Goal: Task Accomplishment & Management: Use online tool/utility

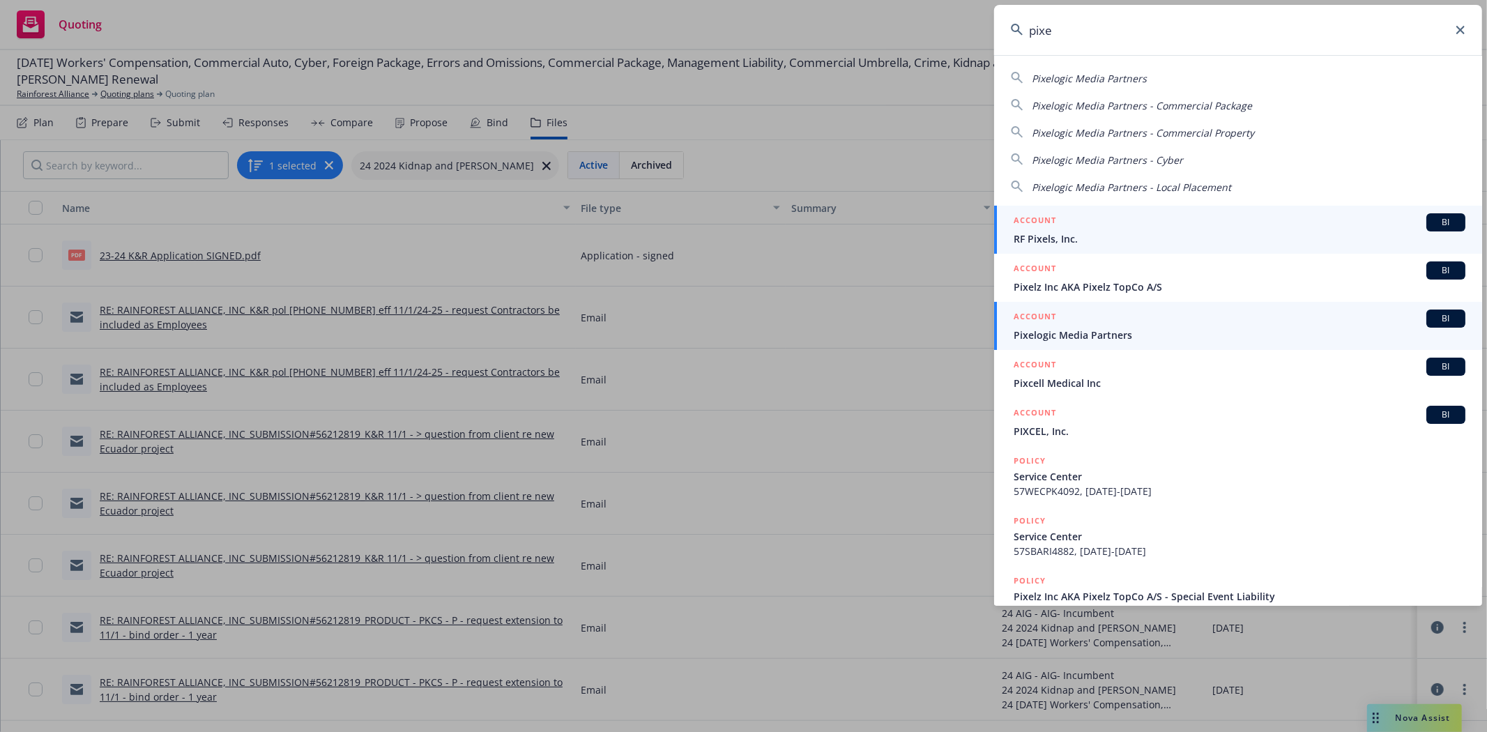
type input "pixe"
click at [1143, 338] on span "Pixelogic Media Partners" at bounding box center [1240, 335] width 452 height 15
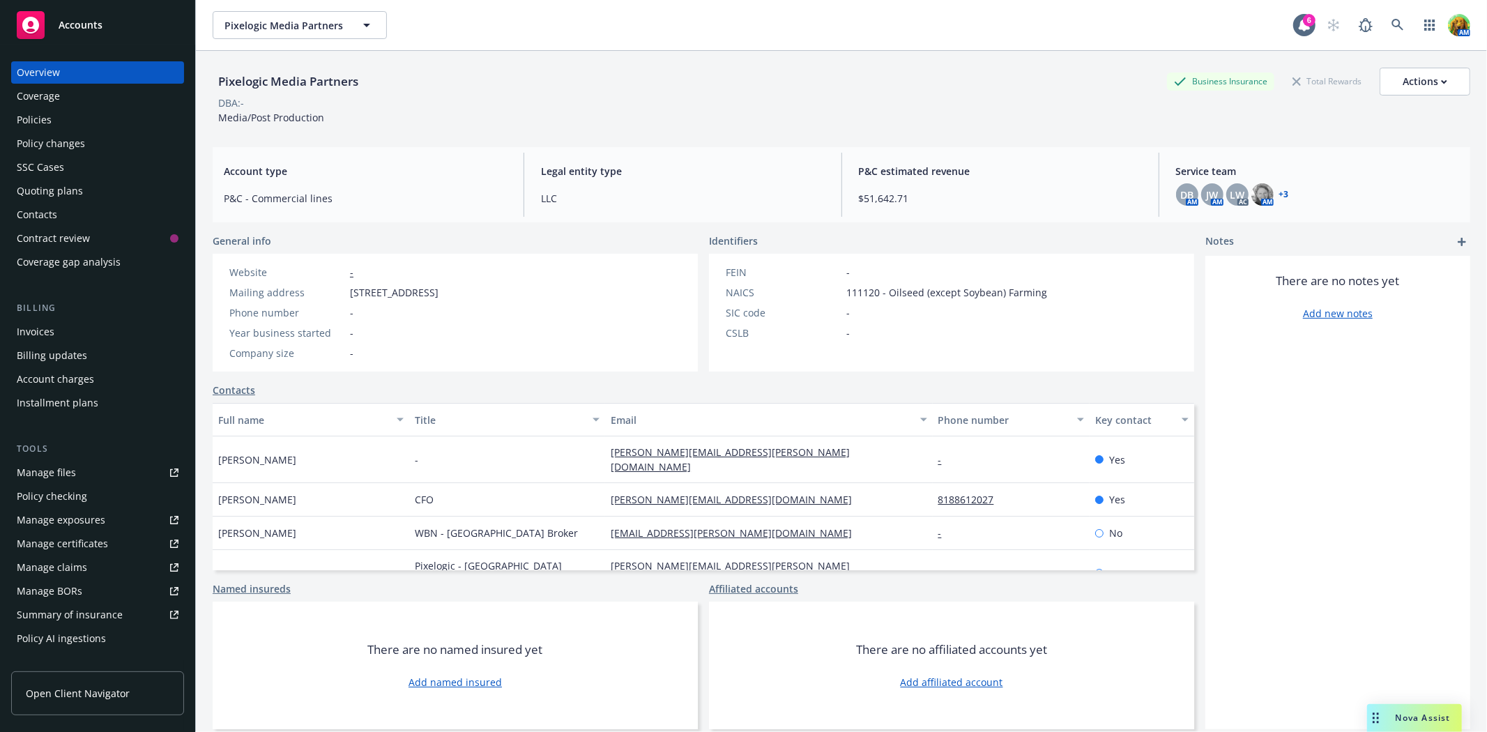
click at [47, 122] on div "Policies" at bounding box center [34, 120] width 35 height 22
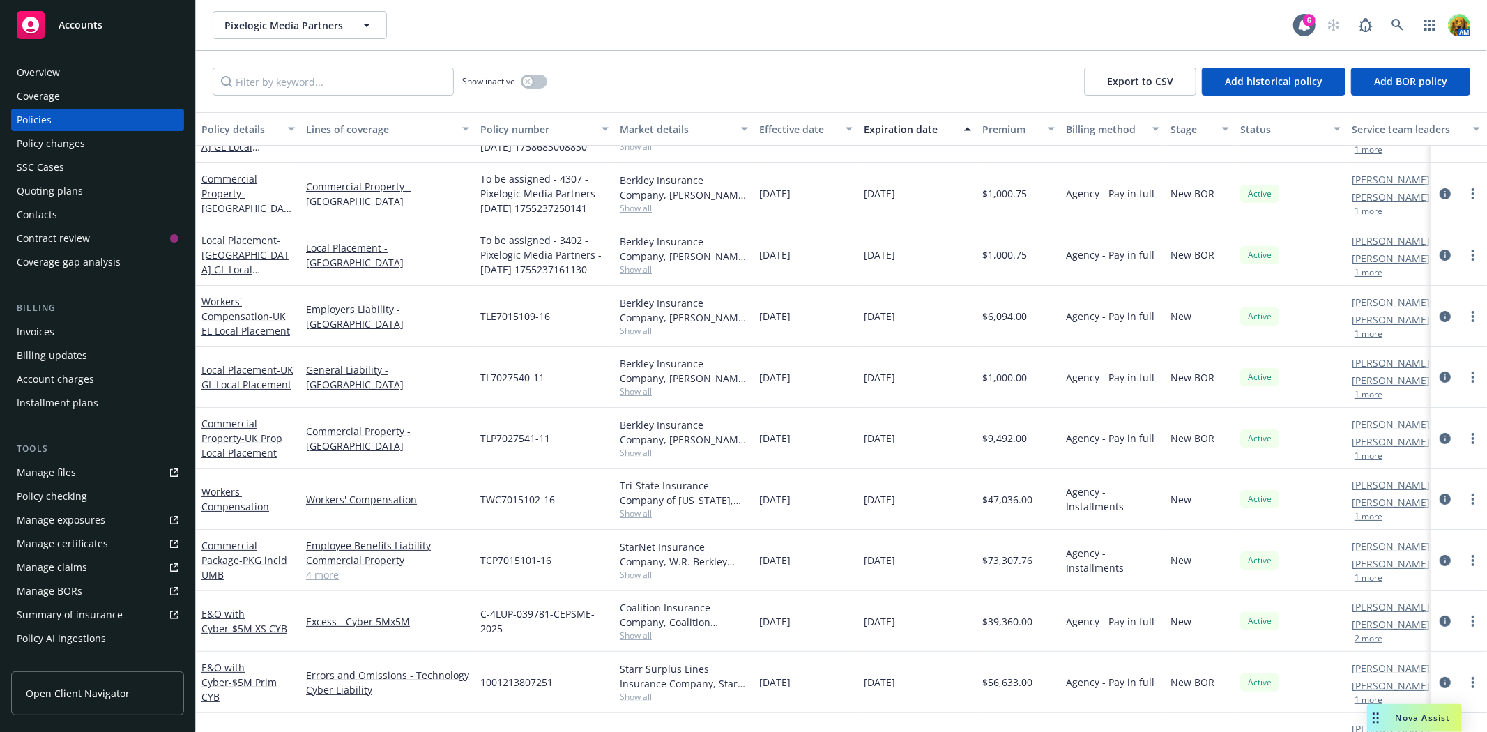
scroll to position [155, 0]
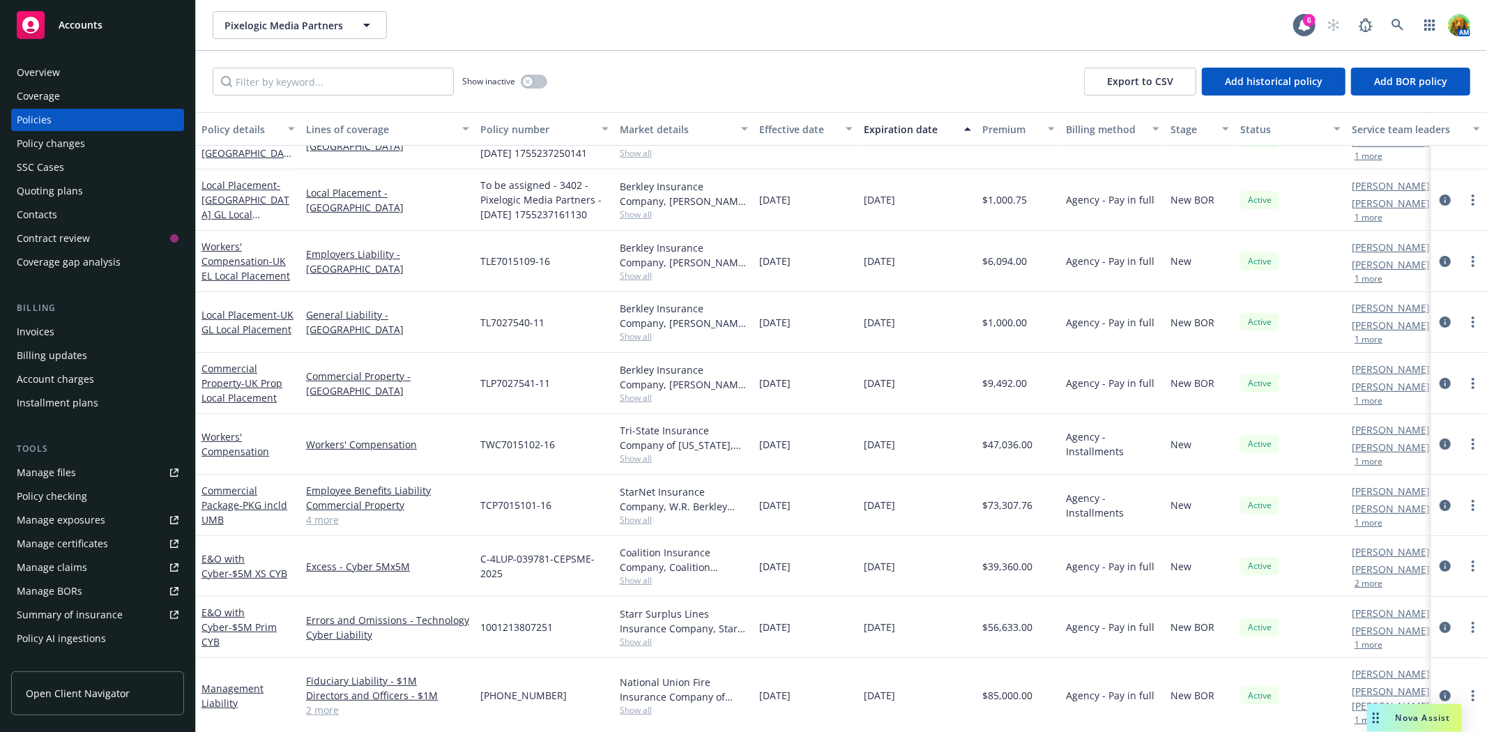
click at [46, 474] on div "Manage files" at bounding box center [46, 473] width 59 height 22
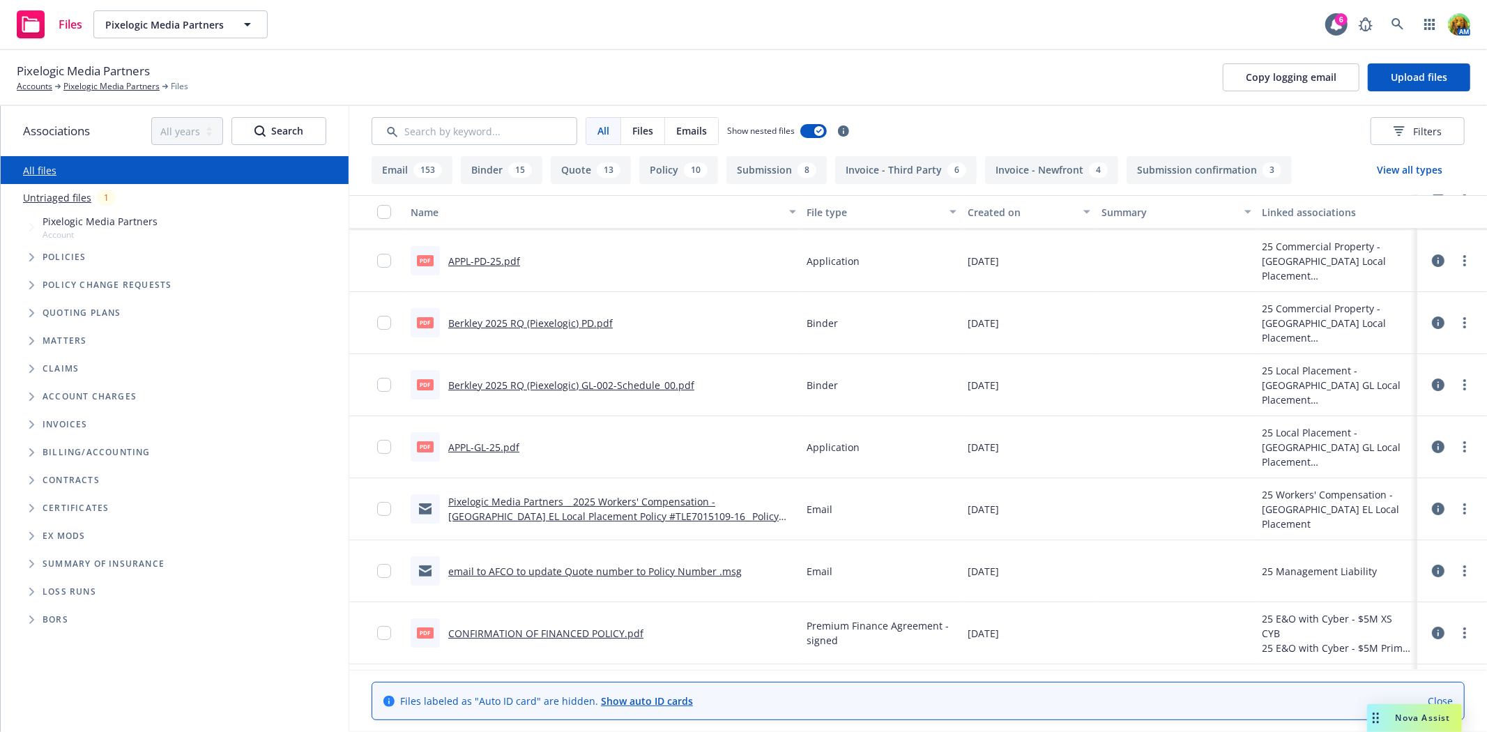
scroll to position [77, 0]
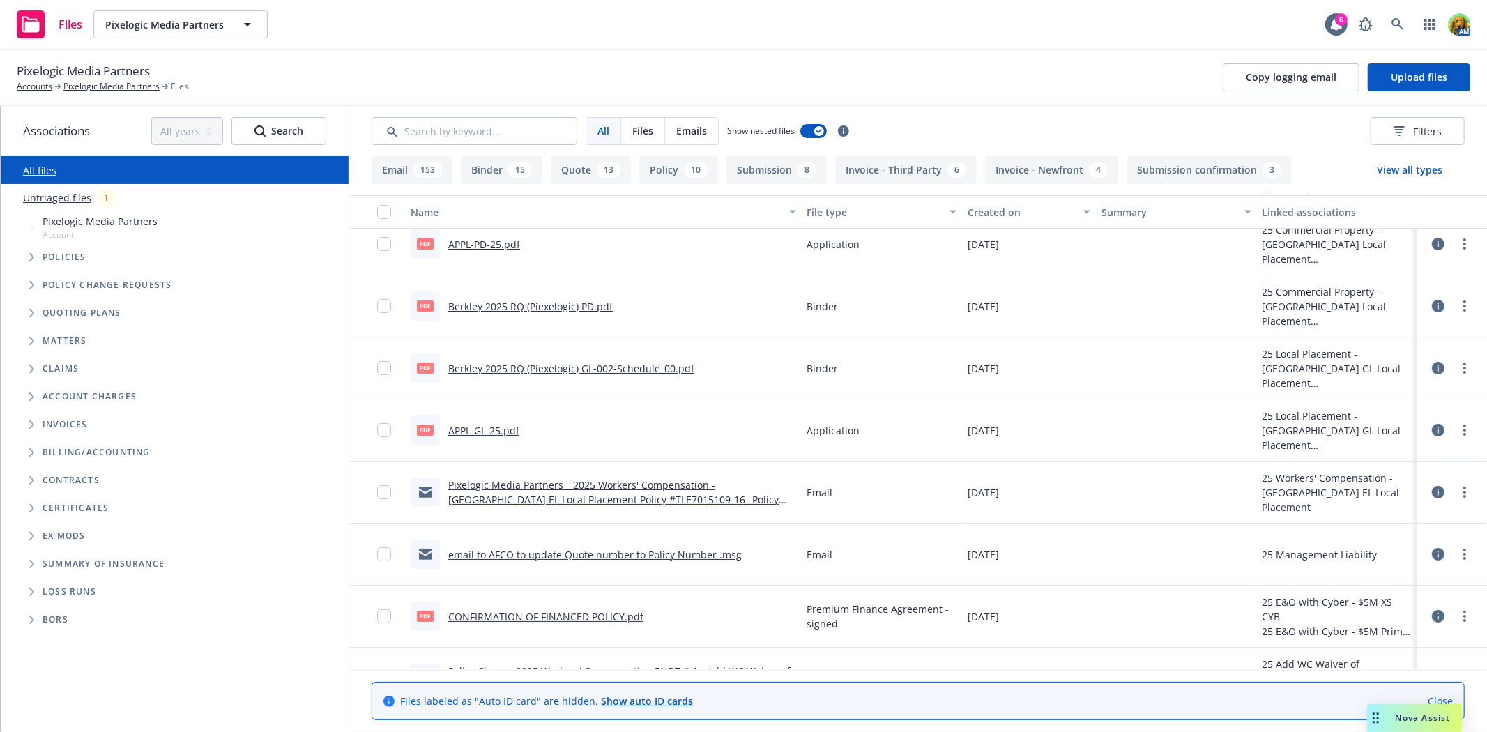
click at [502, 552] on link "email to AFCO to update Quote number to Policy Number .msg" at bounding box center [595, 554] width 294 height 13
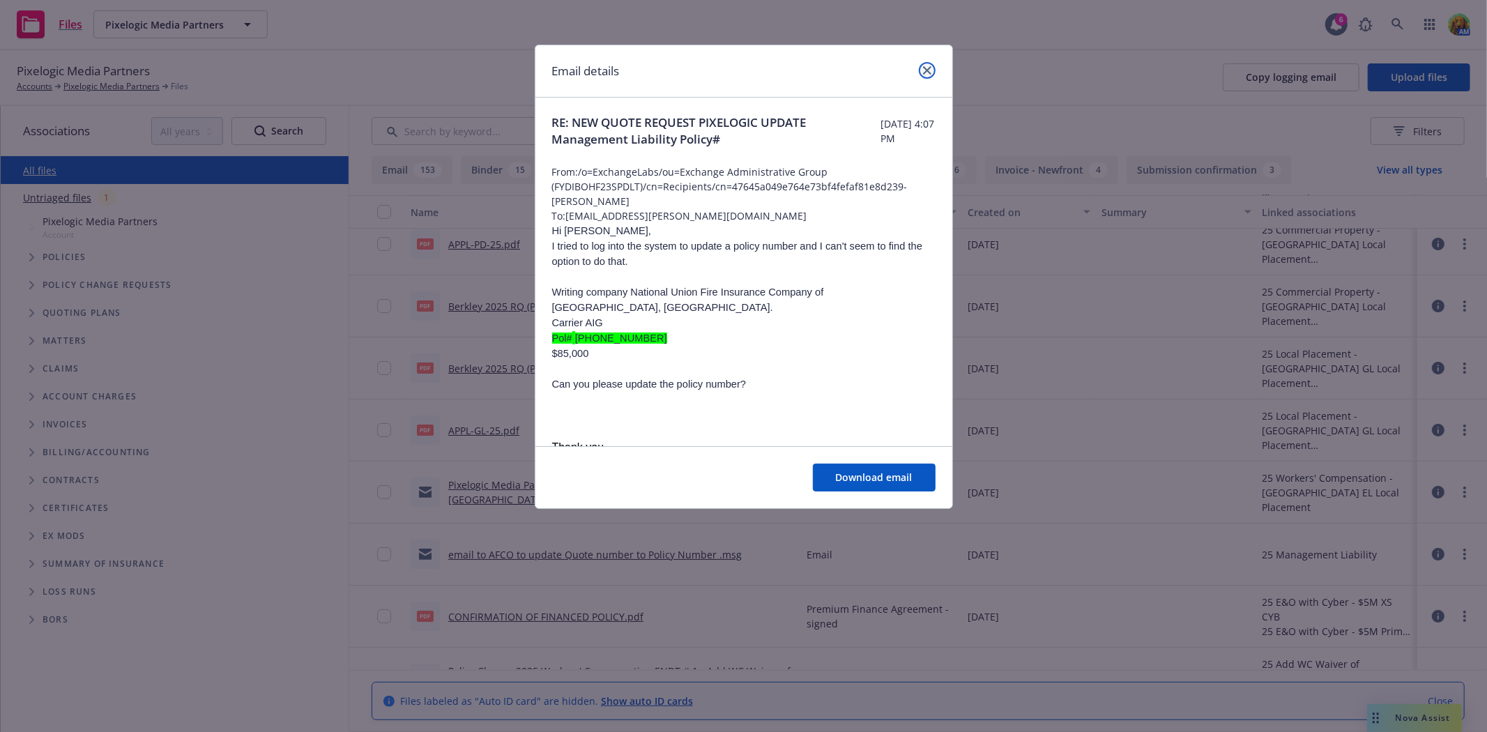
click at [925, 71] on icon "close" at bounding box center [927, 70] width 8 height 8
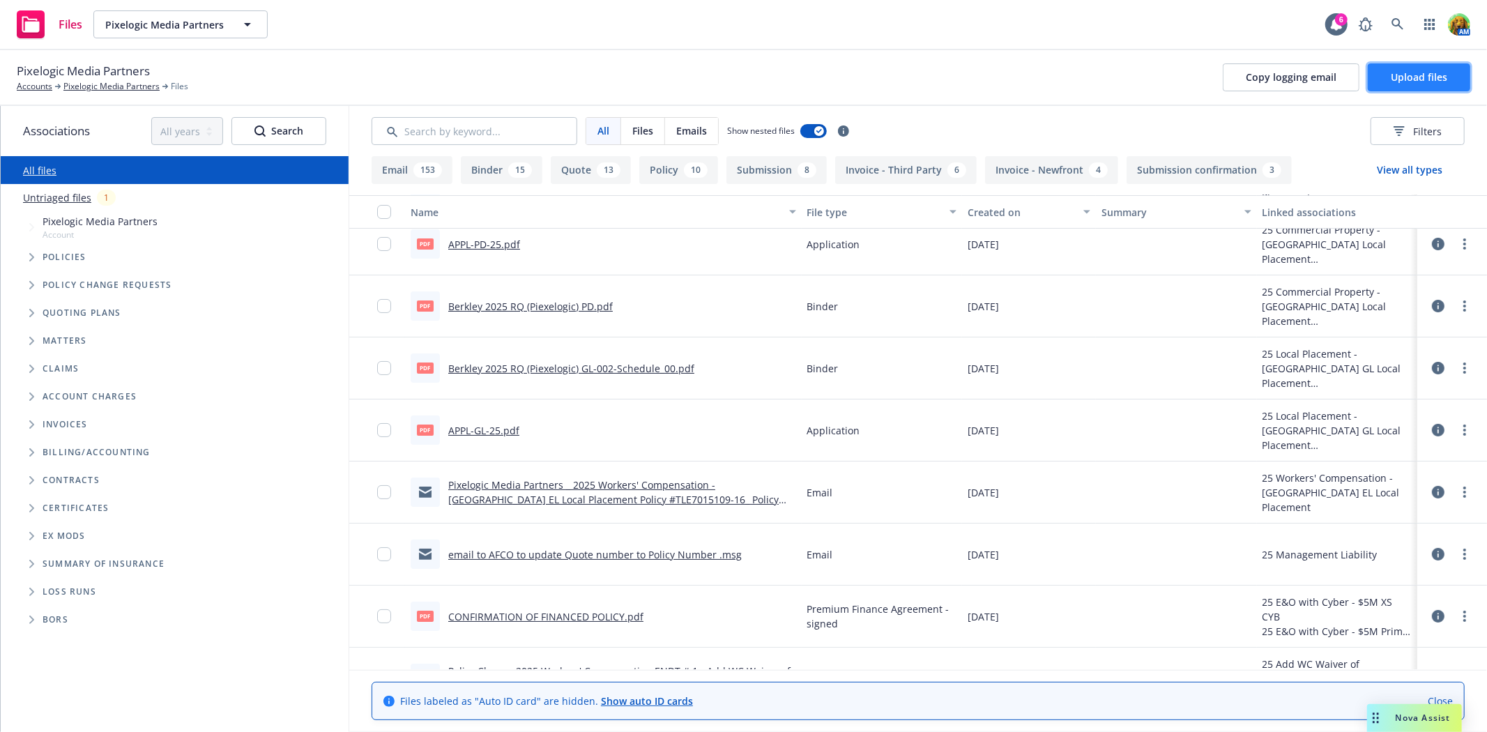
click at [1399, 86] on button "Upload files" at bounding box center [1419, 77] width 102 height 28
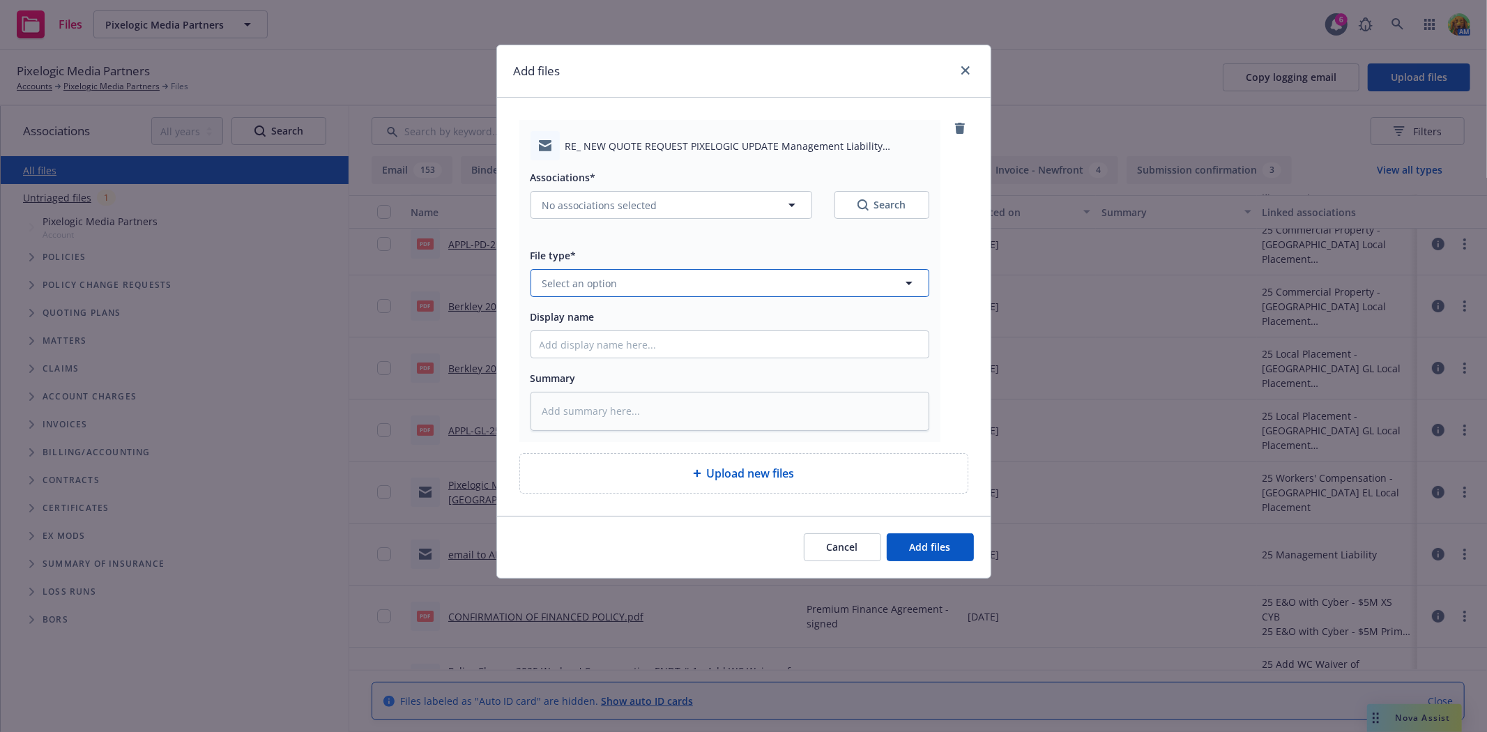
click at [729, 277] on button "Select an option" at bounding box center [730, 283] width 399 height 28
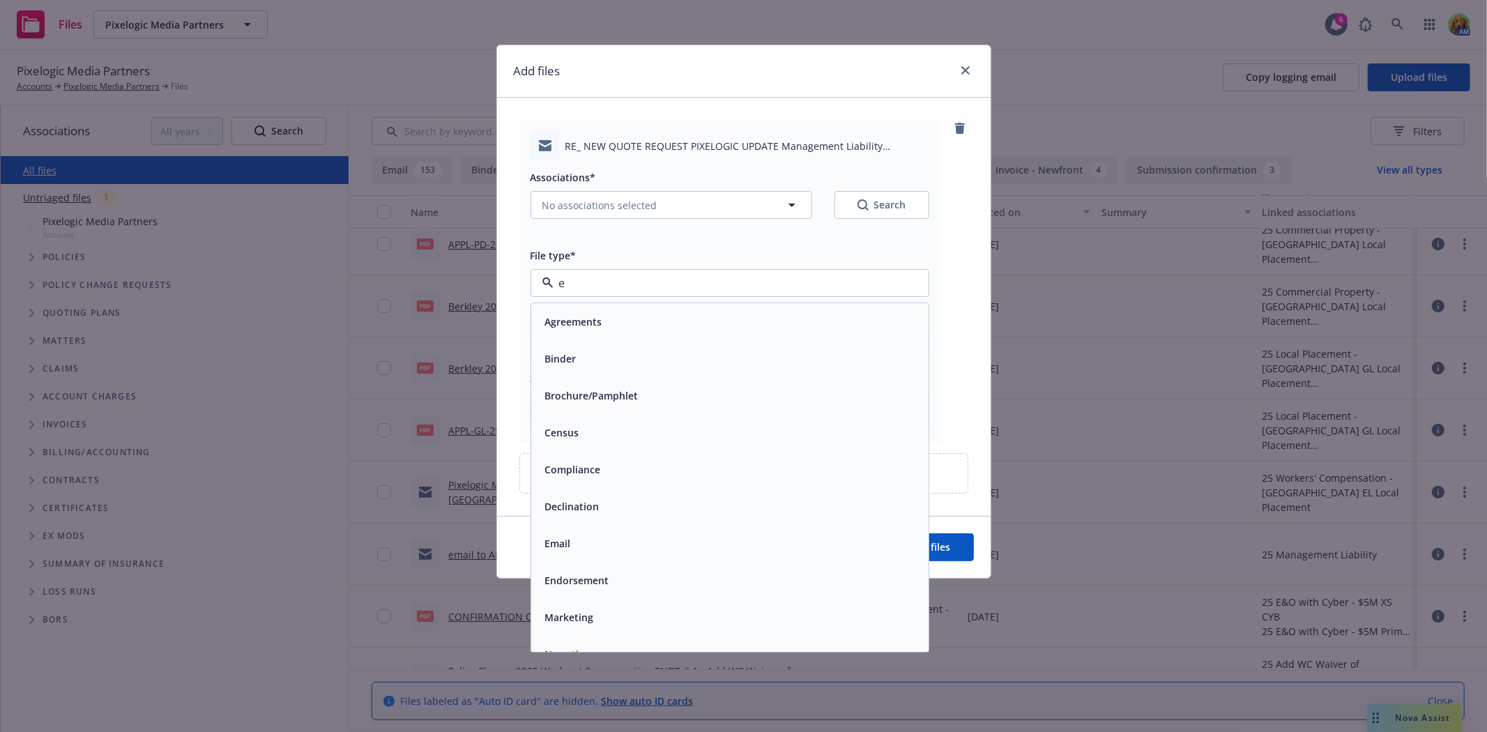
type input "em"
click at [672, 357] on div "Email" at bounding box center [730, 359] width 381 height 20
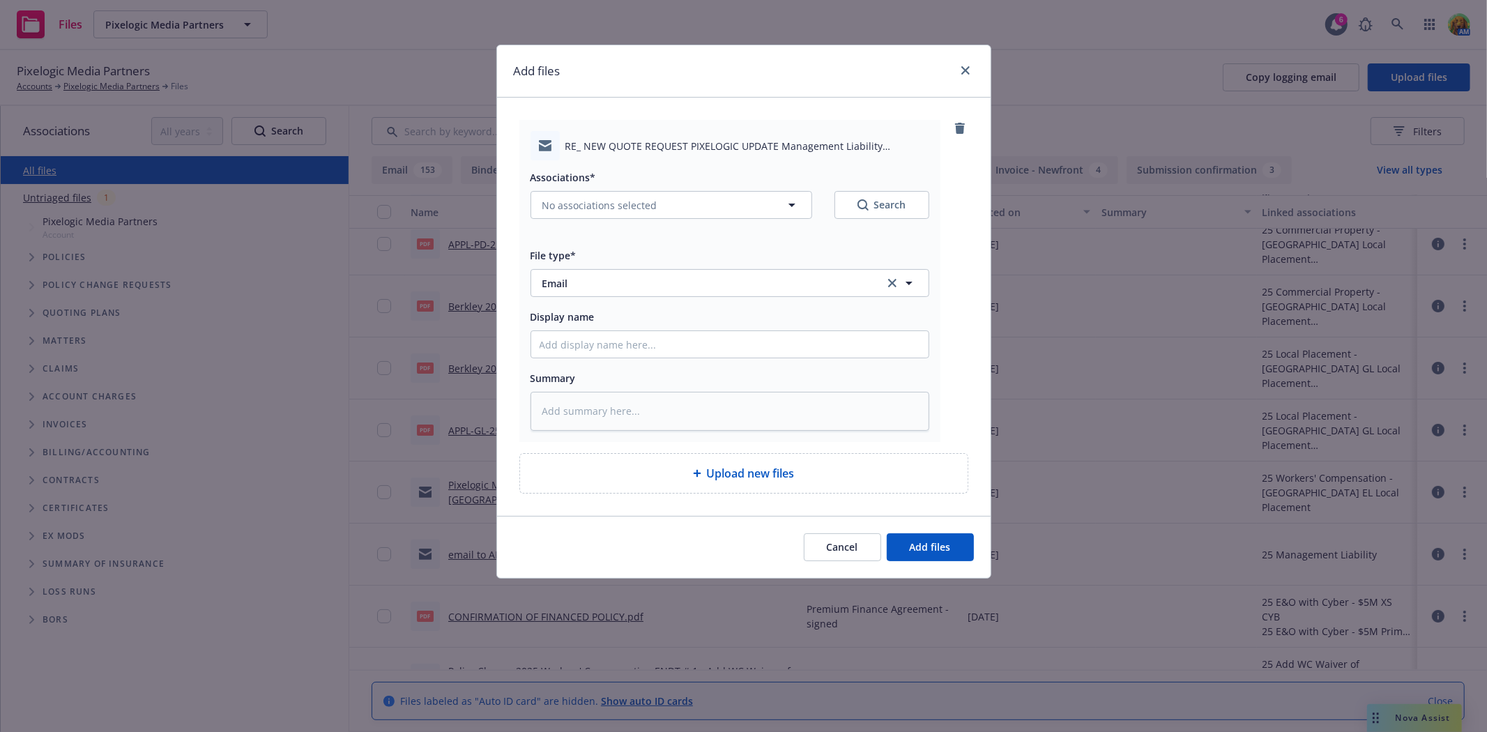
click at [668, 358] on div at bounding box center [730, 344] width 399 height 28
click at [667, 339] on input "Display name" at bounding box center [729, 344] width 397 height 26
type textarea "x"
type input "e"
type textarea "x"
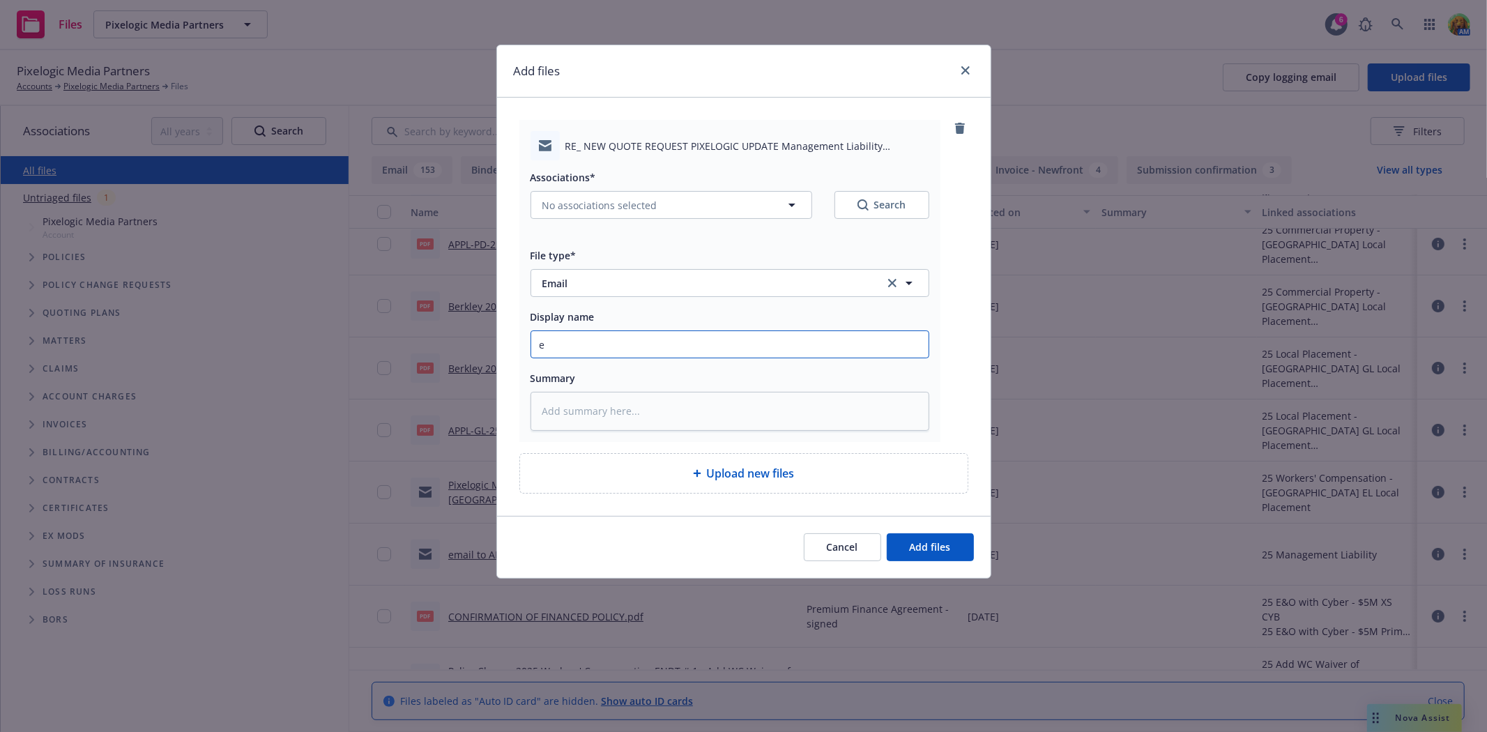
type input "em"
type textarea "x"
type input "ema"
type textarea "x"
type input "emai"
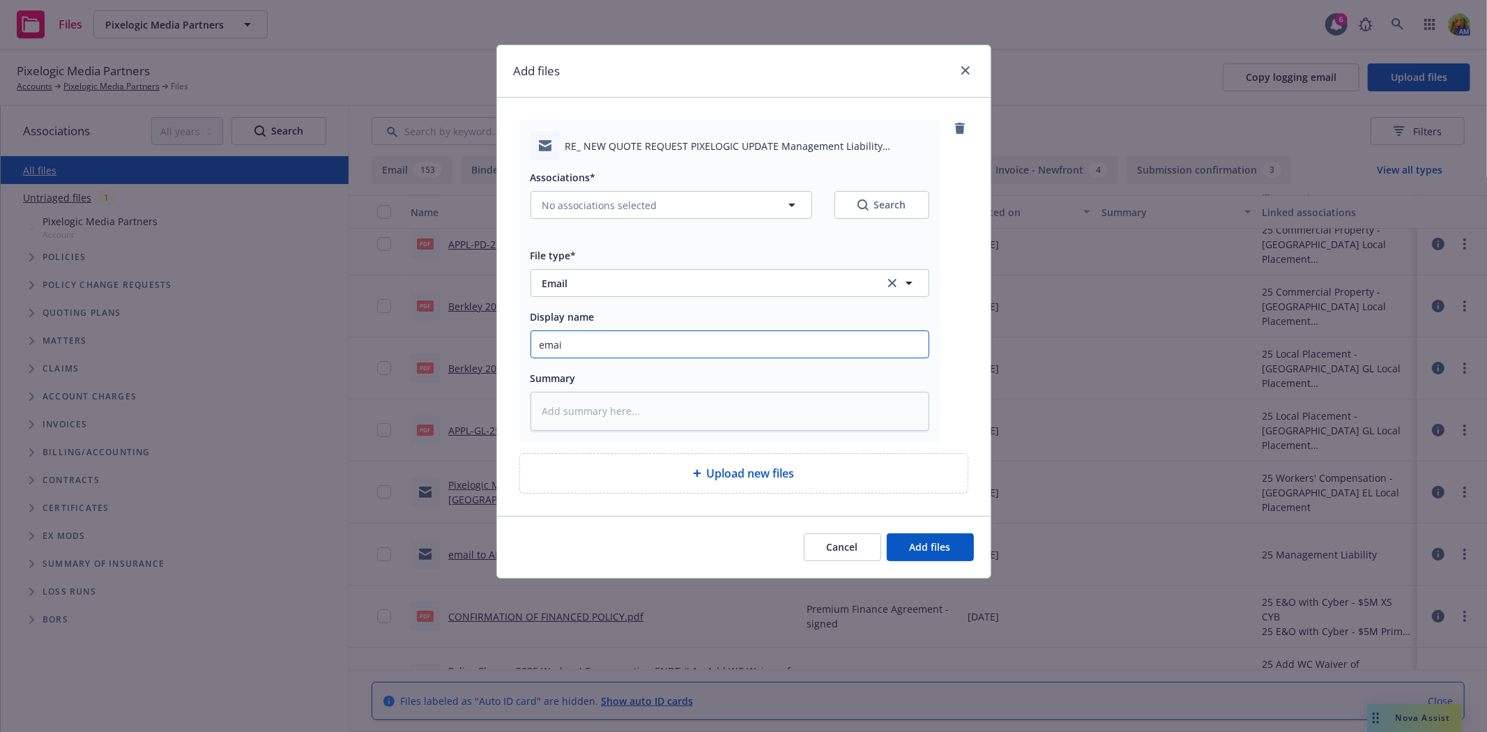
type textarea "x"
type input "email"
type textarea "x"
type input "email"
type textarea "x"
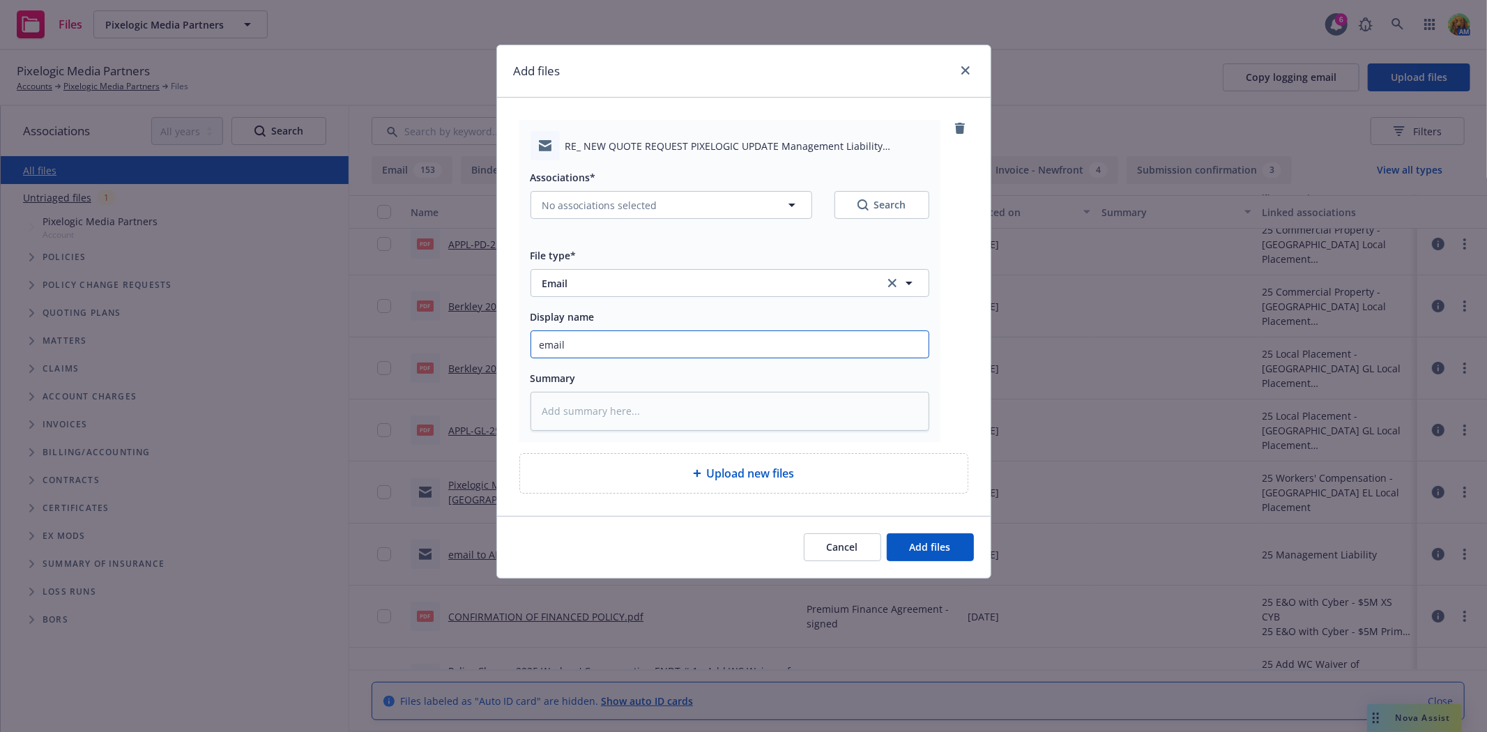
type input "email f"
type textarea "x"
type input "email fr"
type textarea "x"
type input "email fro"
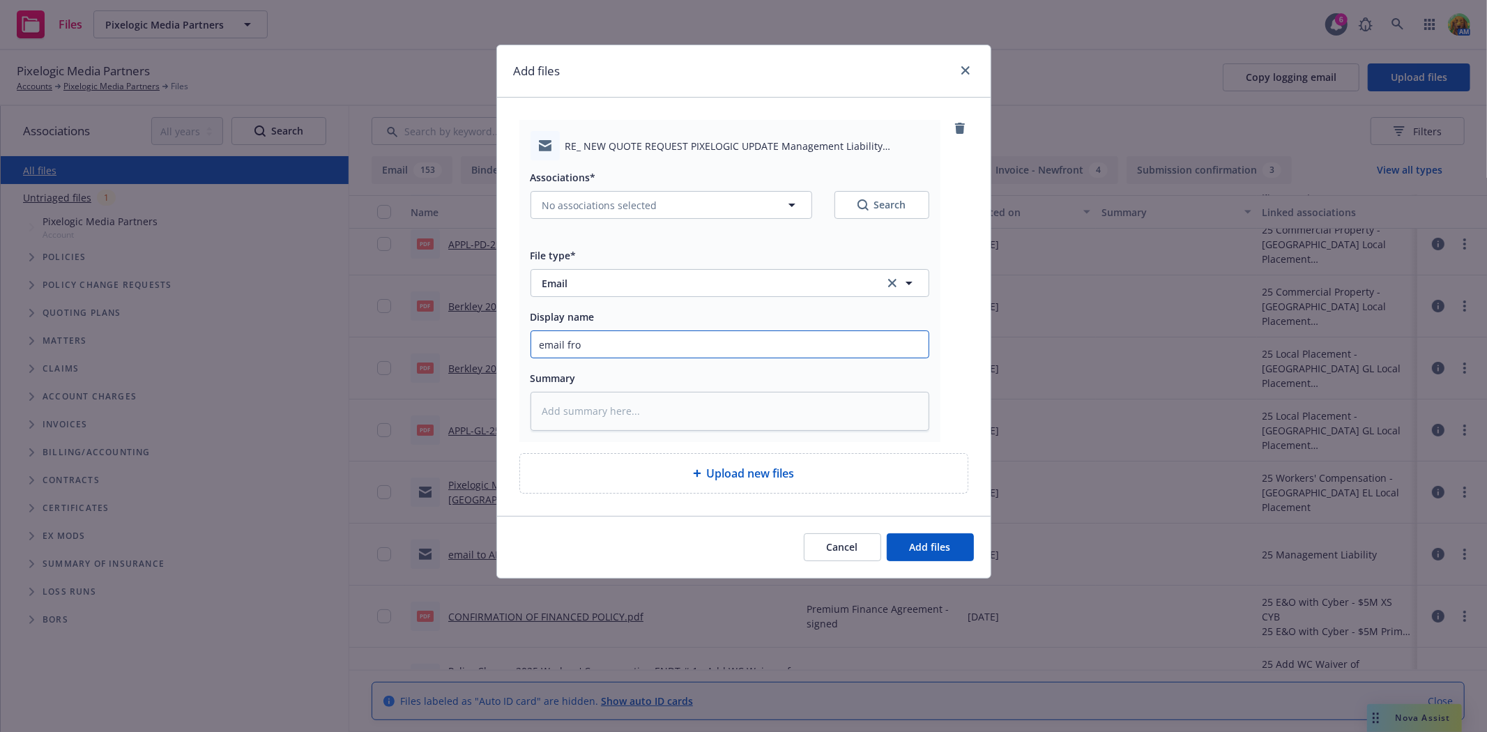
type textarea "x"
type input "email from"
type textarea "x"
type input "email from a"
type textarea "x"
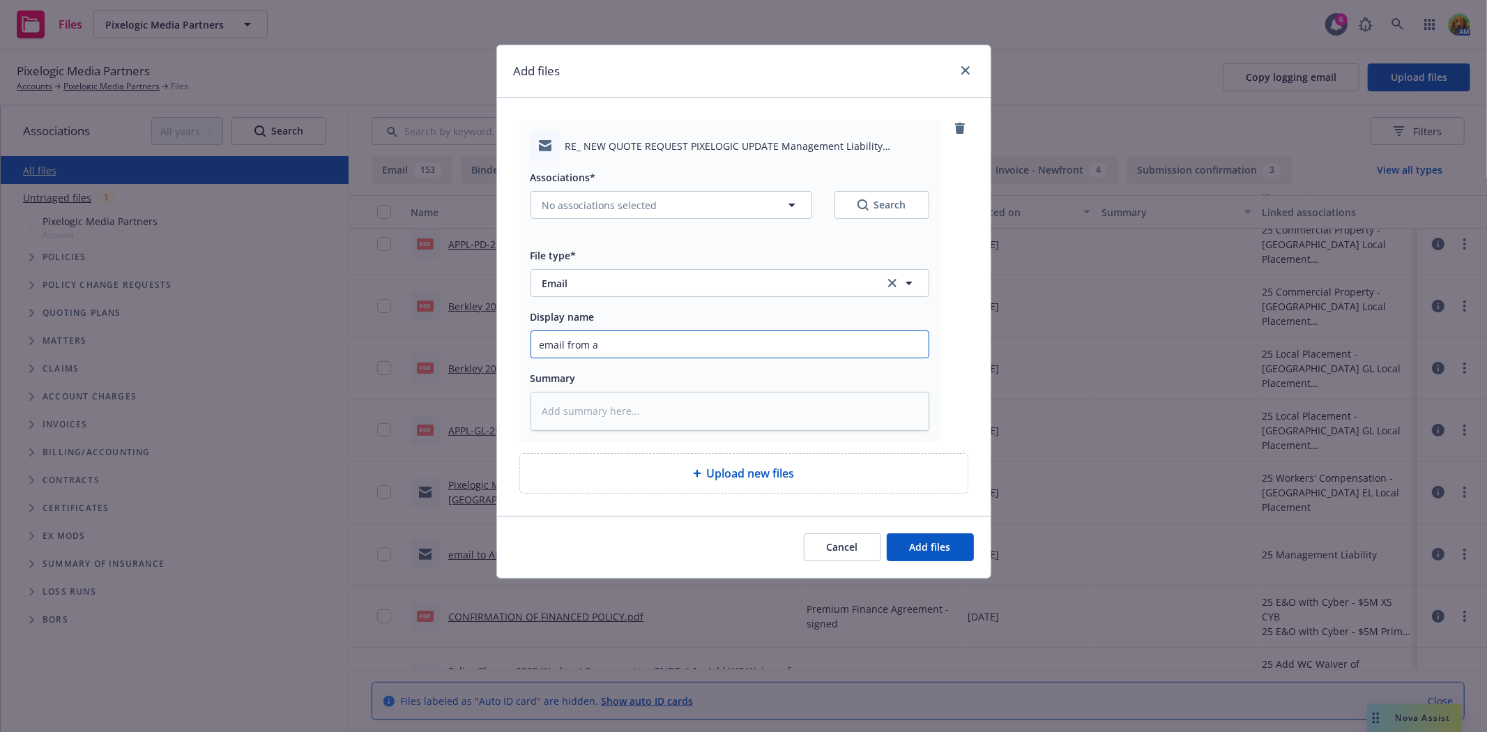
type input "email from af"
type textarea "x"
type input "email from afc"
type textarea "x"
type input "email from afco"
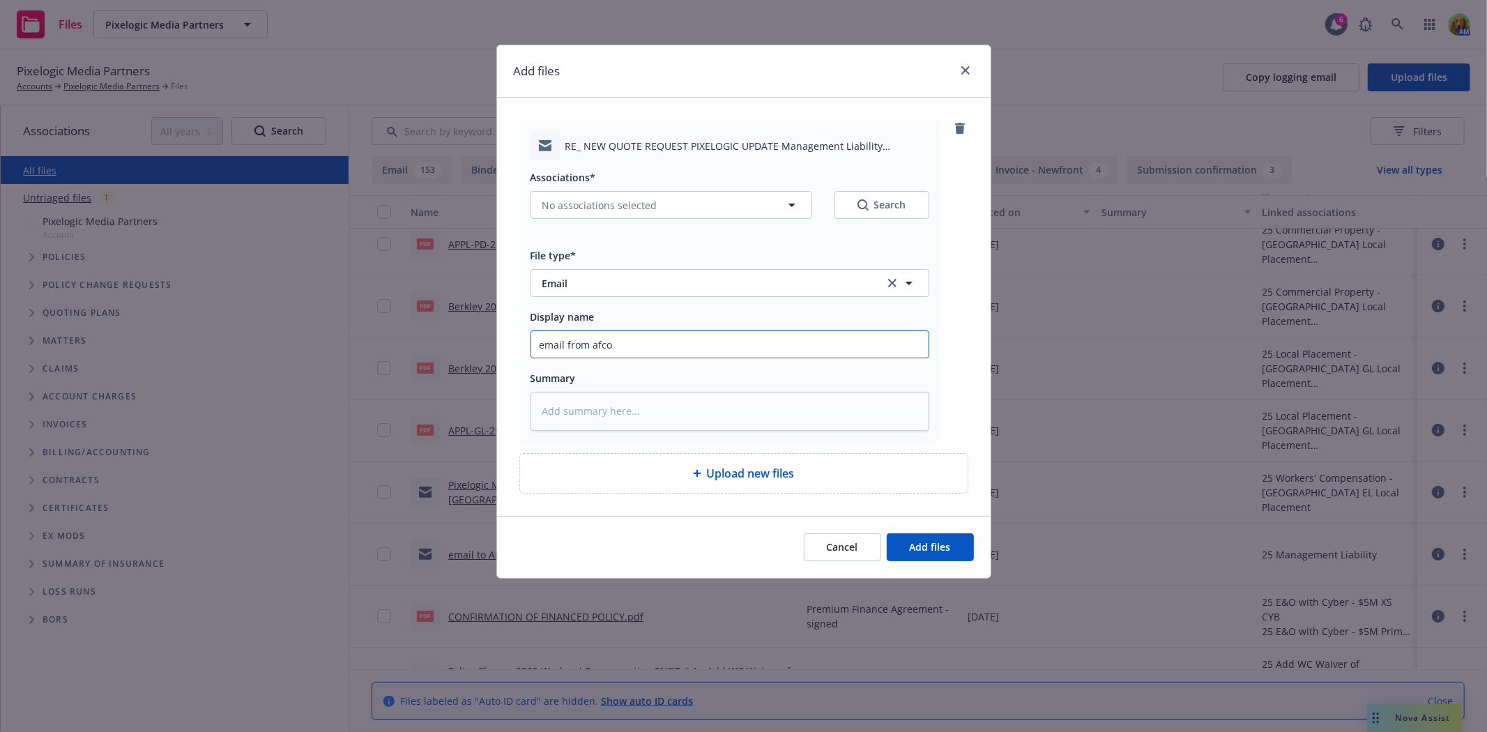
type textarea "x"
type input "email from afco"
click at [635, 347] on input "email from afco" at bounding box center [729, 344] width 397 height 26
paste input "I have sent this request to processing to update the change in our system."
type textarea "x"
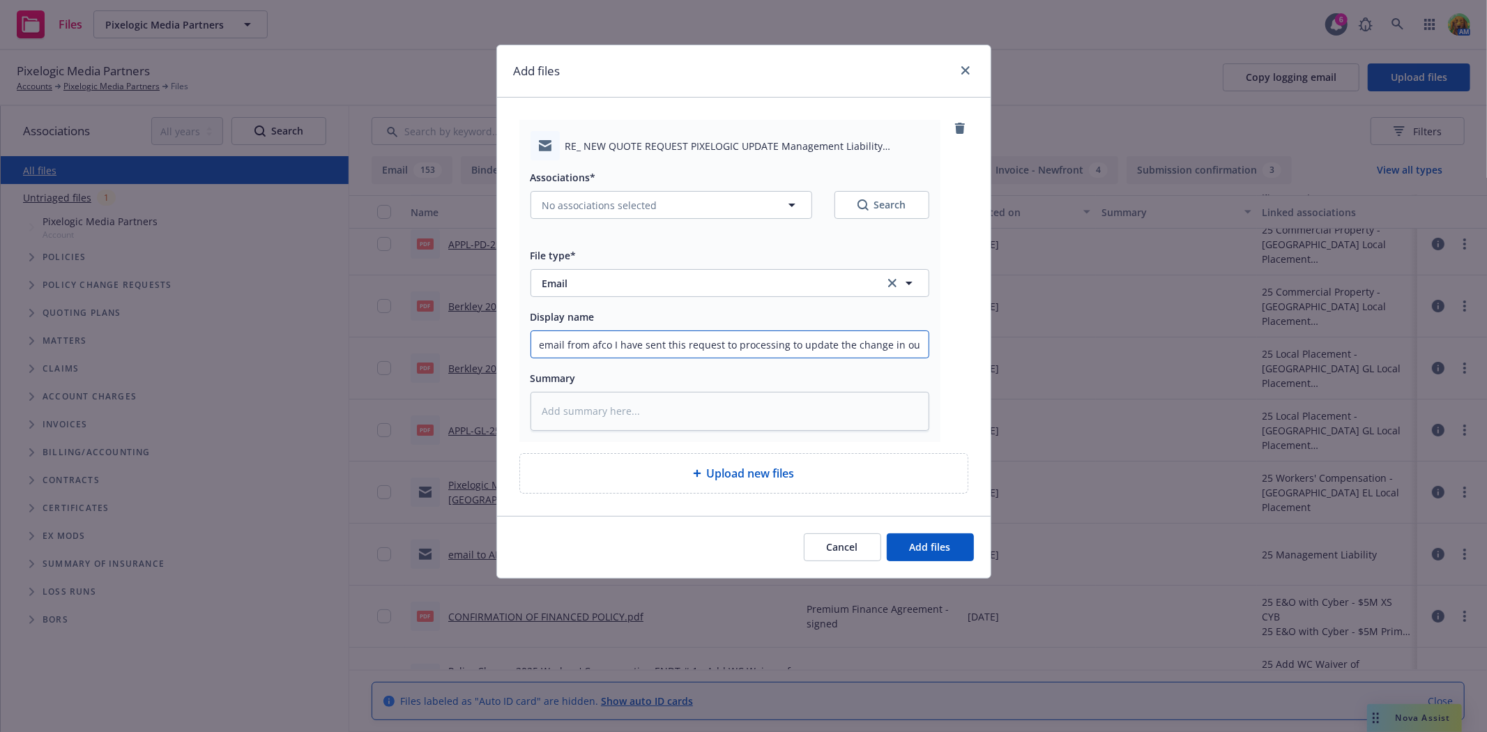
scroll to position [0, 33]
type input "email from afco I have sent this request to processing to update the change in …"
click at [582, 406] on textarea at bounding box center [730, 411] width 399 height 38
paste textarea "update a policy number"
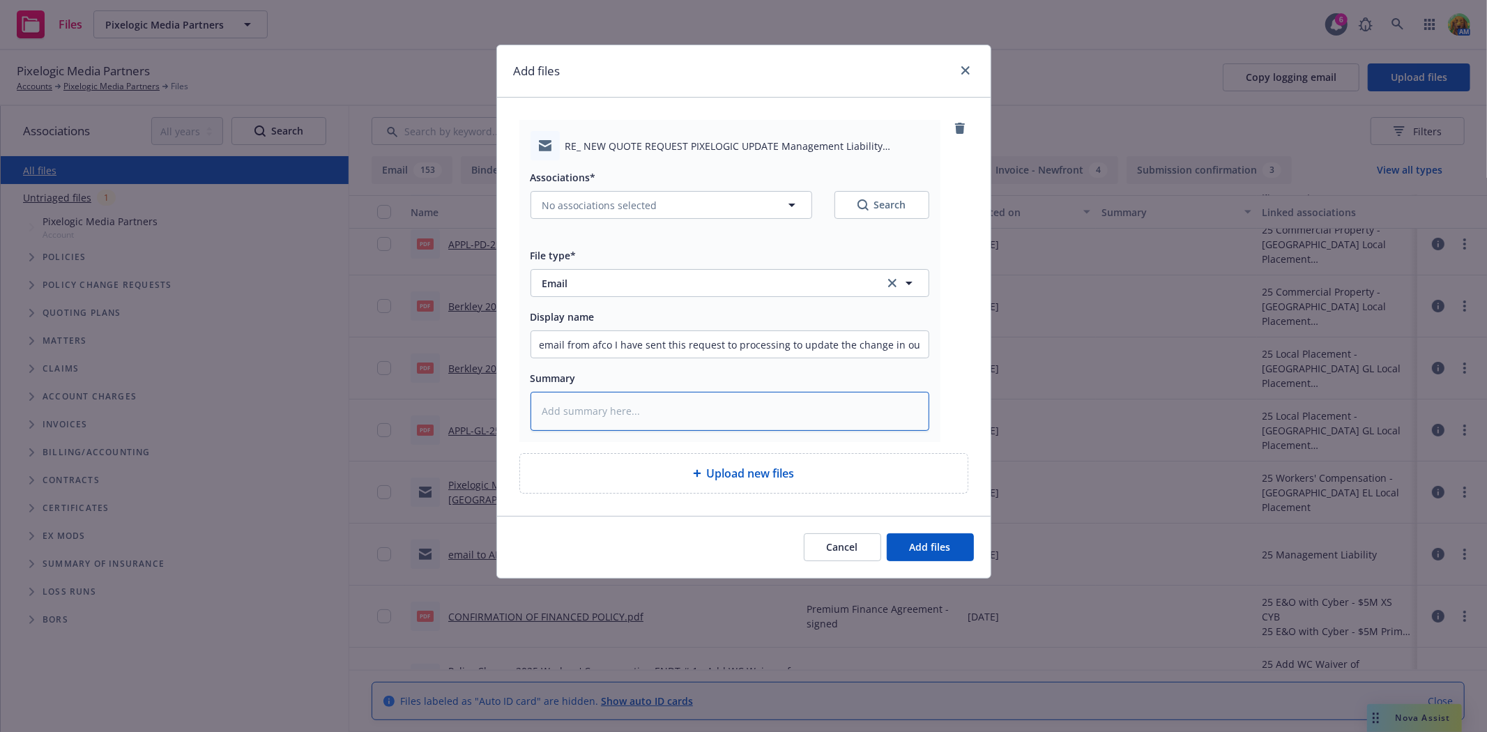
type textarea "x"
type textarea "update a policy number"
click at [577, 416] on textarea "update a policy number" at bounding box center [730, 411] width 399 height 38
type textarea "x"
type textarea "update Apolicy number"
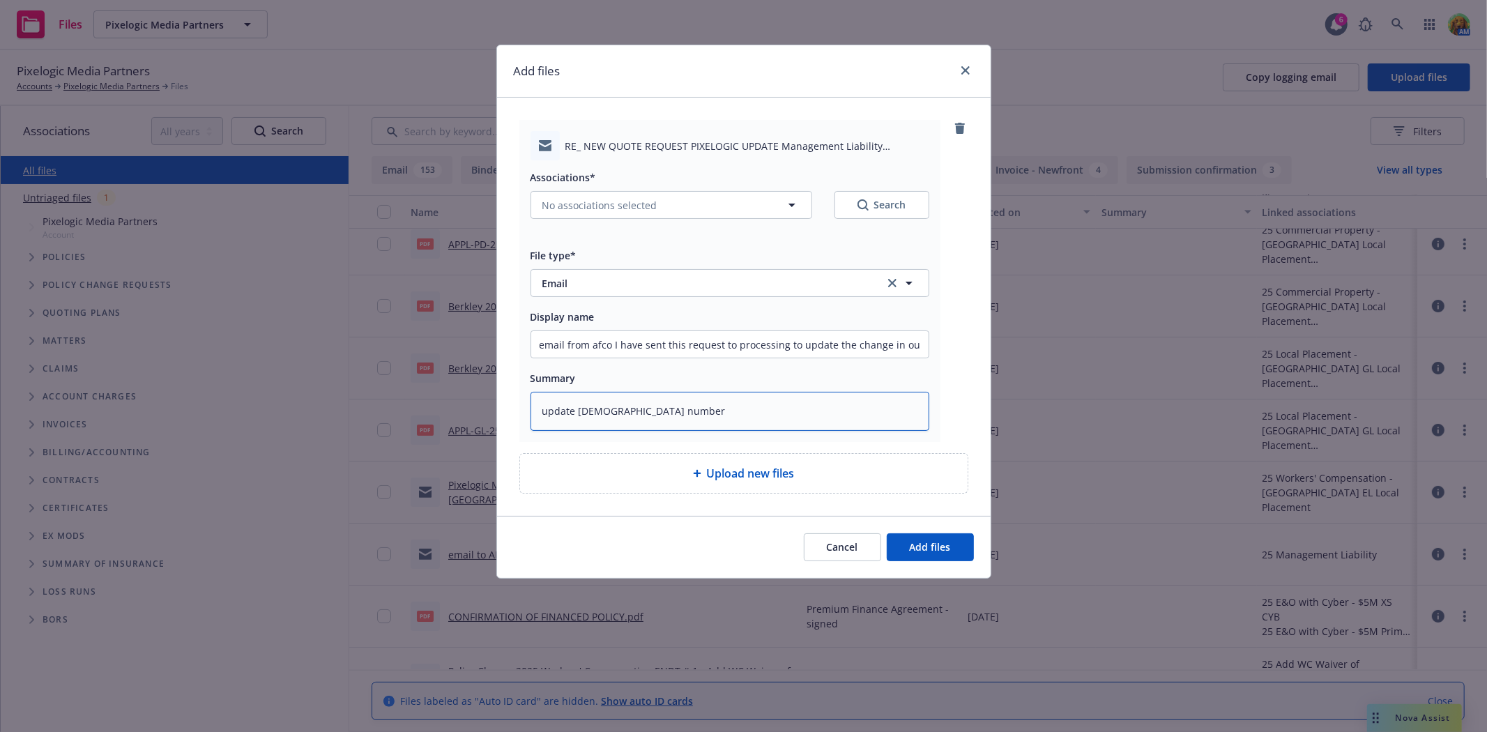
type textarea "x"
type textarea "update AIpolicy number"
type textarea "x"
type textarea "update AIGpolicy number"
type textarea "x"
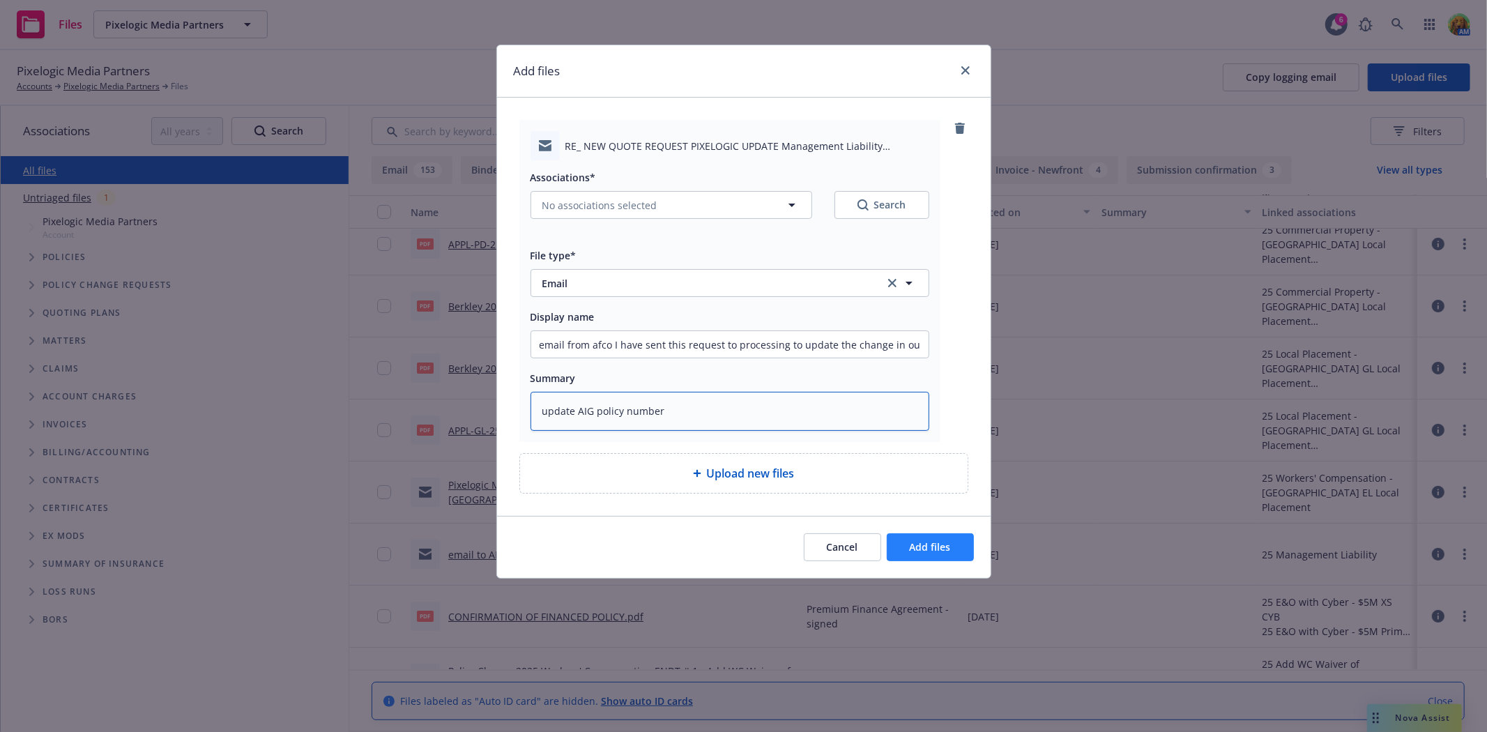
type textarea "update AIG policy number"
click at [965, 551] on button "Add files" at bounding box center [930, 547] width 87 height 28
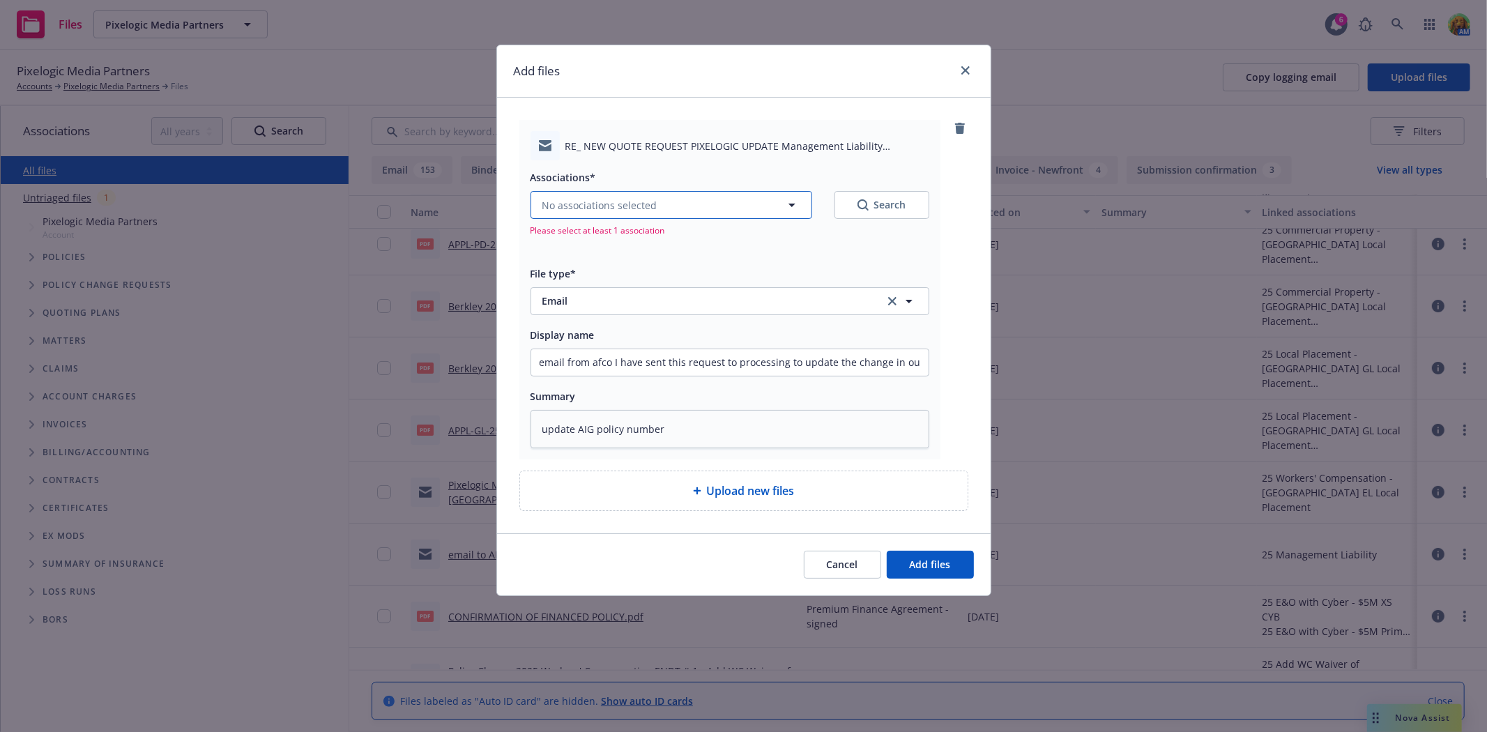
click at [609, 209] on span "No associations selected" at bounding box center [599, 205] width 115 height 15
type textarea "x"
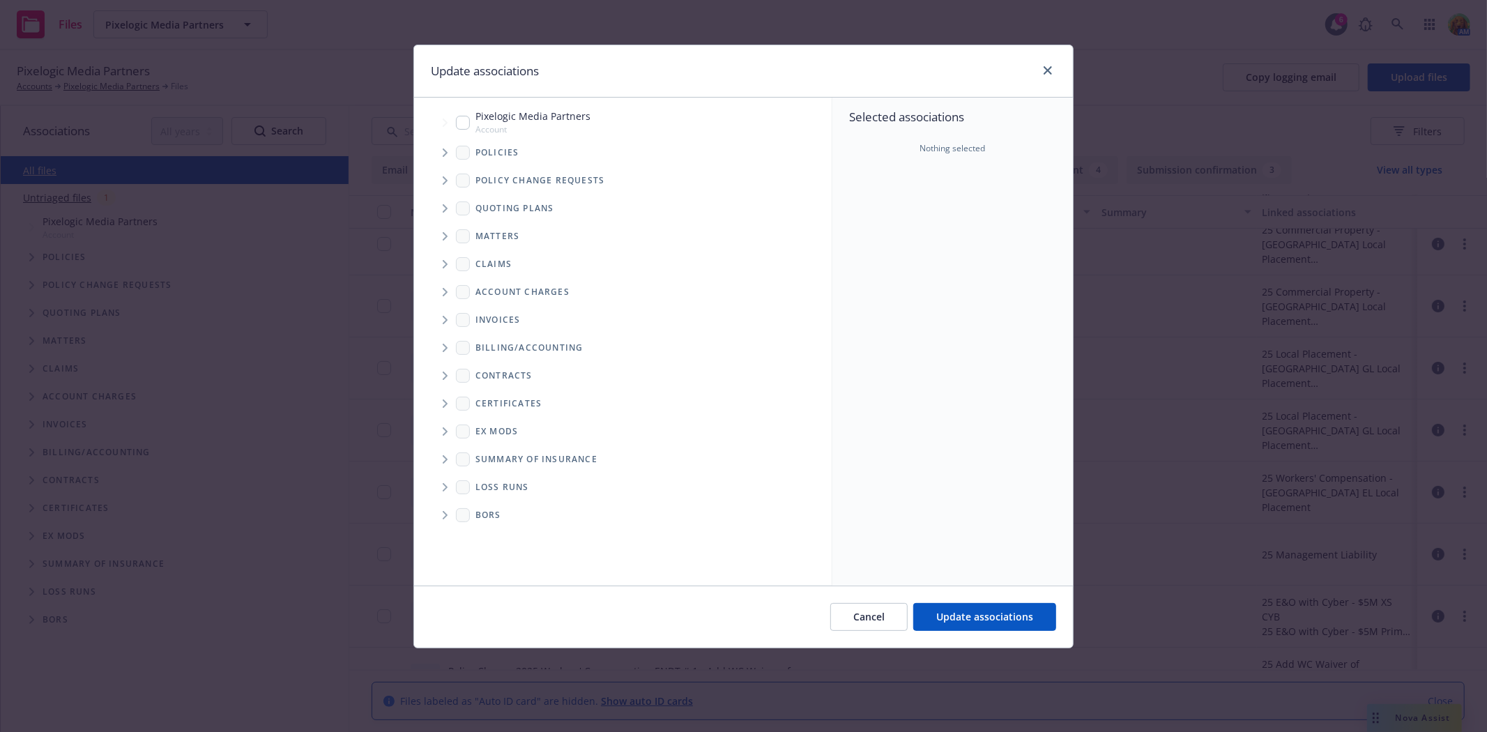
click at [443, 153] on icon "Tree Example" at bounding box center [446, 153] width 6 height 8
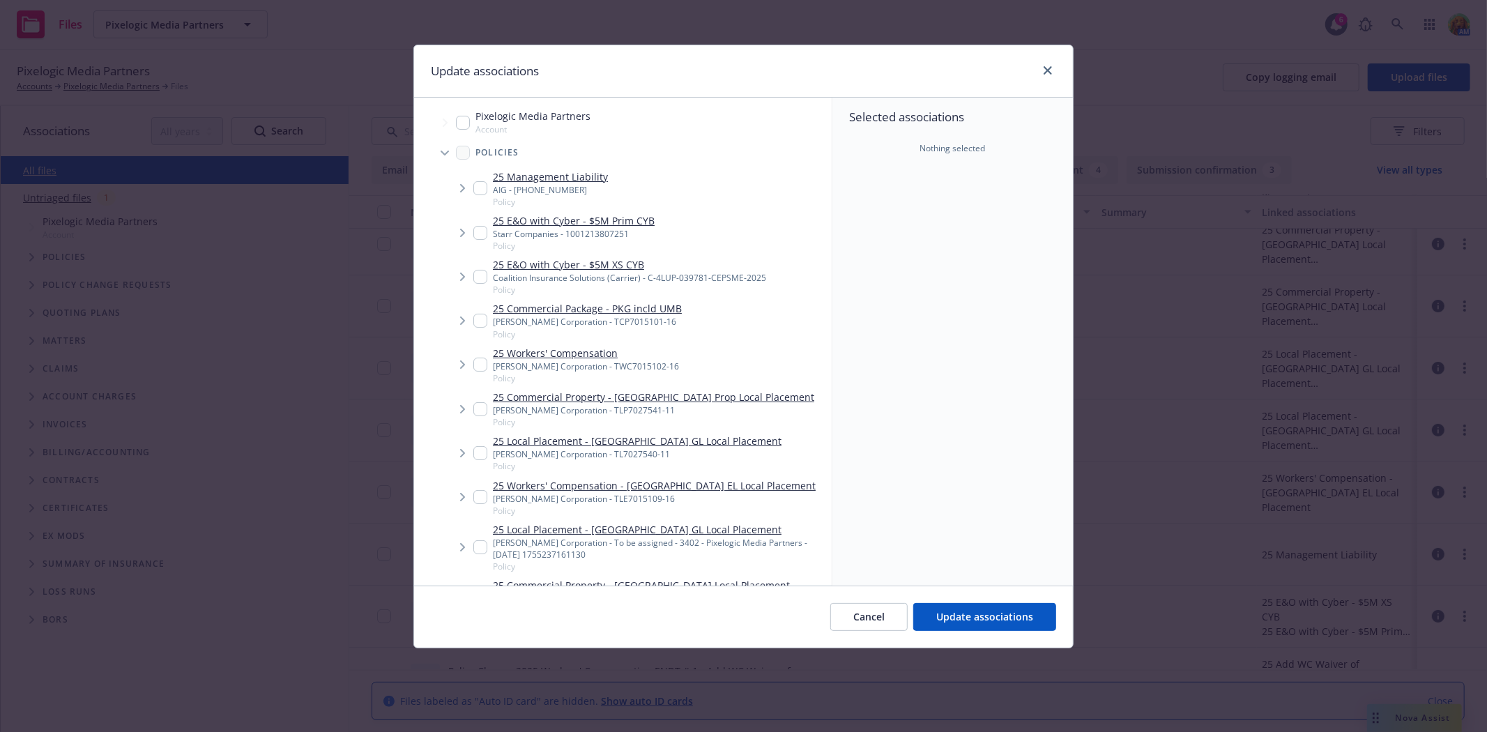
click at [479, 187] on input "Tree Example" at bounding box center [480, 188] width 14 height 14
checkbox input "true"
type textarea "x"
click at [478, 230] on input "Tree Example" at bounding box center [480, 233] width 14 height 14
checkbox input "true"
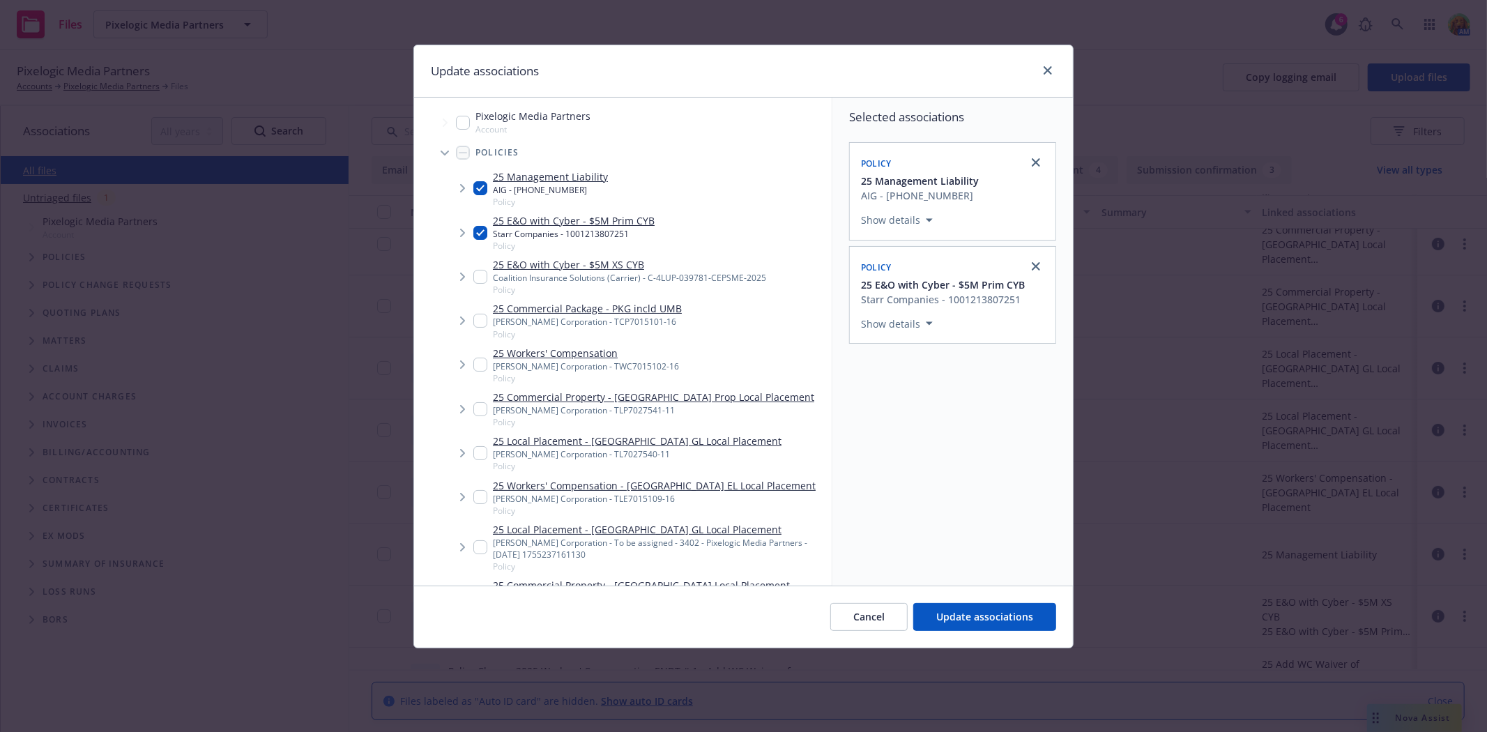
click at [476, 279] on input "Tree Example" at bounding box center [480, 277] width 14 height 14
checkbox input "true"
click at [981, 618] on span "Update associations" at bounding box center [984, 616] width 97 height 13
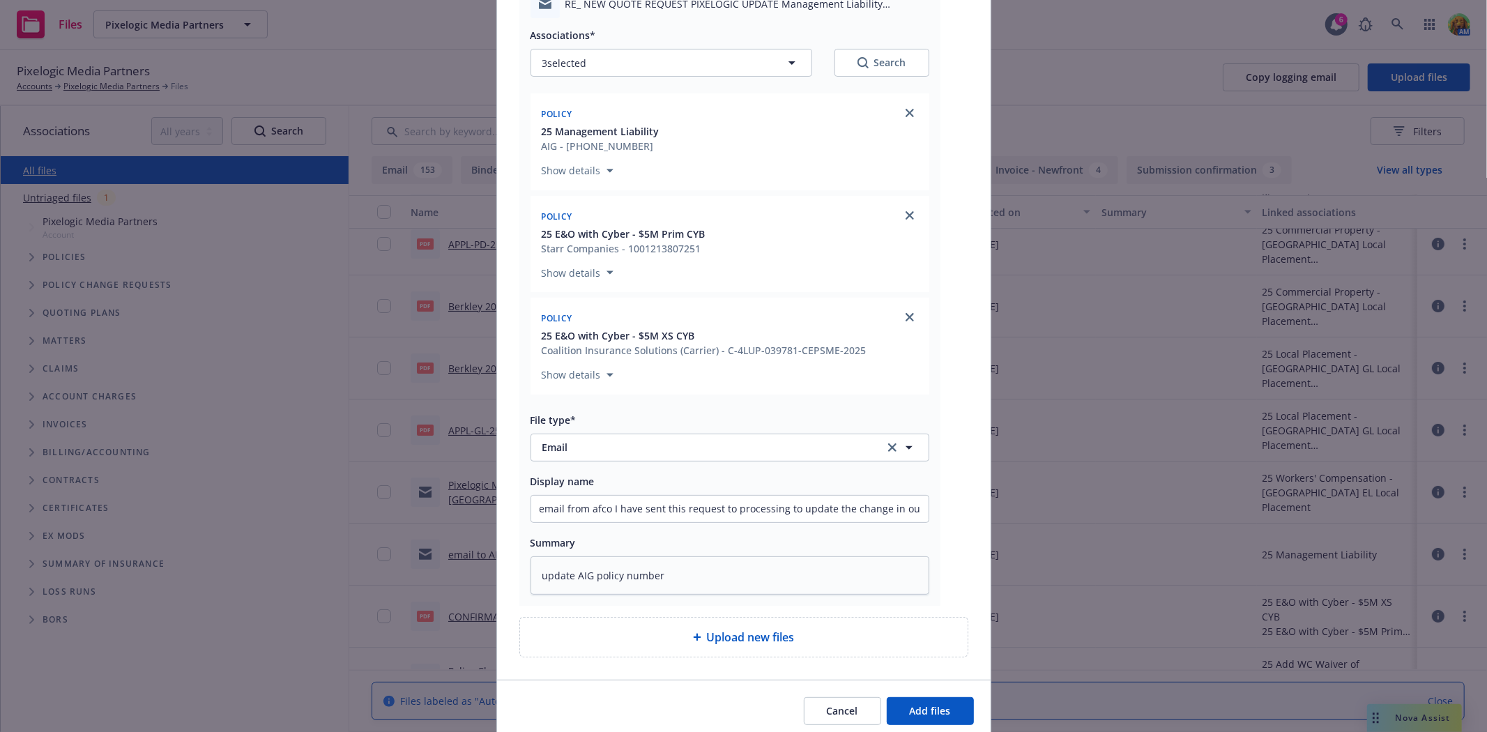
scroll to position [155, 0]
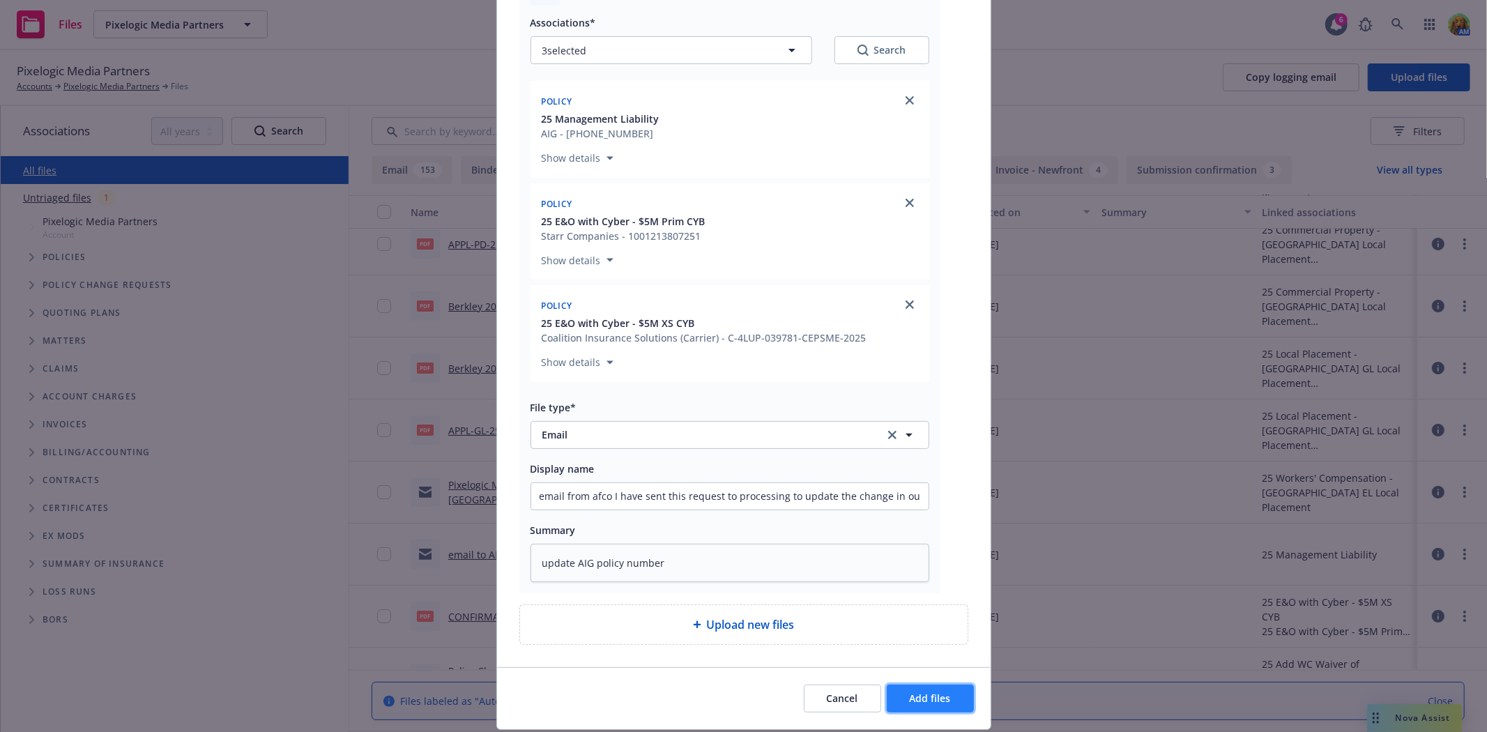
click at [917, 701] on span "Add files" at bounding box center [930, 698] width 41 height 13
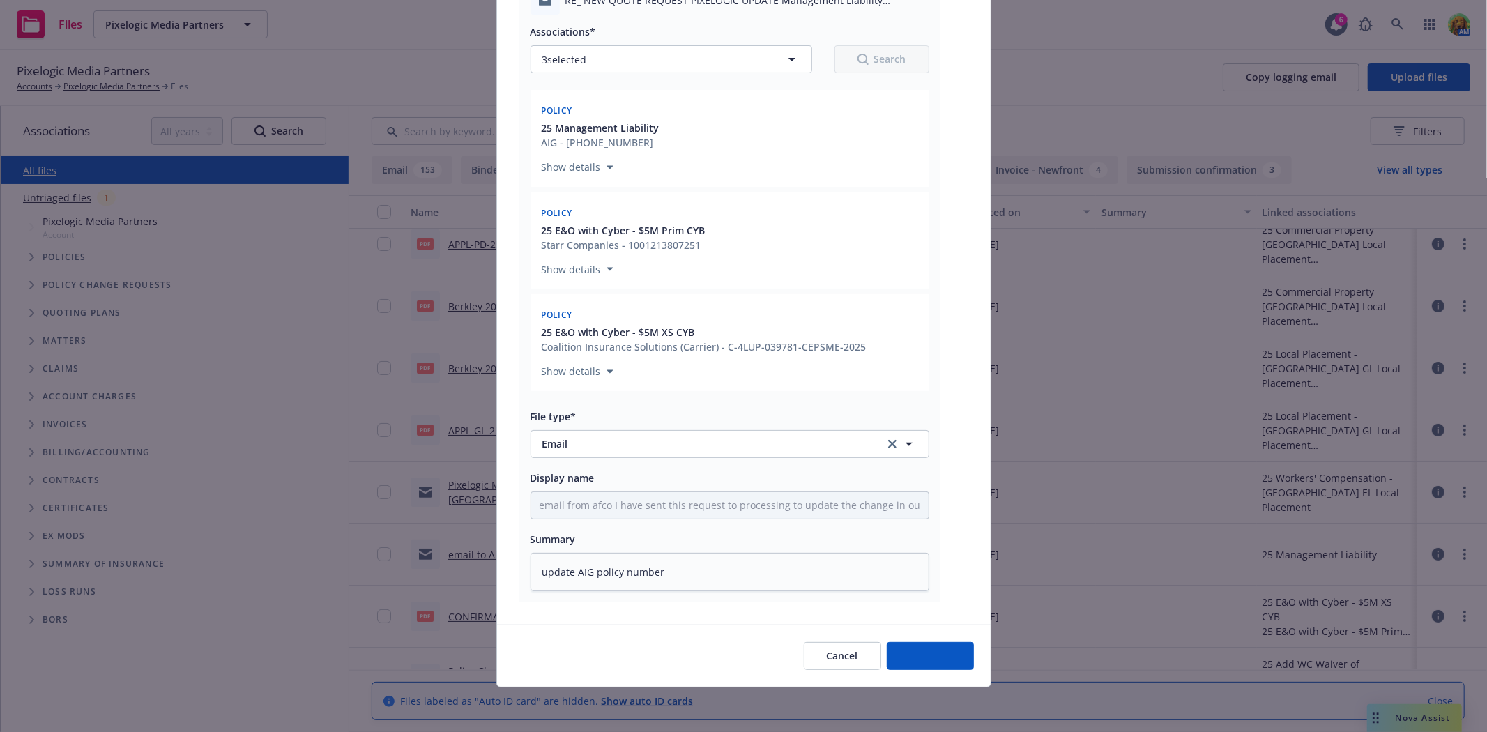
scroll to position [149, 0]
type textarea "x"
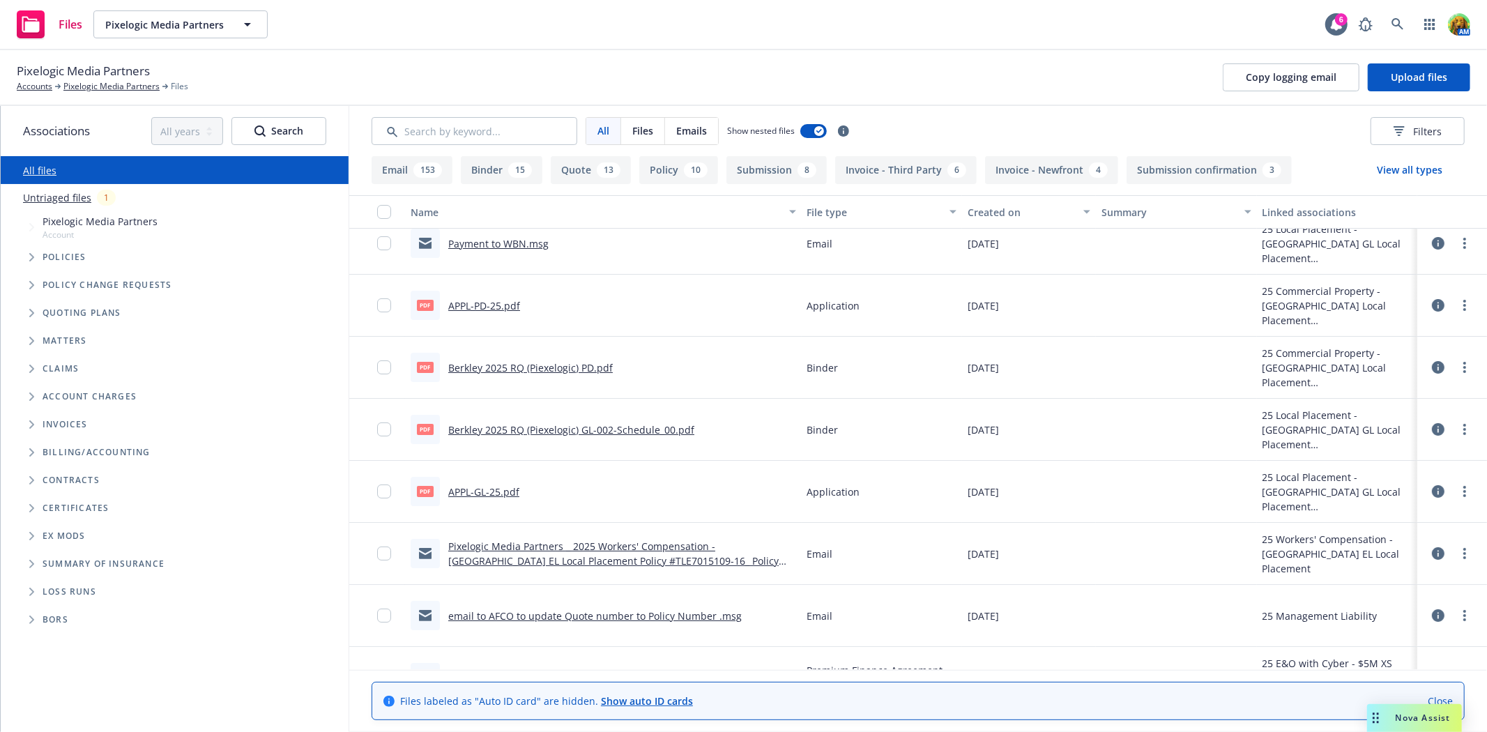
scroll to position [139, 0]
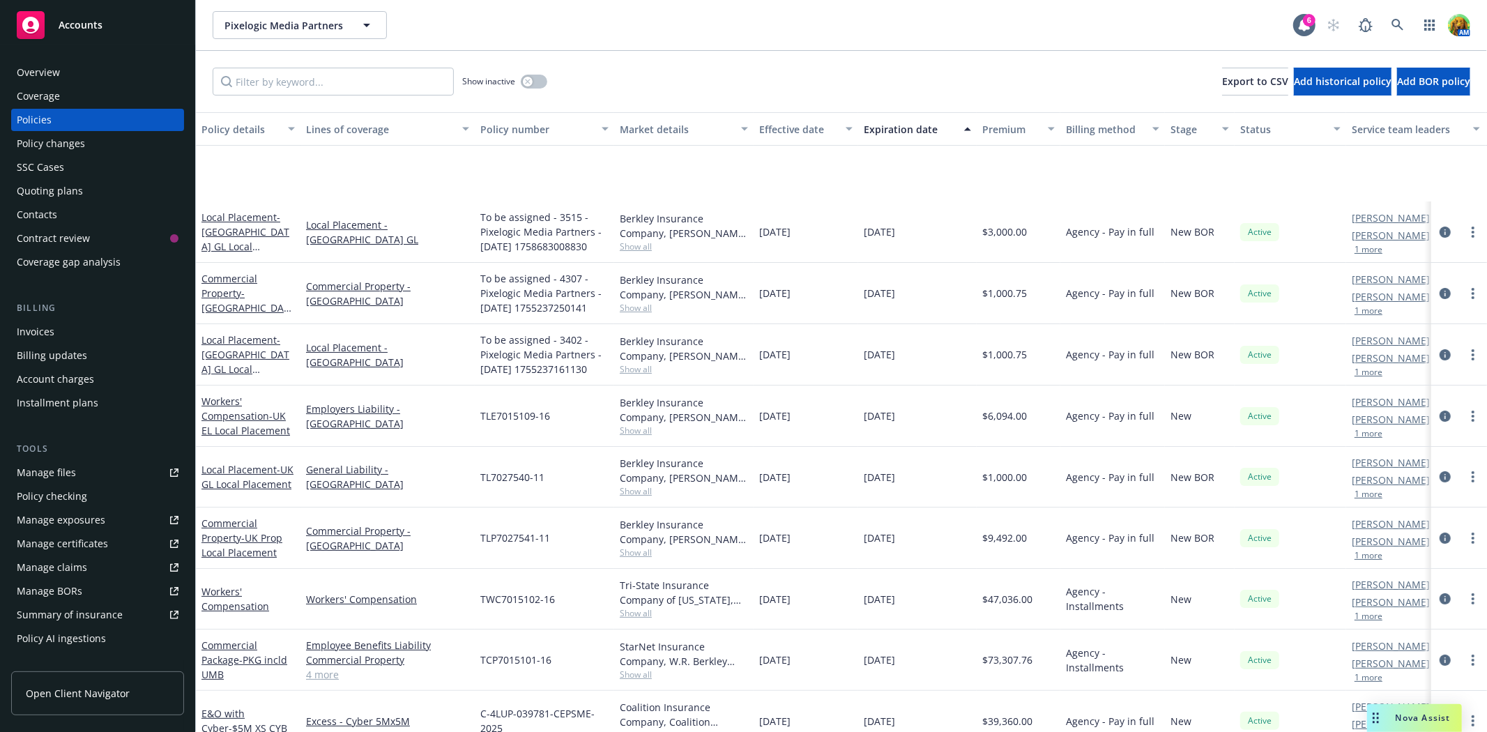
scroll to position [155, 0]
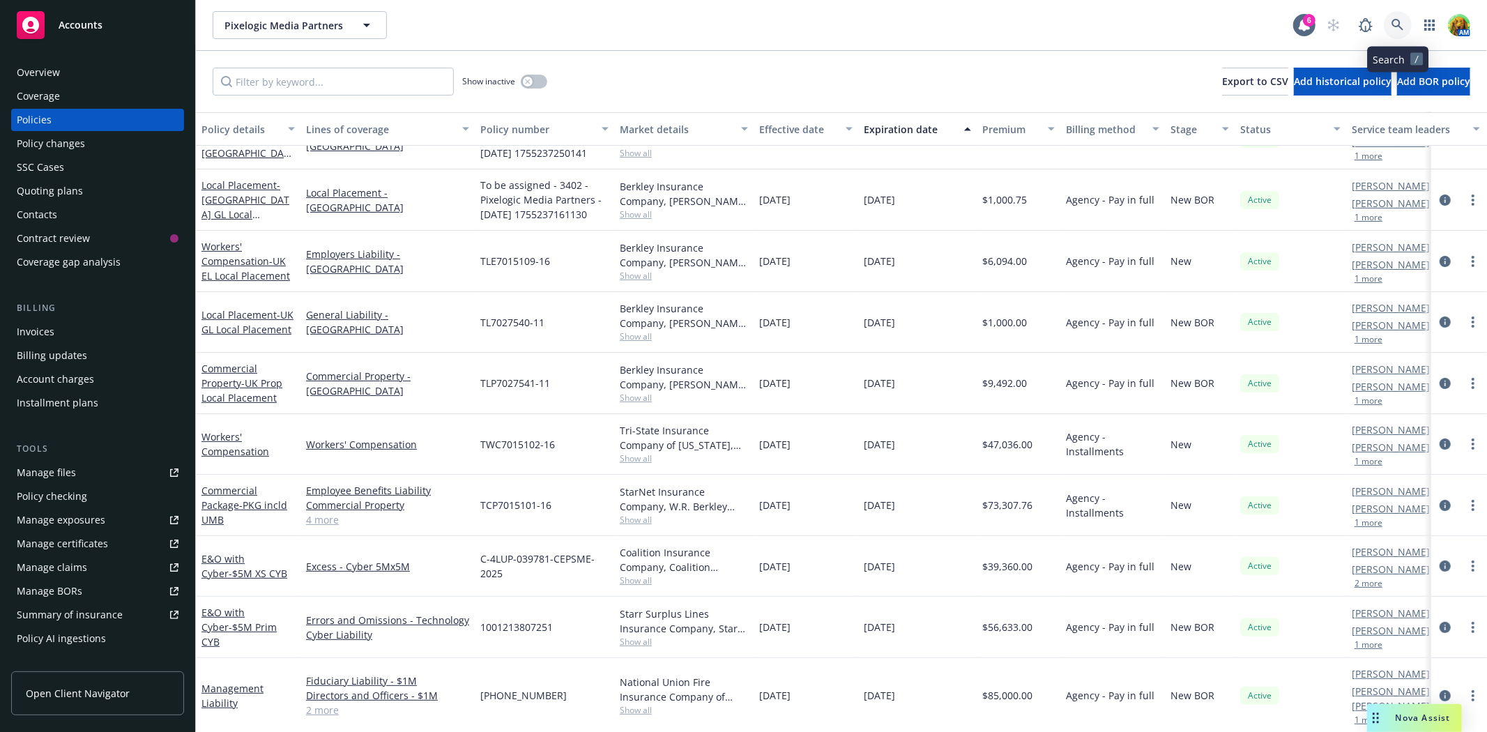
click at [1403, 19] on icon at bounding box center [1398, 25] width 13 height 13
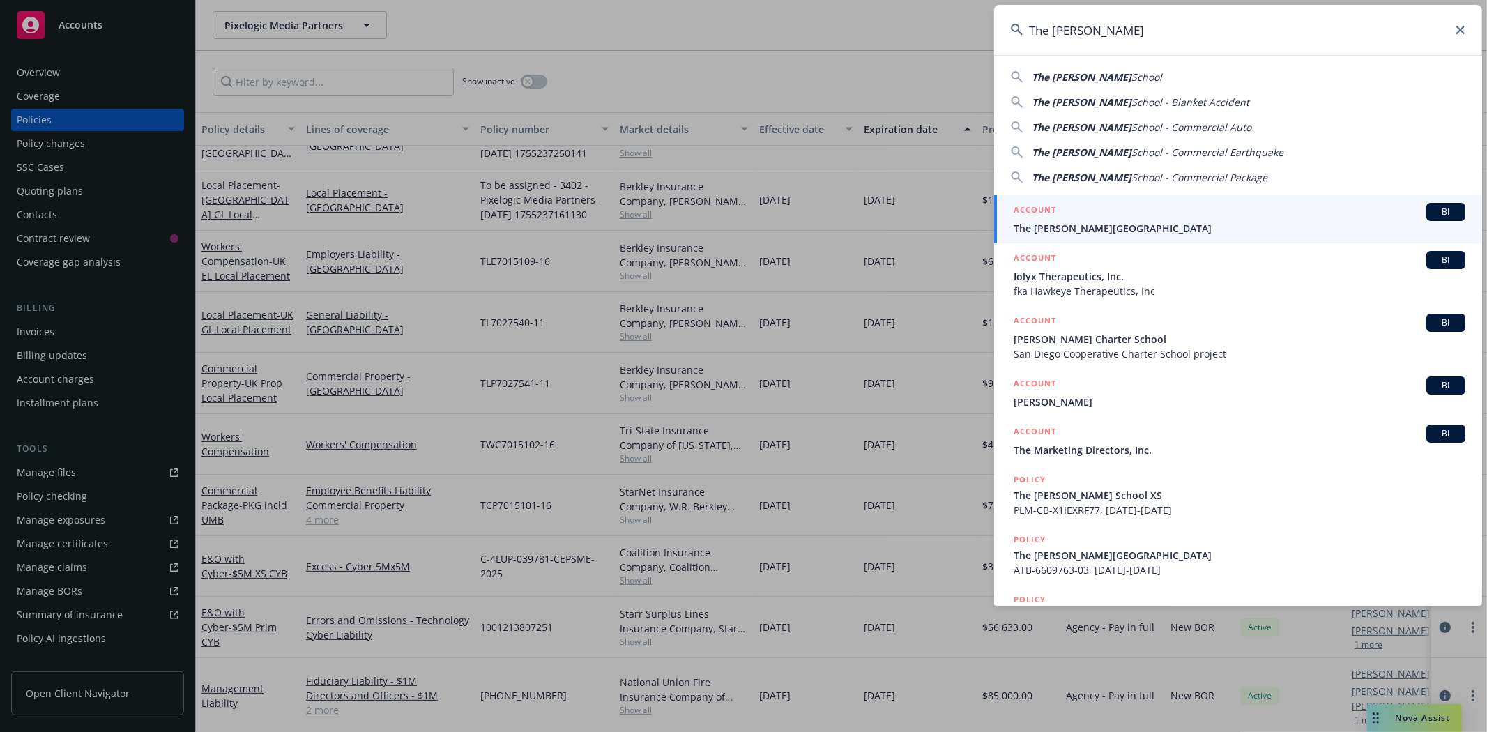
type input "The Harker"
click at [1121, 222] on span "The Harker School" at bounding box center [1240, 228] width 452 height 15
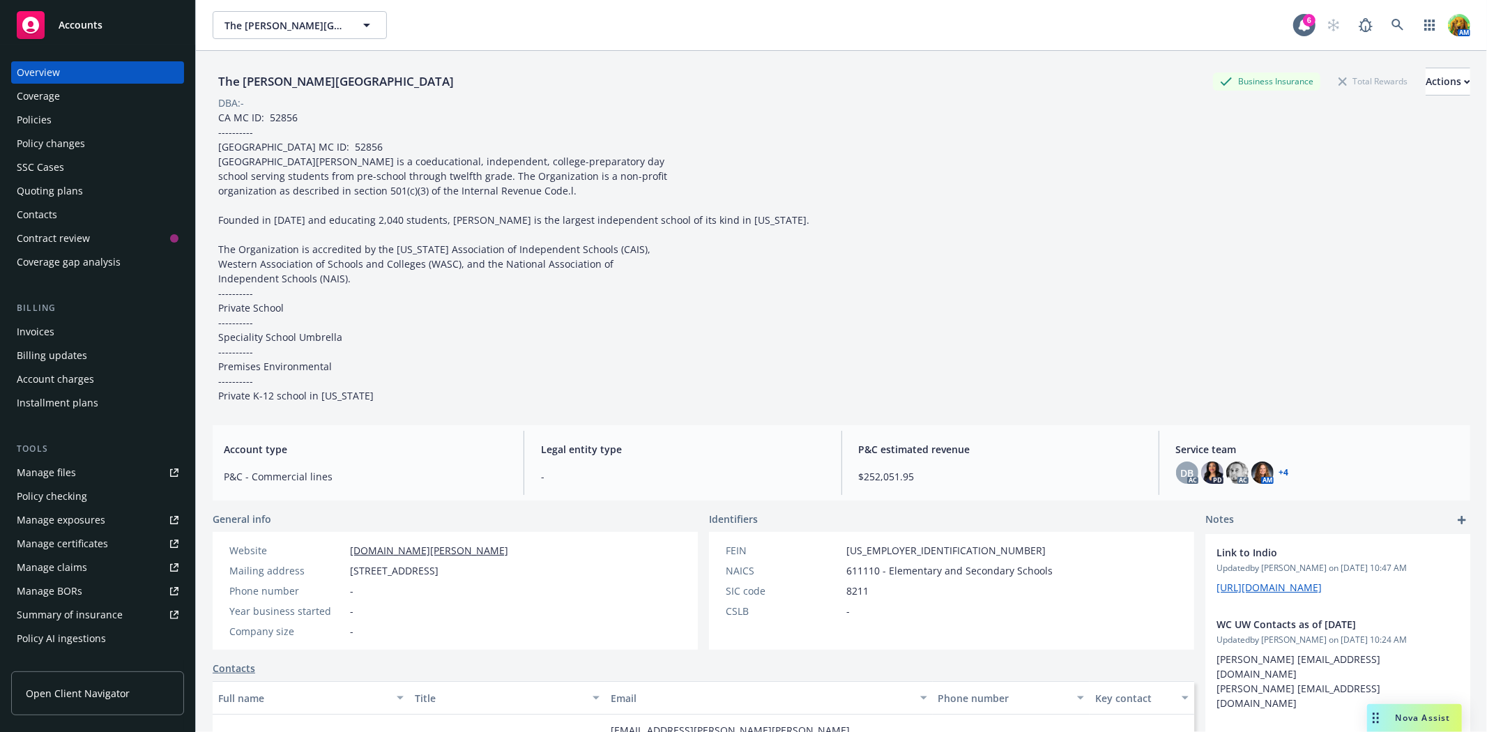
click at [50, 121] on div "Policies" at bounding box center [34, 120] width 35 height 22
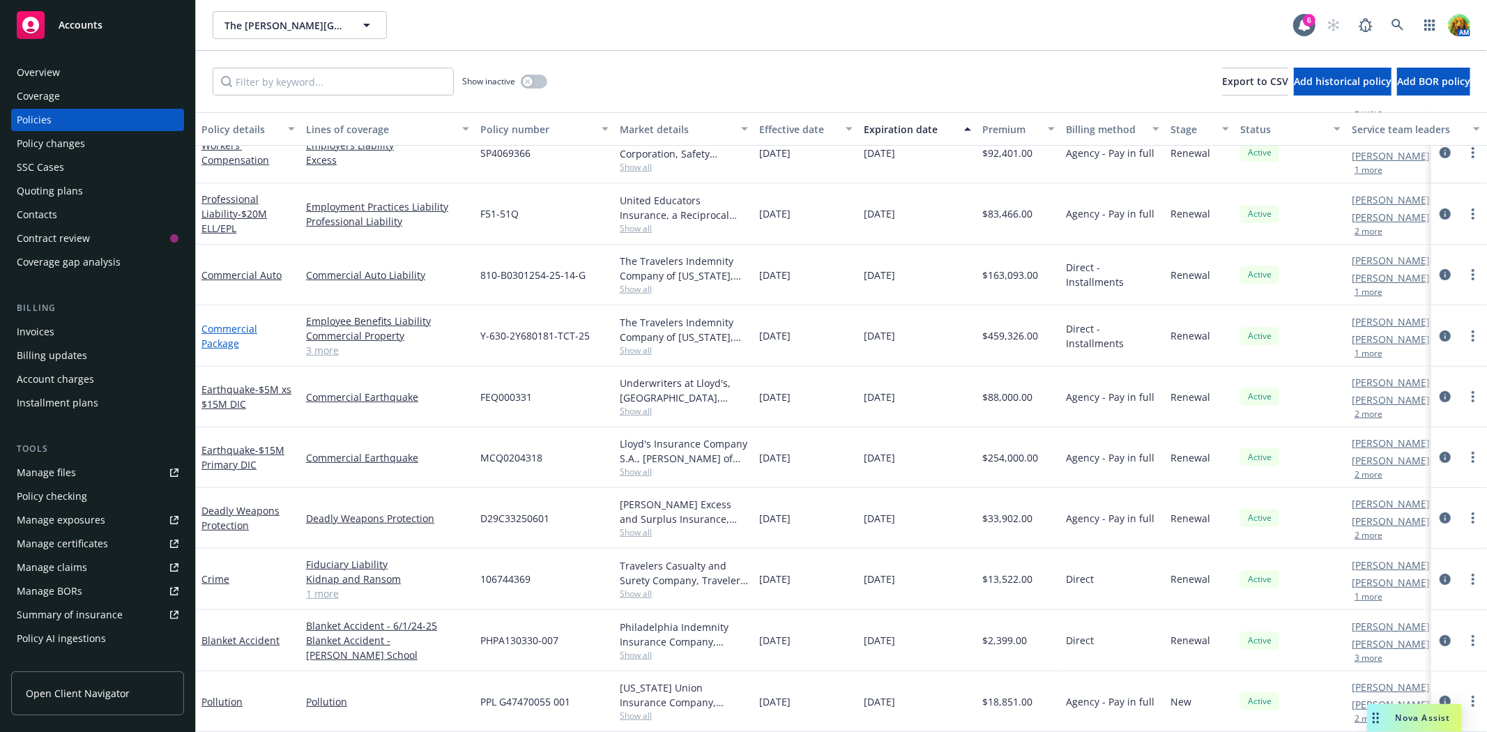
scroll to position [240, 0]
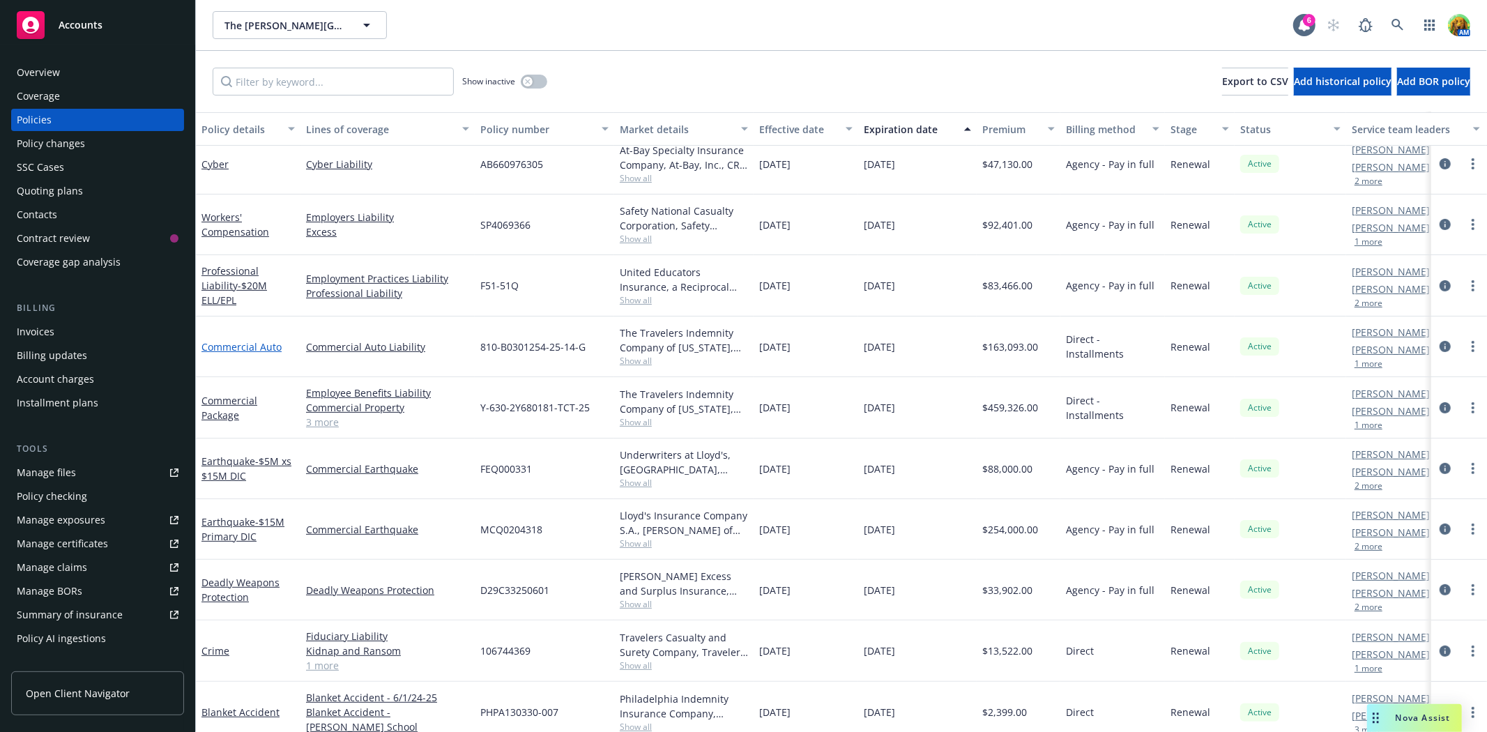
click at [241, 347] on link "Commercial Auto" at bounding box center [241, 346] width 80 height 13
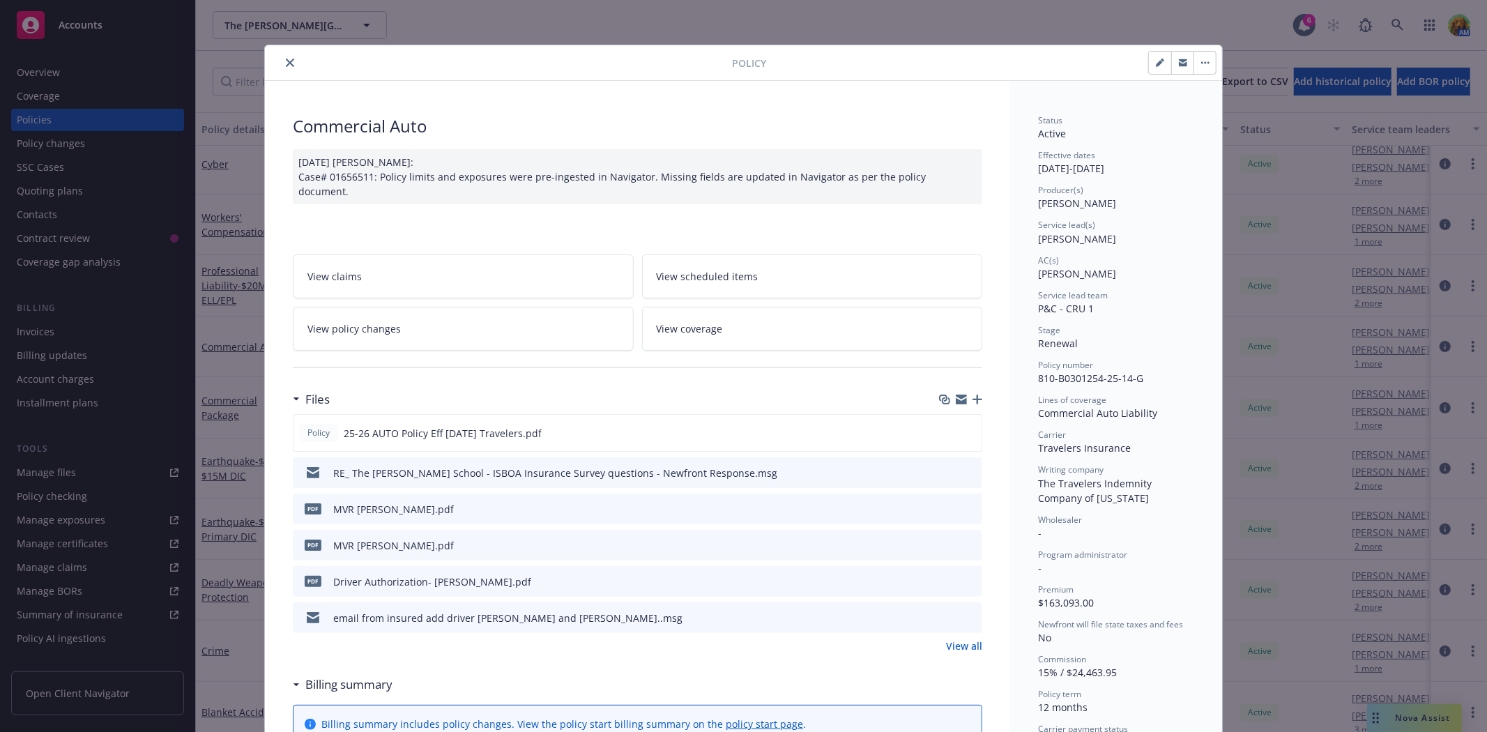
click at [954, 402] on div "Files" at bounding box center [638, 399] width 690 height 29
click at [956, 394] on icon "button" at bounding box center [961, 399] width 11 height 11
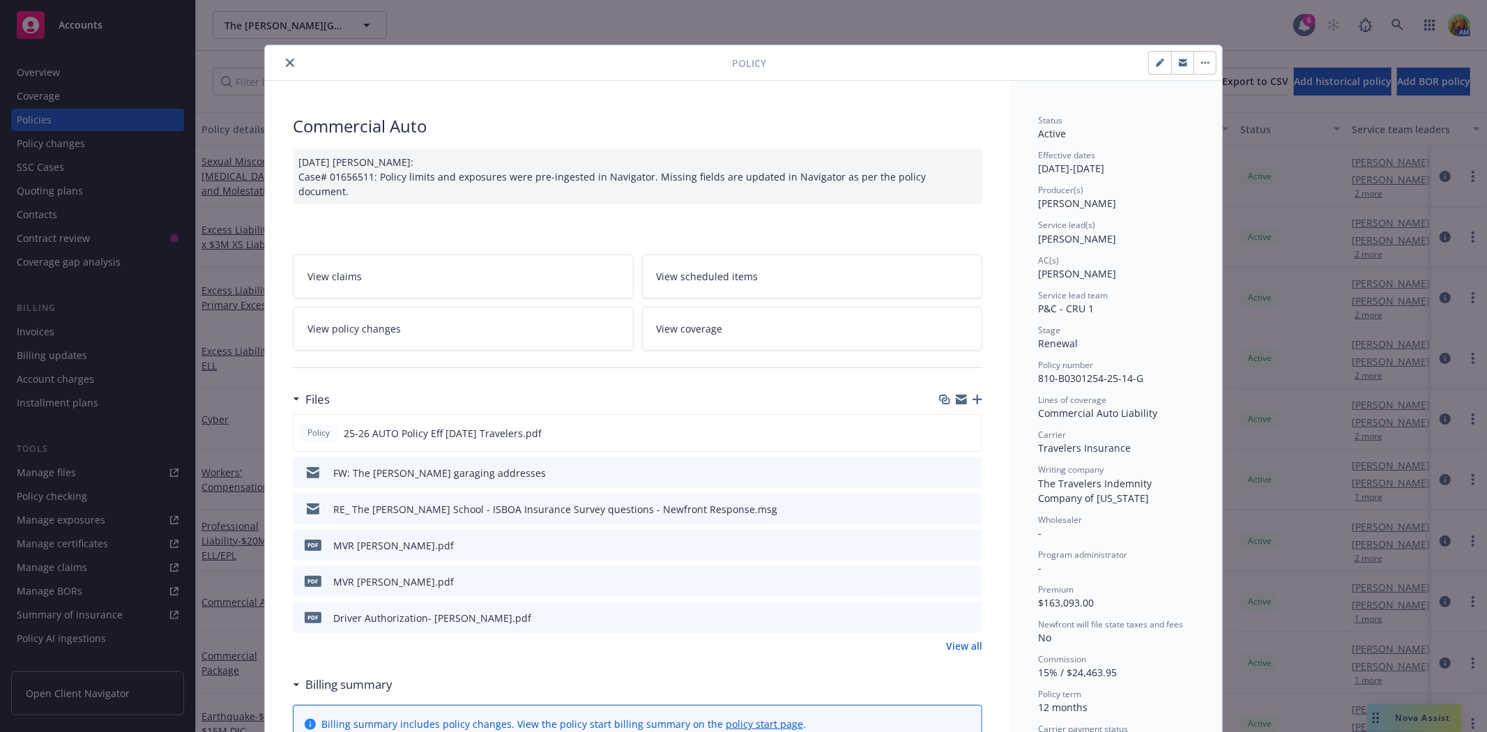
click at [964, 639] on link "View all" at bounding box center [964, 646] width 36 height 15
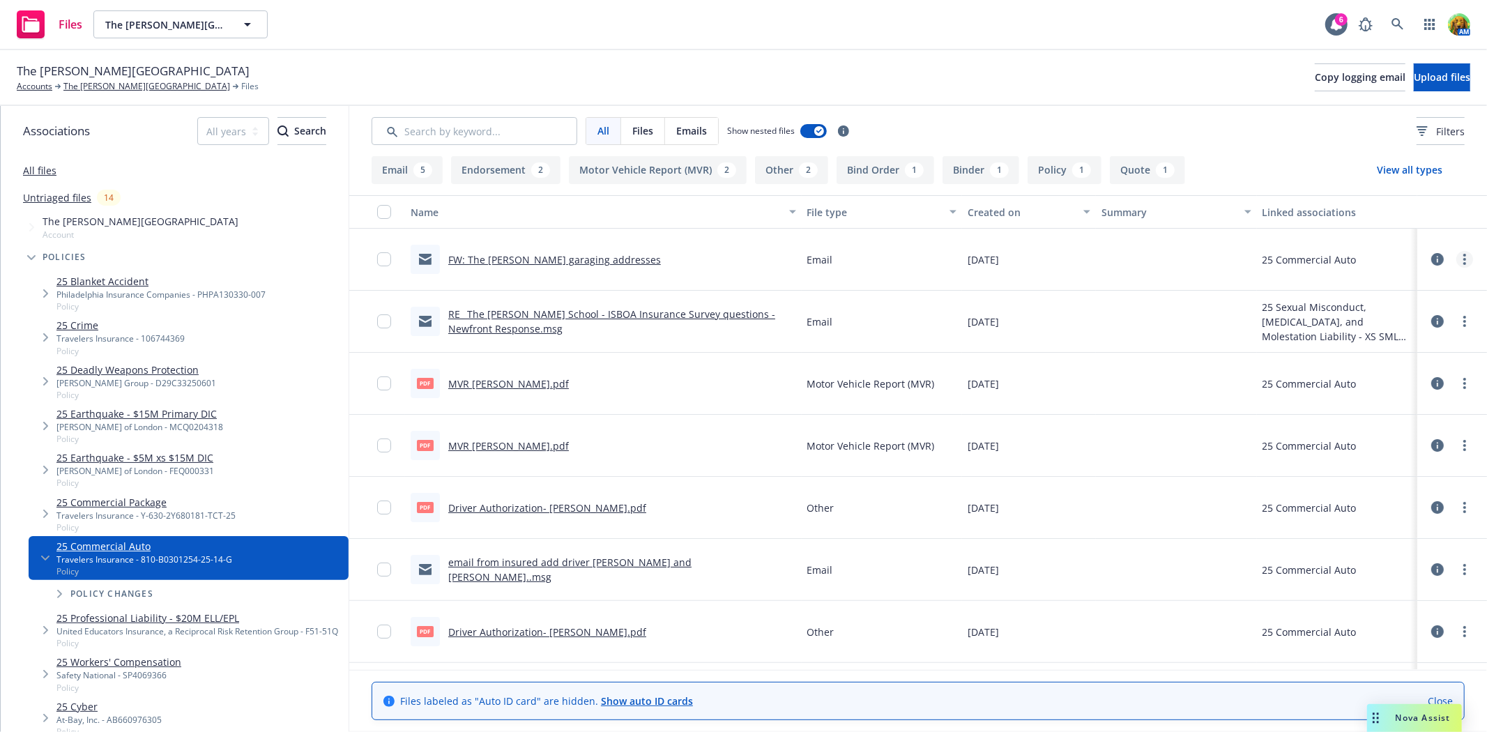
click at [1463, 255] on icon "more" at bounding box center [1464, 259] width 3 height 11
click at [1383, 340] on link "Edit" at bounding box center [1391, 344] width 139 height 28
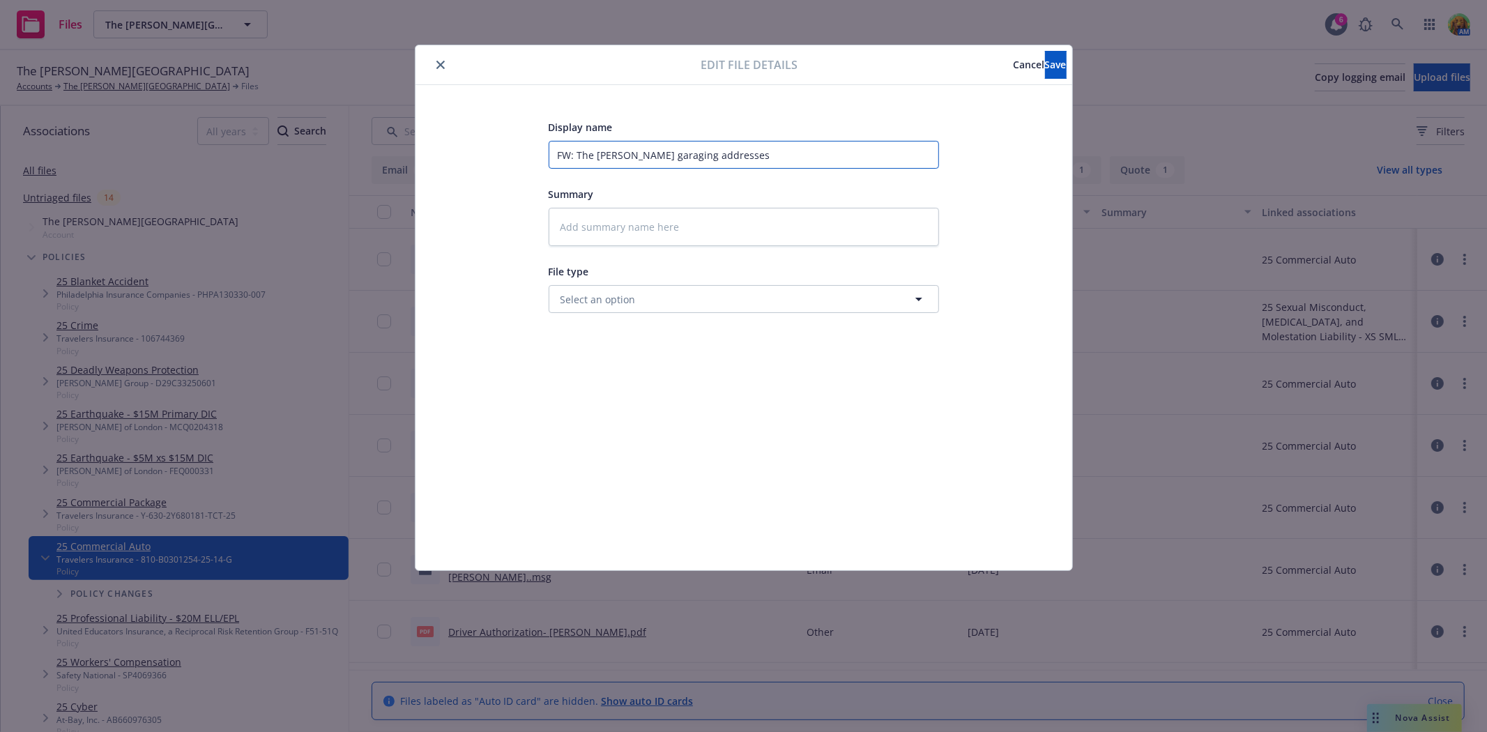
click at [779, 158] on input "FW: The [PERSON_NAME] garaging addresses" at bounding box center [744, 155] width 390 height 28
type textarea "x"
type input "FW: The [PERSON_NAME] garaging addresses-"
type textarea "x"
type input "FW: The [PERSON_NAME] garaging addresses-"
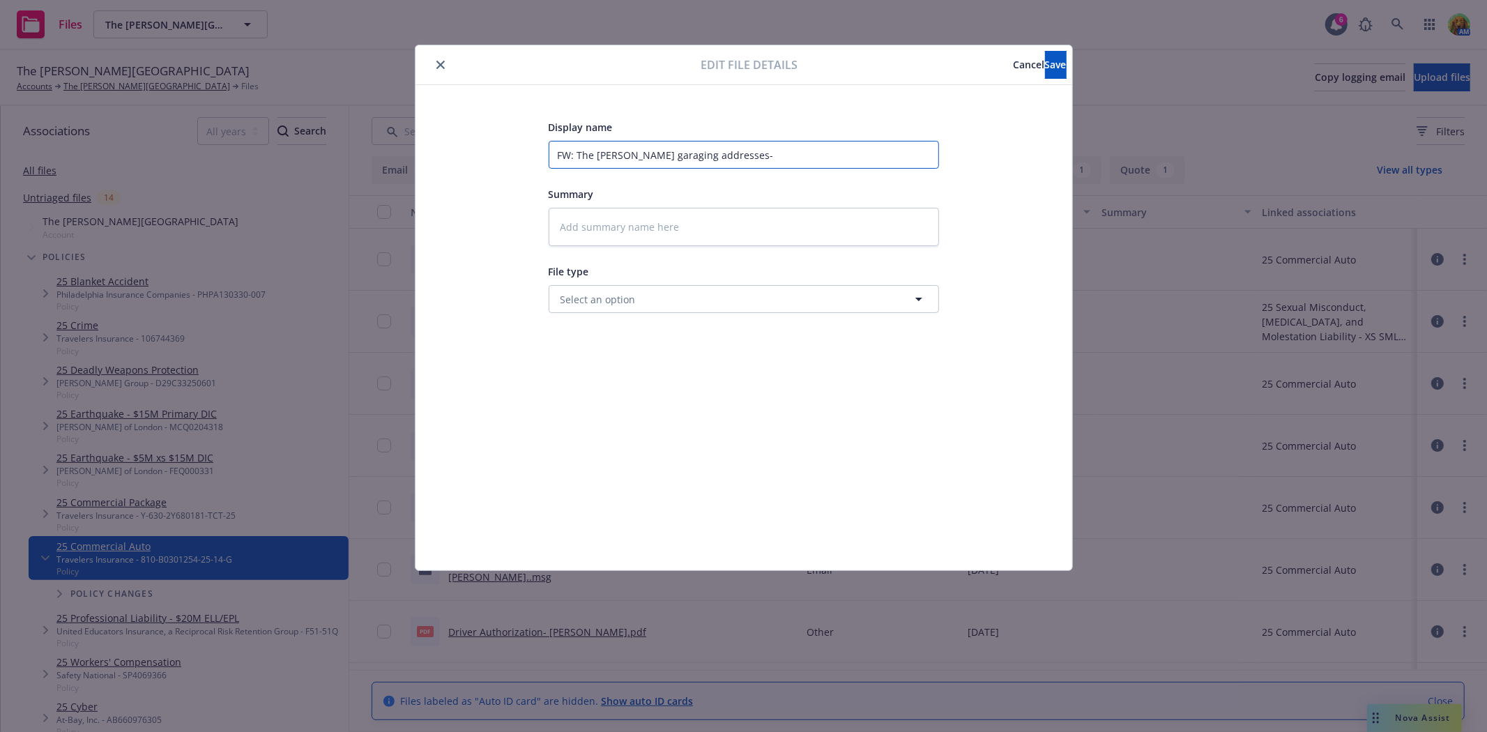
type textarea "x"
type input "FW: The [PERSON_NAME] garaging addresses- E"
type textarea "x"
type input "FW: The [PERSON_NAME] garaging addresses- Ema"
type textarea "x"
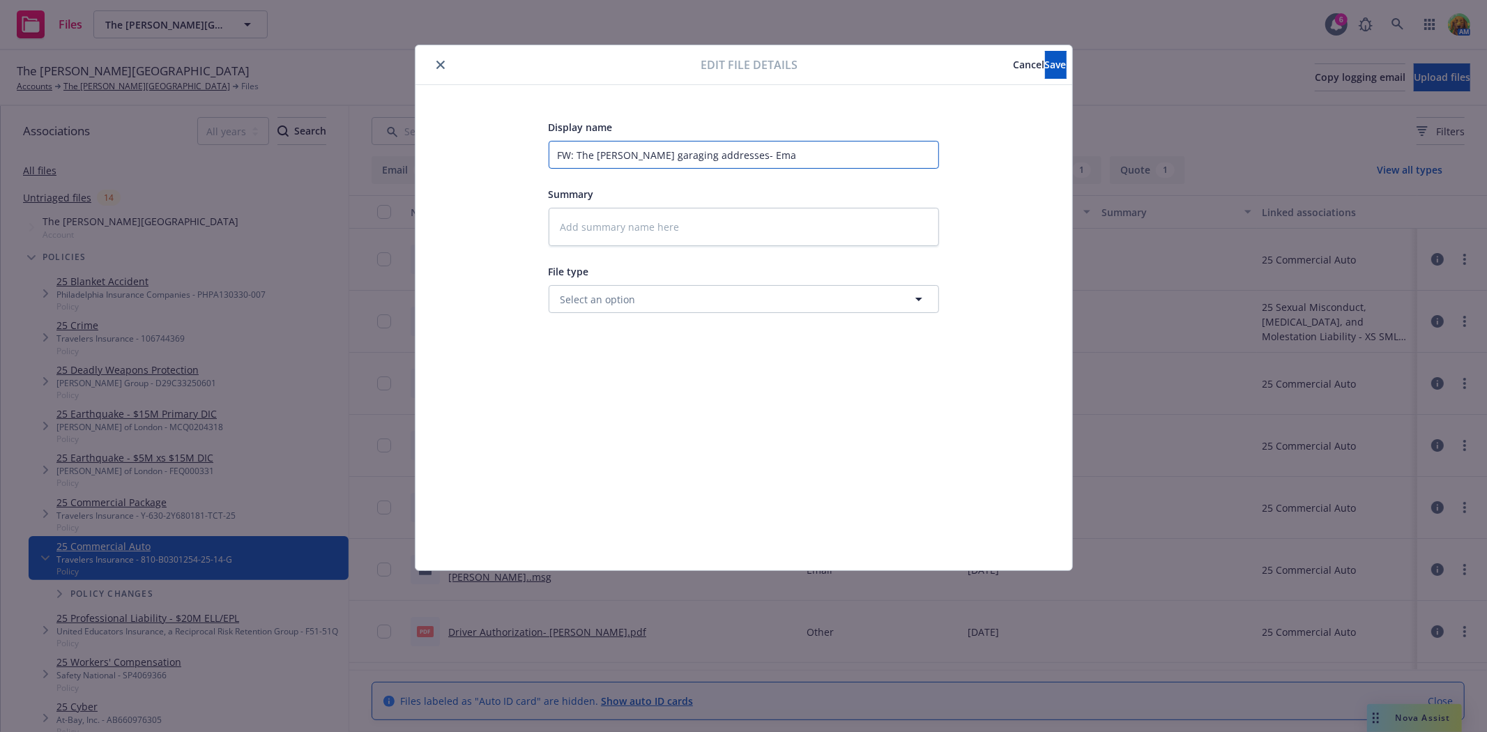
type input "FW: The [PERSON_NAME] garaging addresses- Emai"
type textarea "x"
type input "FW: The [PERSON_NAME] garaging addresses- Email"
type textarea "x"
type input "FW: The [PERSON_NAME] garaging addresses- Email"
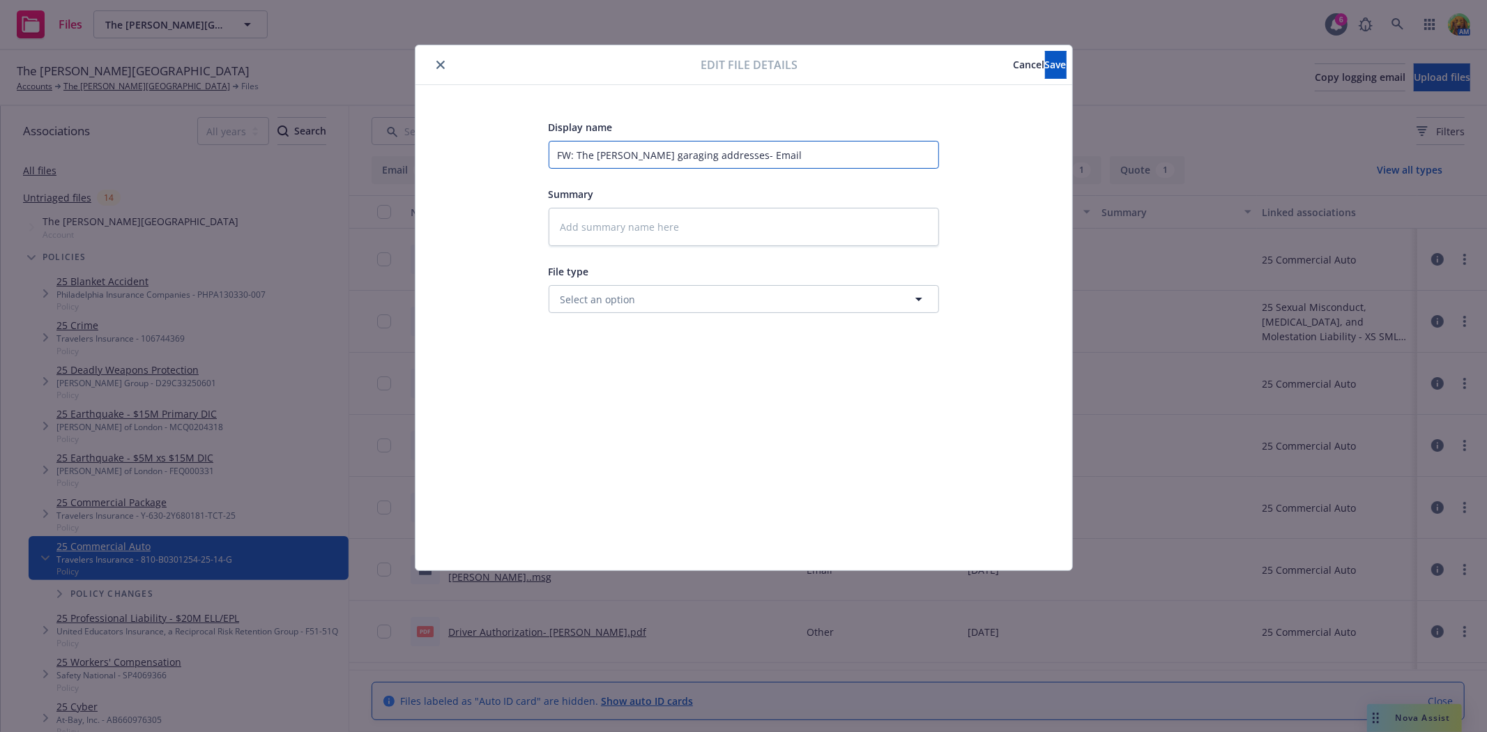
type textarea "x"
type input "FW: The [PERSON_NAME] garaging addresses- Email t"
type textarea "x"
type input "FW: The [PERSON_NAME] garaging addresses- Email to"
type textarea "x"
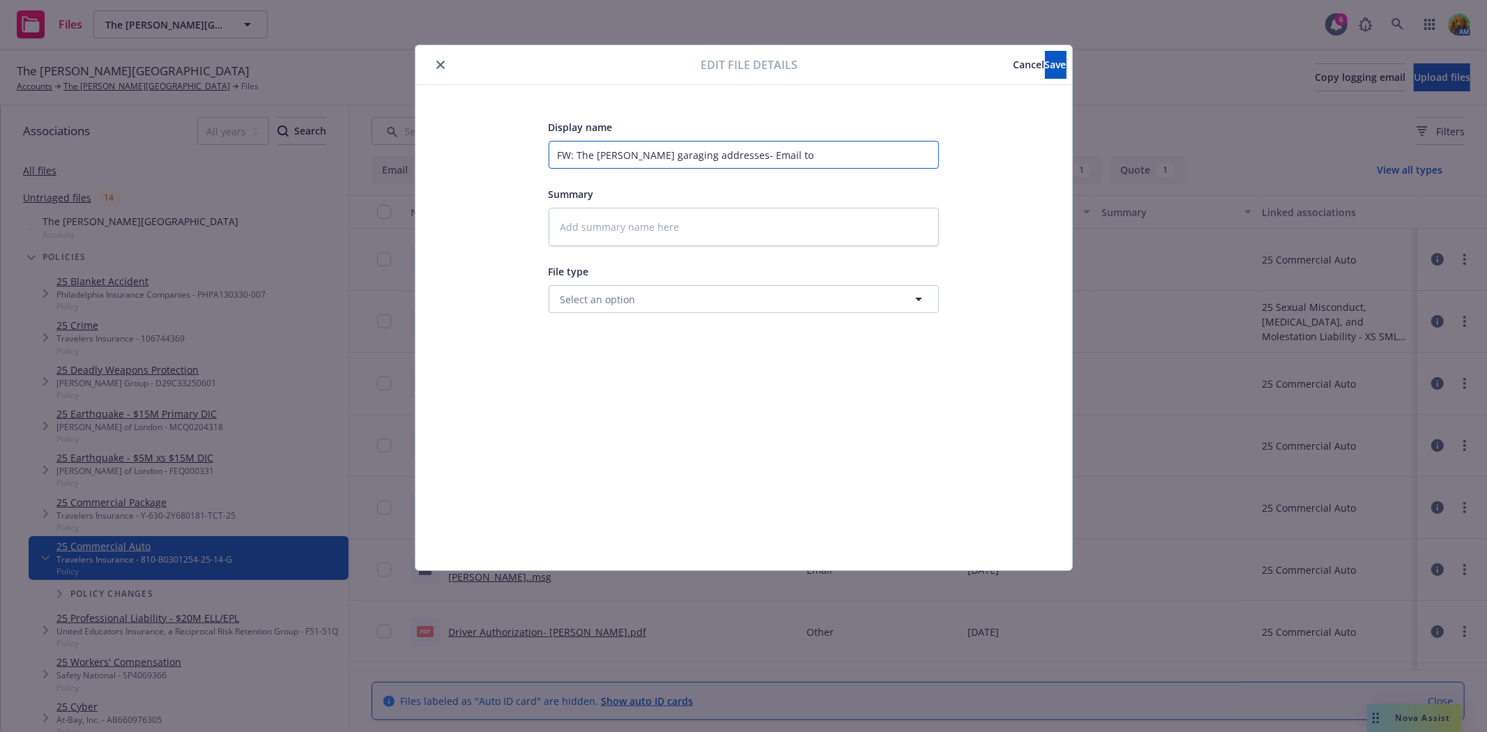
type input "FW: The [PERSON_NAME] garaging addresses- Email to"
type textarea "x"
type input "FW: The [PERSON_NAME] garaging addresses- Email to N"
type textarea "x"
type input "FW: The [PERSON_NAME] garaging addresses- Email to Ni"
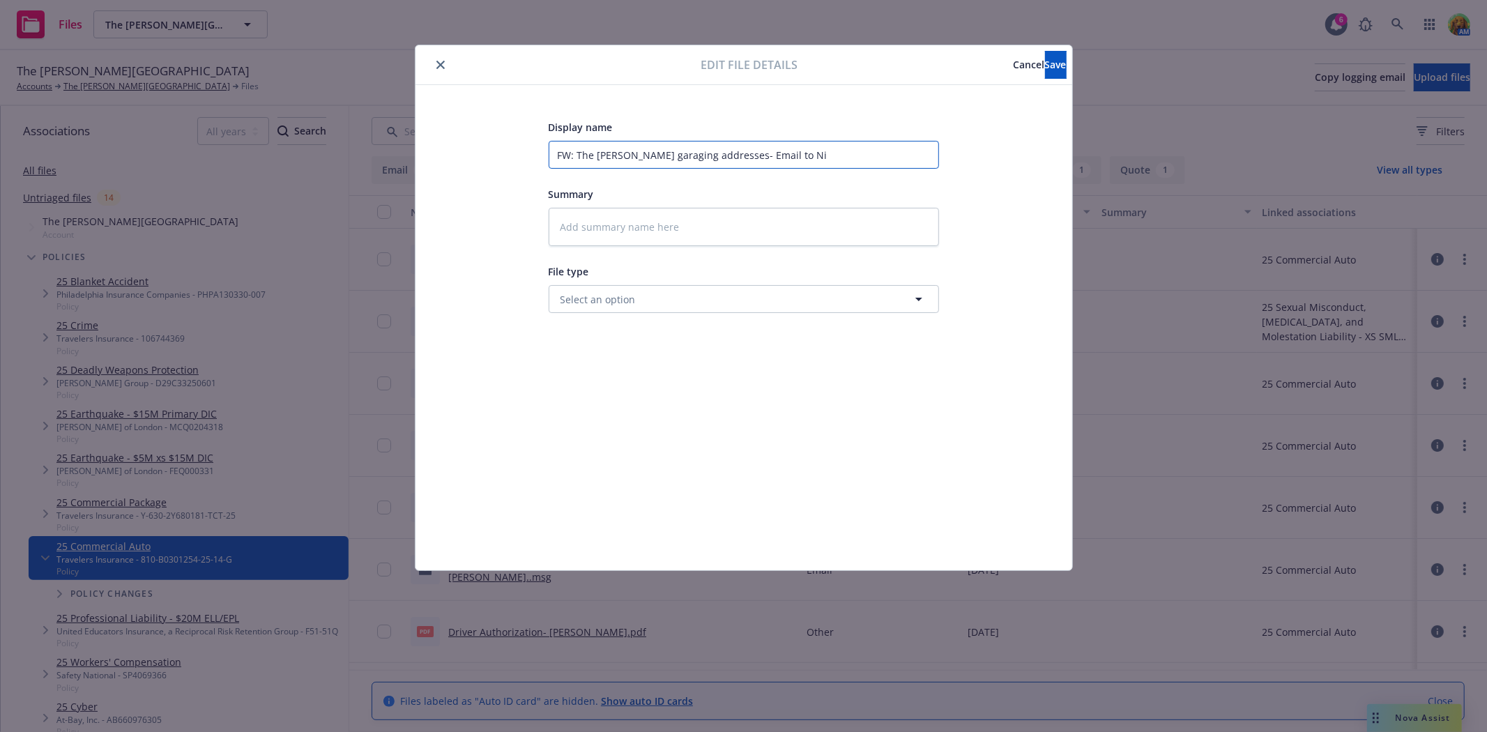
type textarea "x"
type input "FW: The [PERSON_NAME] garaging addresses- Email to Nic"
type textarea "x"
type input "FW: The [PERSON_NAME] garaging addresses- Email to [PERSON_NAME]"
type textarea "x"
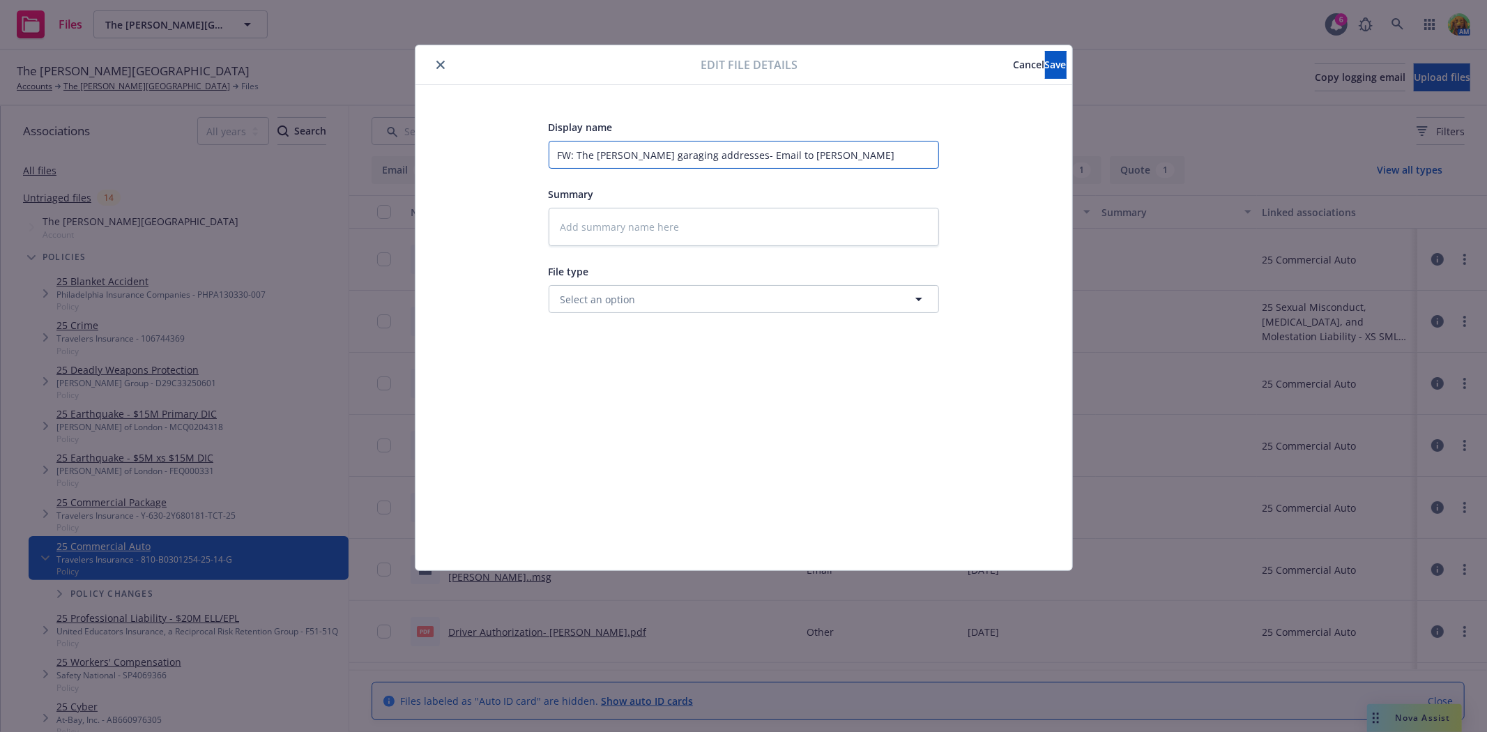
type input "FW: The [PERSON_NAME] garaging addresses- Email to [PERSON_NAME]"
type textarea "x"
type input "FW: The [PERSON_NAME] garaging addresses- Email to [PERSON_NAME]"
type textarea "x"
type input "FW: The [PERSON_NAME] garaging addresses- Email to [PERSON_NAME]"
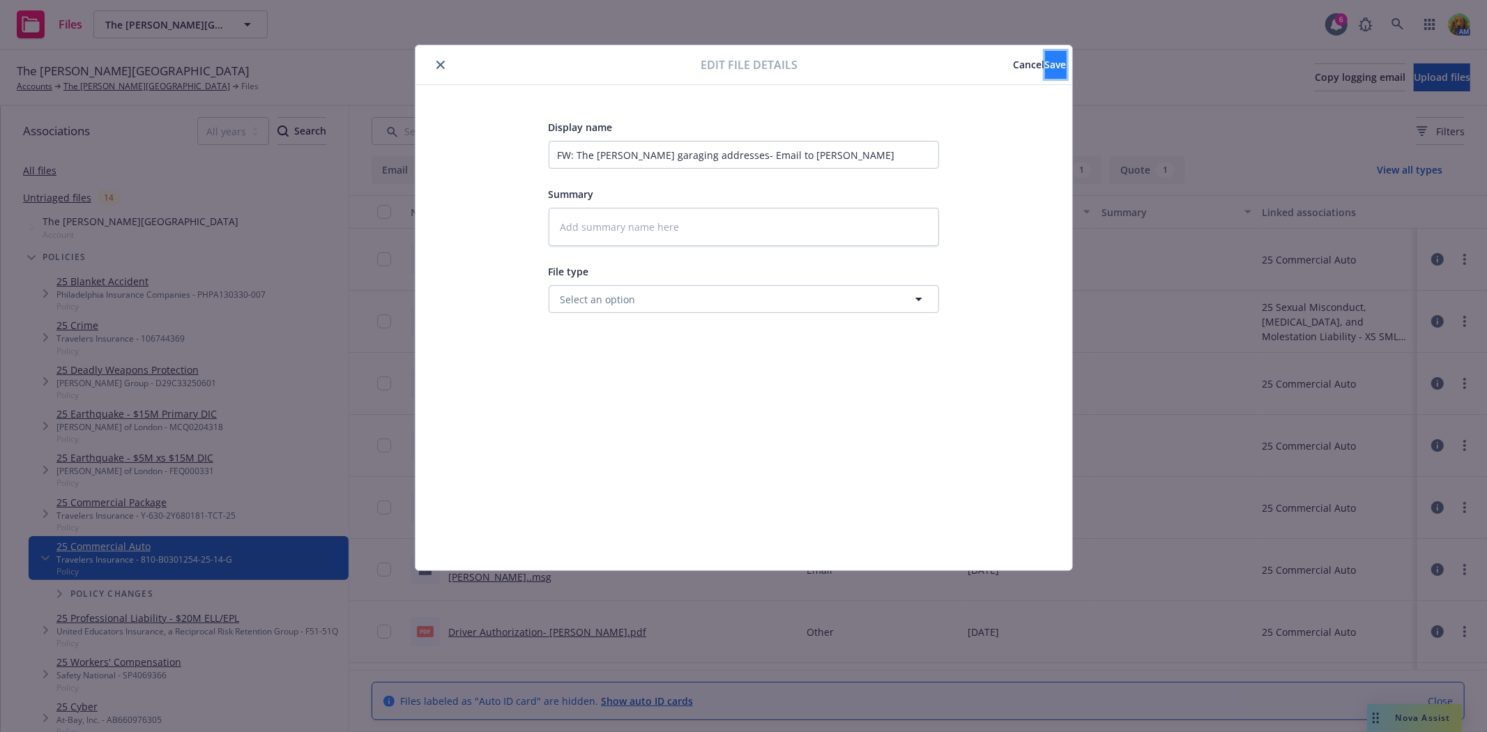
click at [1045, 66] on span "Save" at bounding box center [1056, 64] width 22 height 13
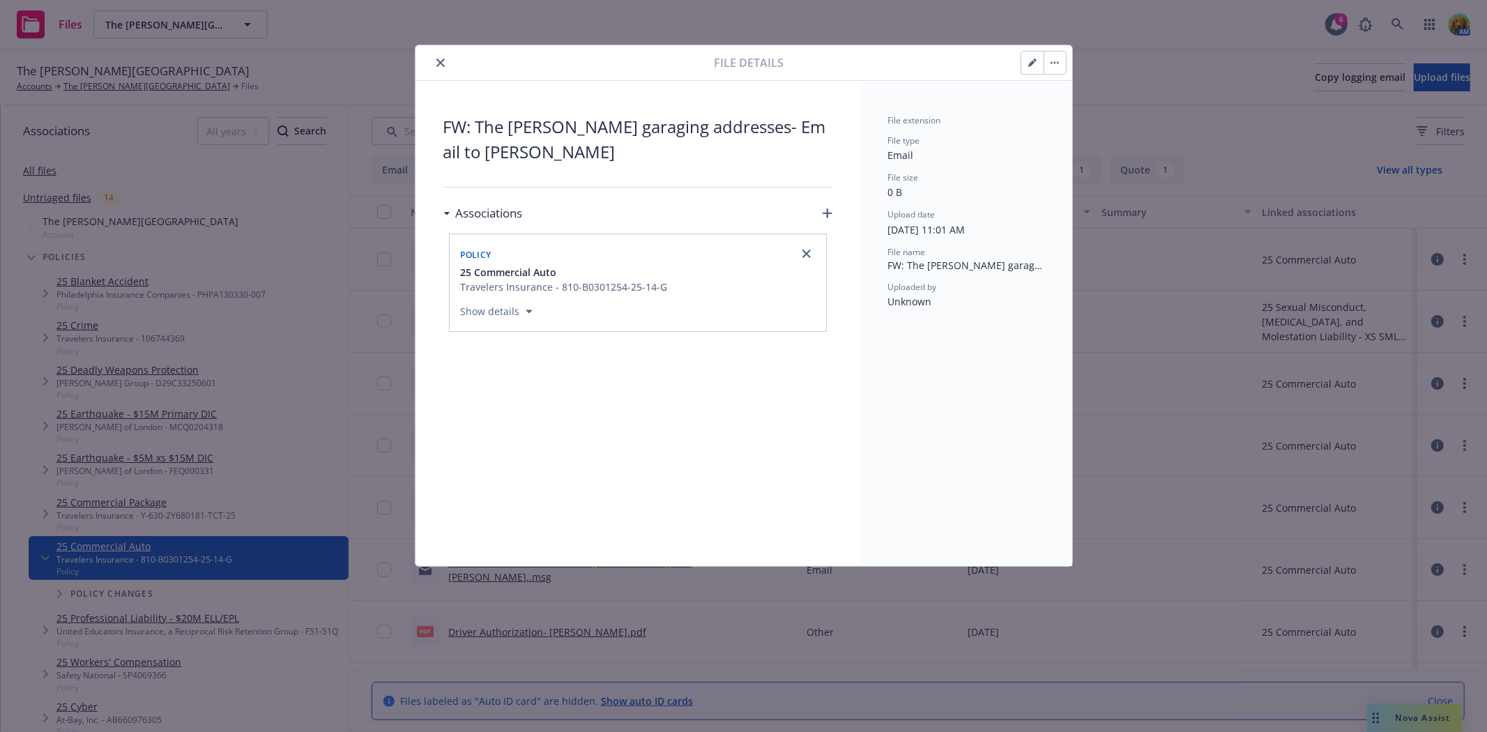
click at [441, 66] on icon "close" at bounding box center [440, 63] width 8 height 8
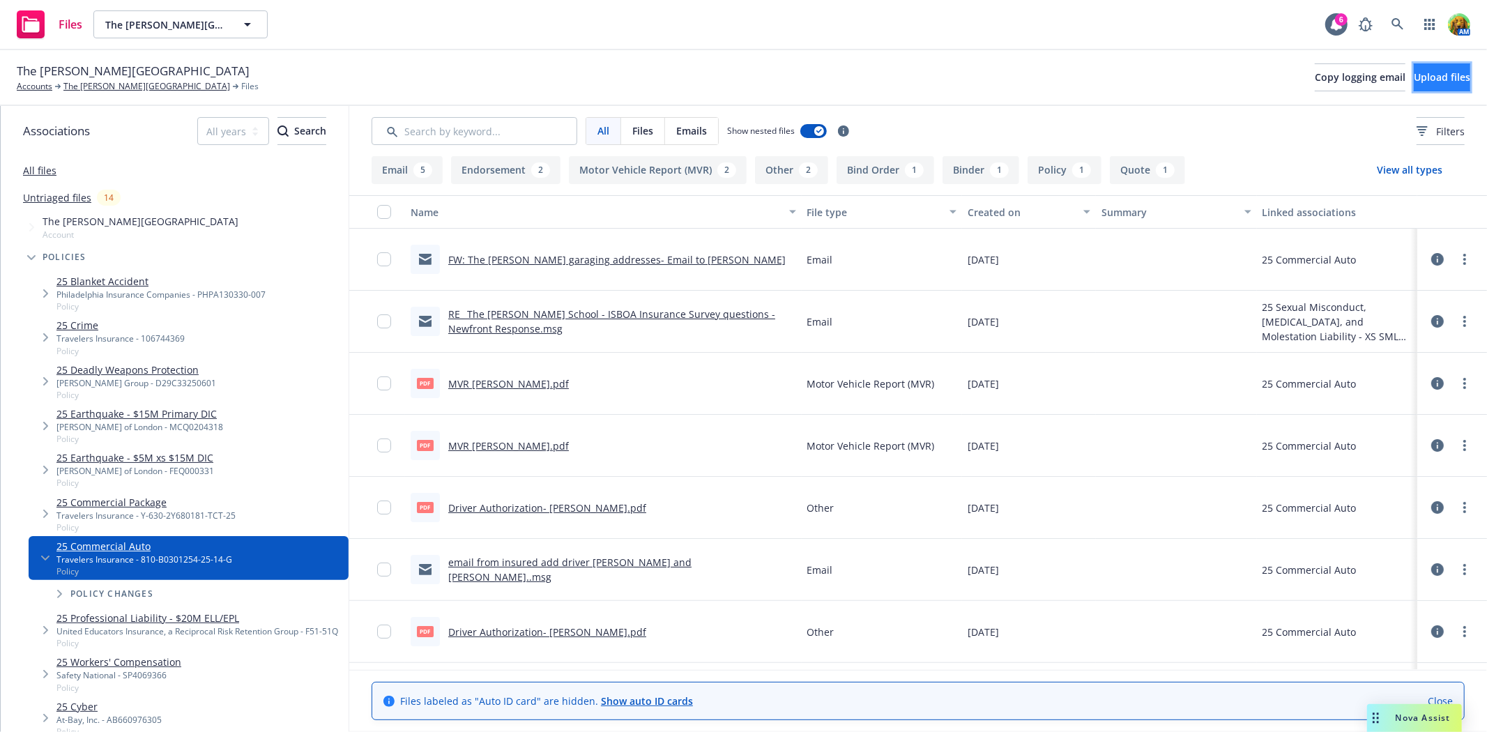
click at [1414, 77] on button "Upload files" at bounding box center [1442, 77] width 56 height 28
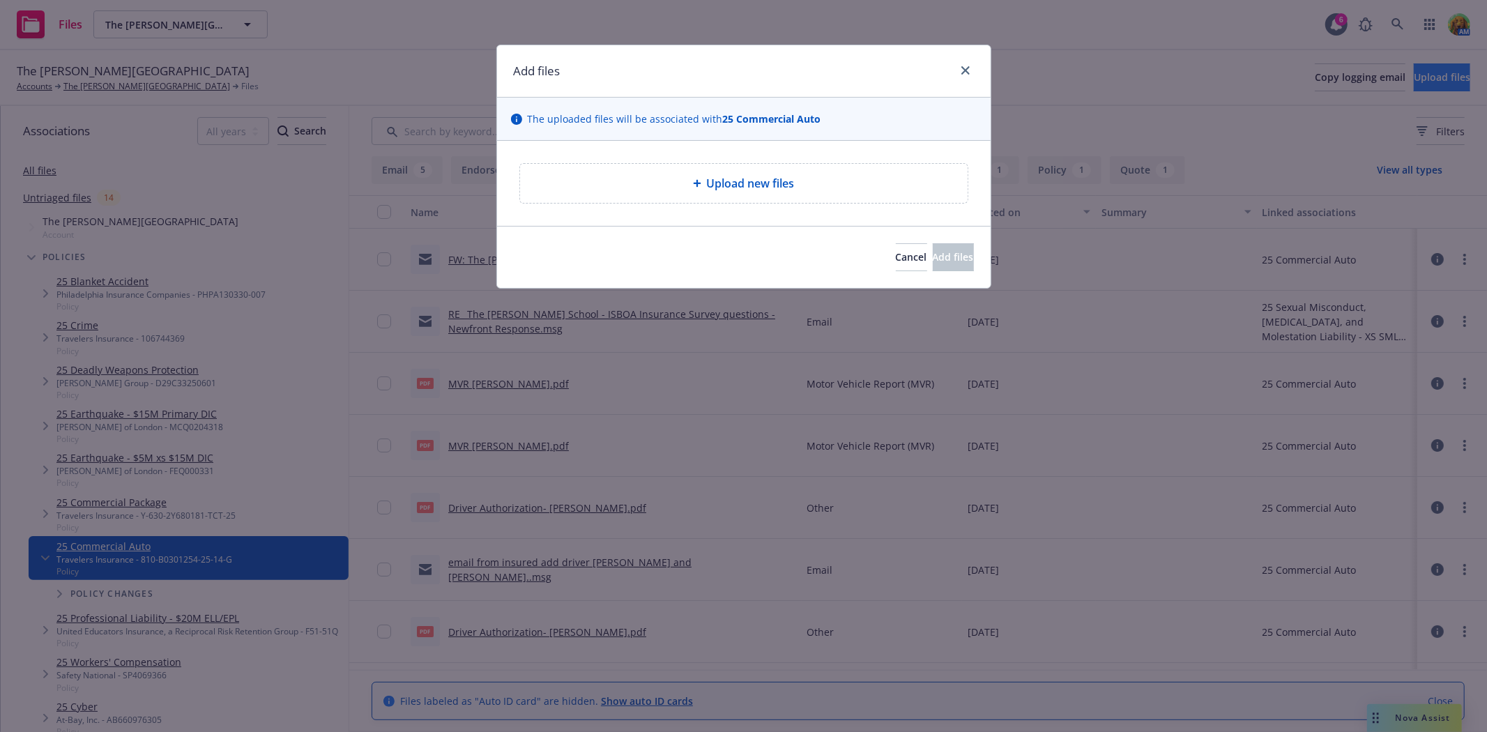
type textarea "x"
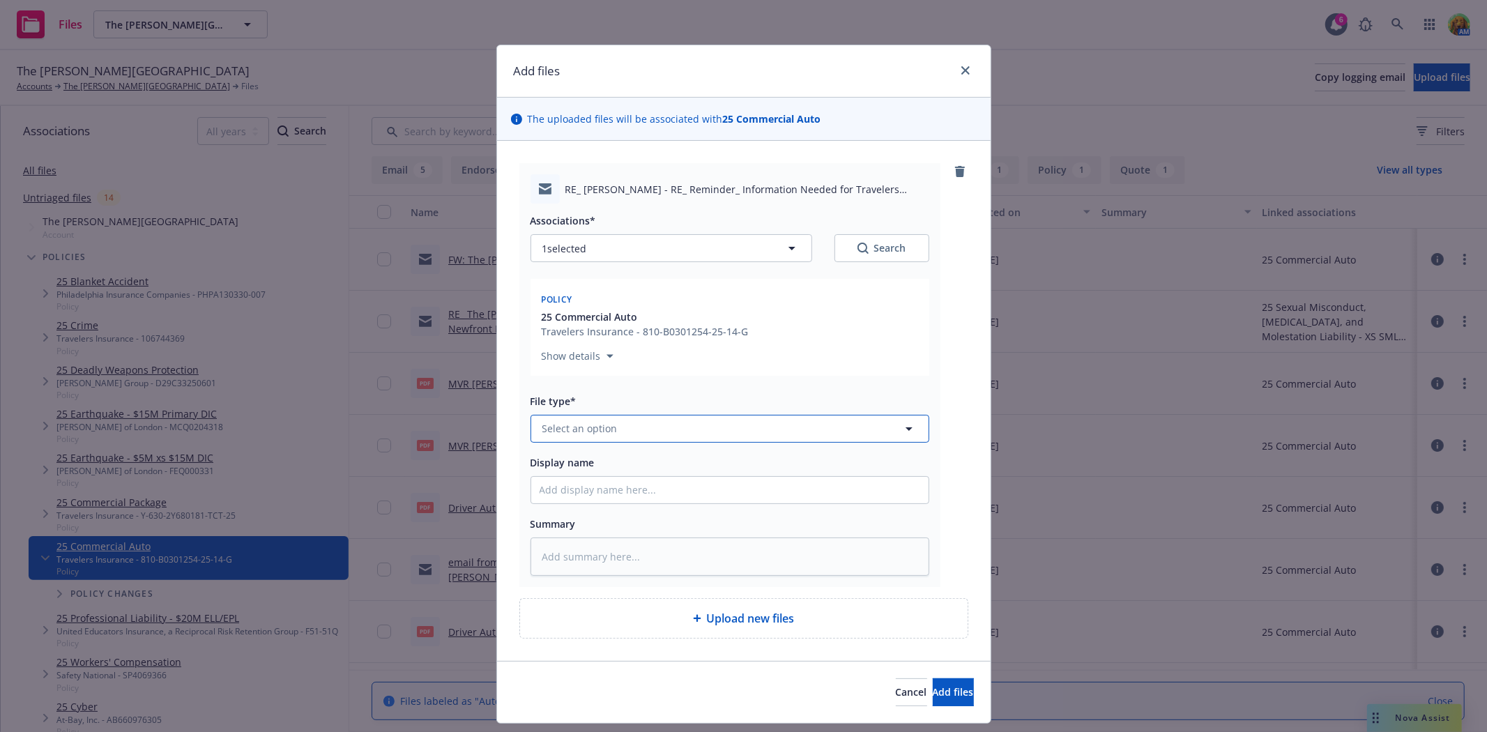
click at [678, 435] on button "Select an option" at bounding box center [730, 429] width 399 height 28
type input "email"
click at [673, 392] on div "Email" at bounding box center [730, 390] width 381 height 20
click at [674, 492] on input "Display name" at bounding box center [729, 490] width 397 height 26
type textarea "x"
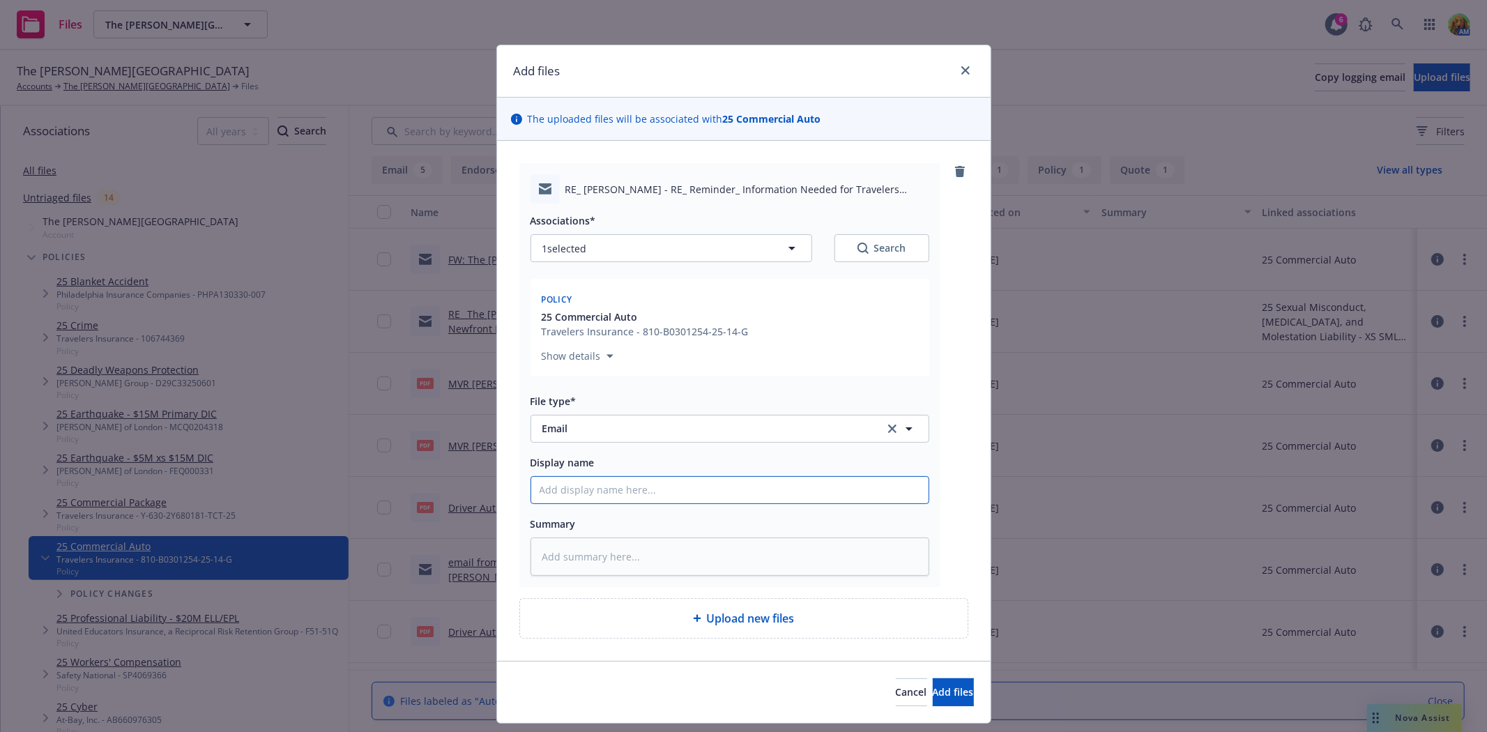
type input "e"
type textarea "x"
type input "em"
type textarea "x"
type input "ema"
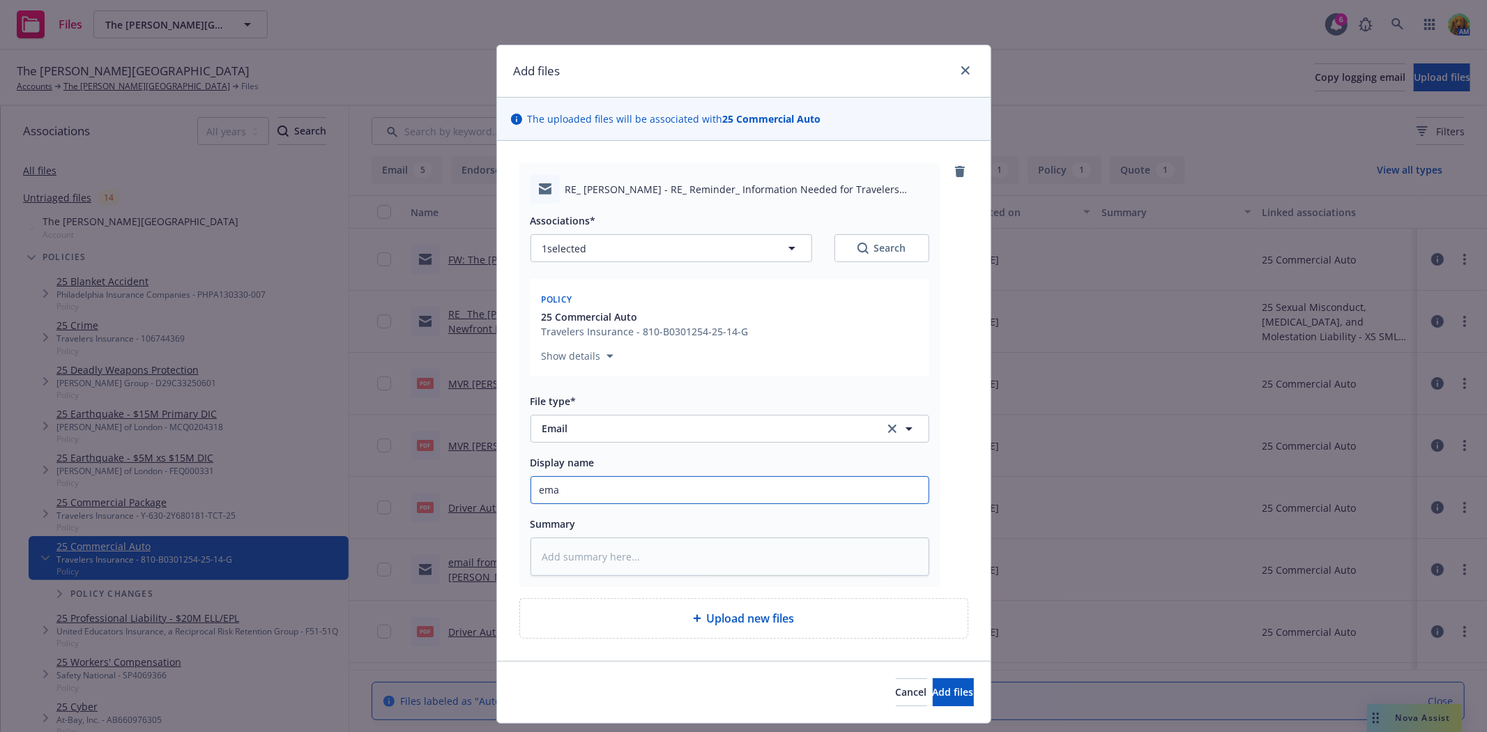
type textarea "x"
type input "emai"
type textarea "x"
type input "email"
type textarea "x"
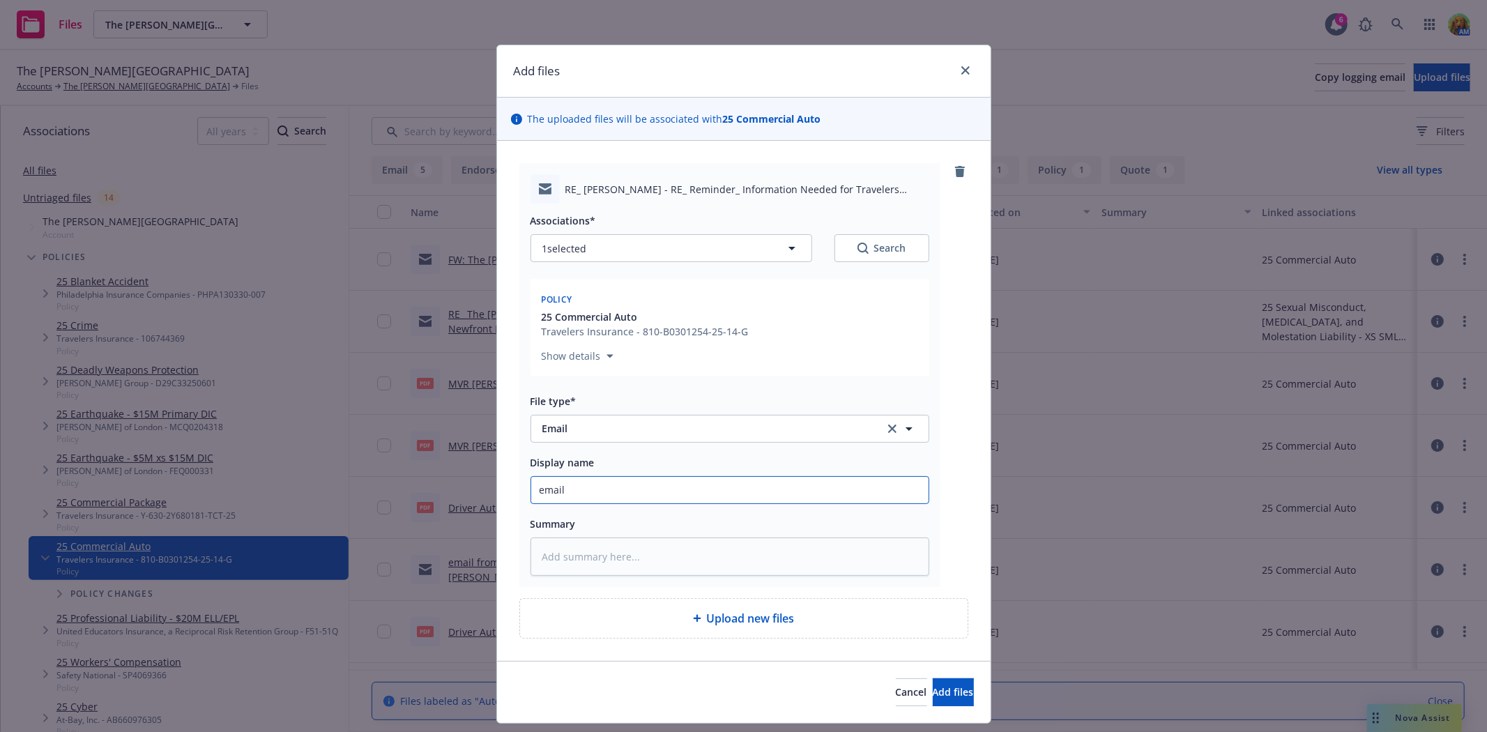
type input "email"
type textarea "x"
type input "email f"
type textarea "x"
type input "email fr"
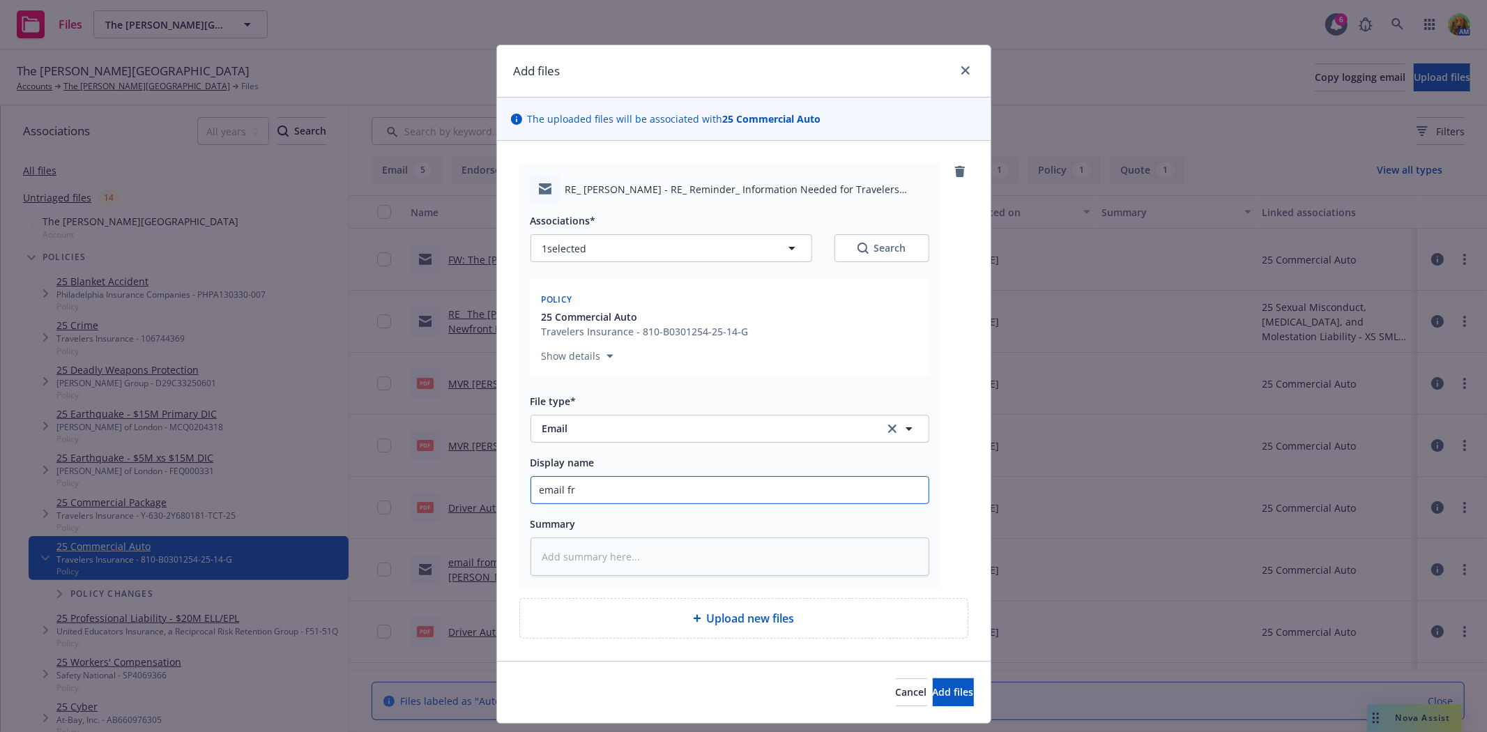
type textarea "x"
type input "email fro"
type textarea "x"
type input "email from"
type textarea "x"
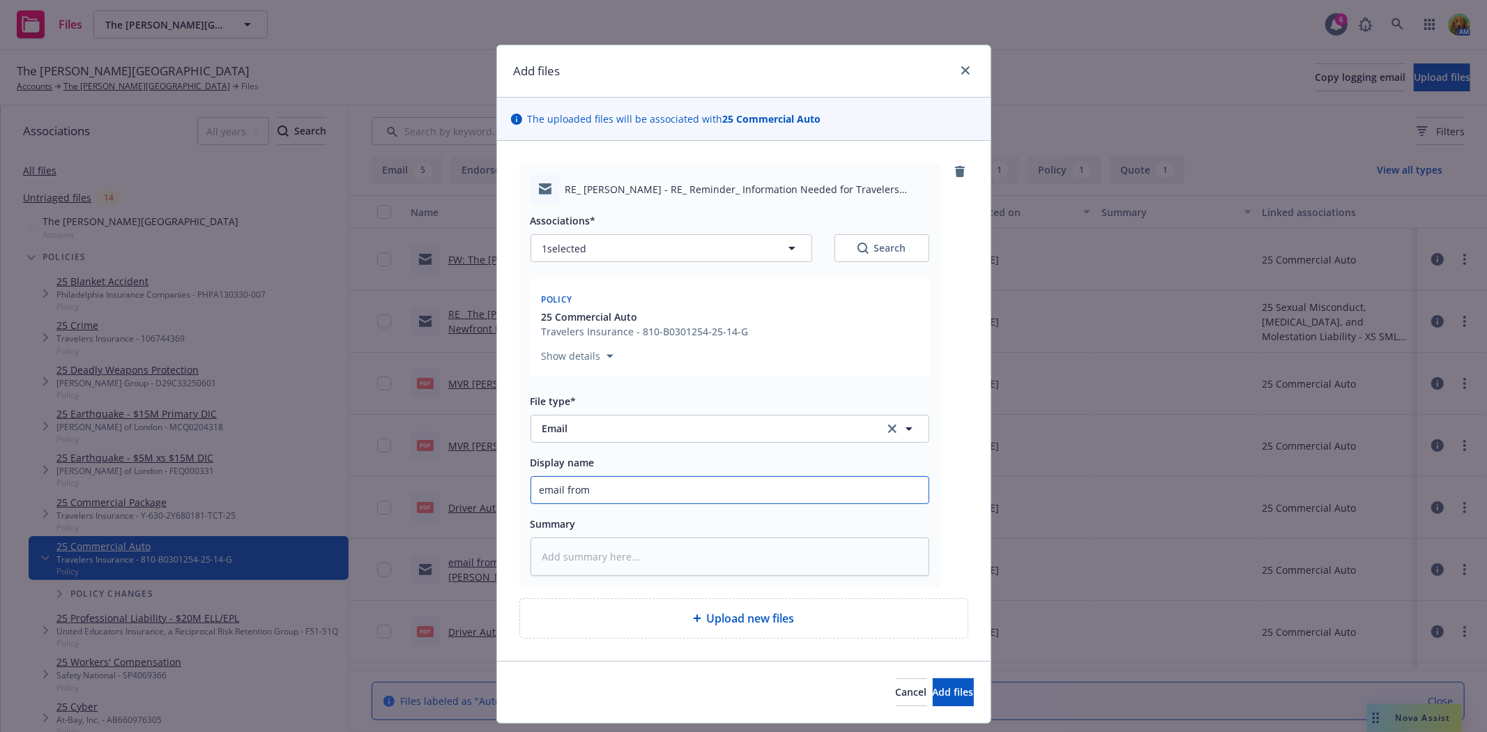
type input "email from I"
type textarea "x"
type input "email from In"
type textarea "x"
type input "email from Ins"
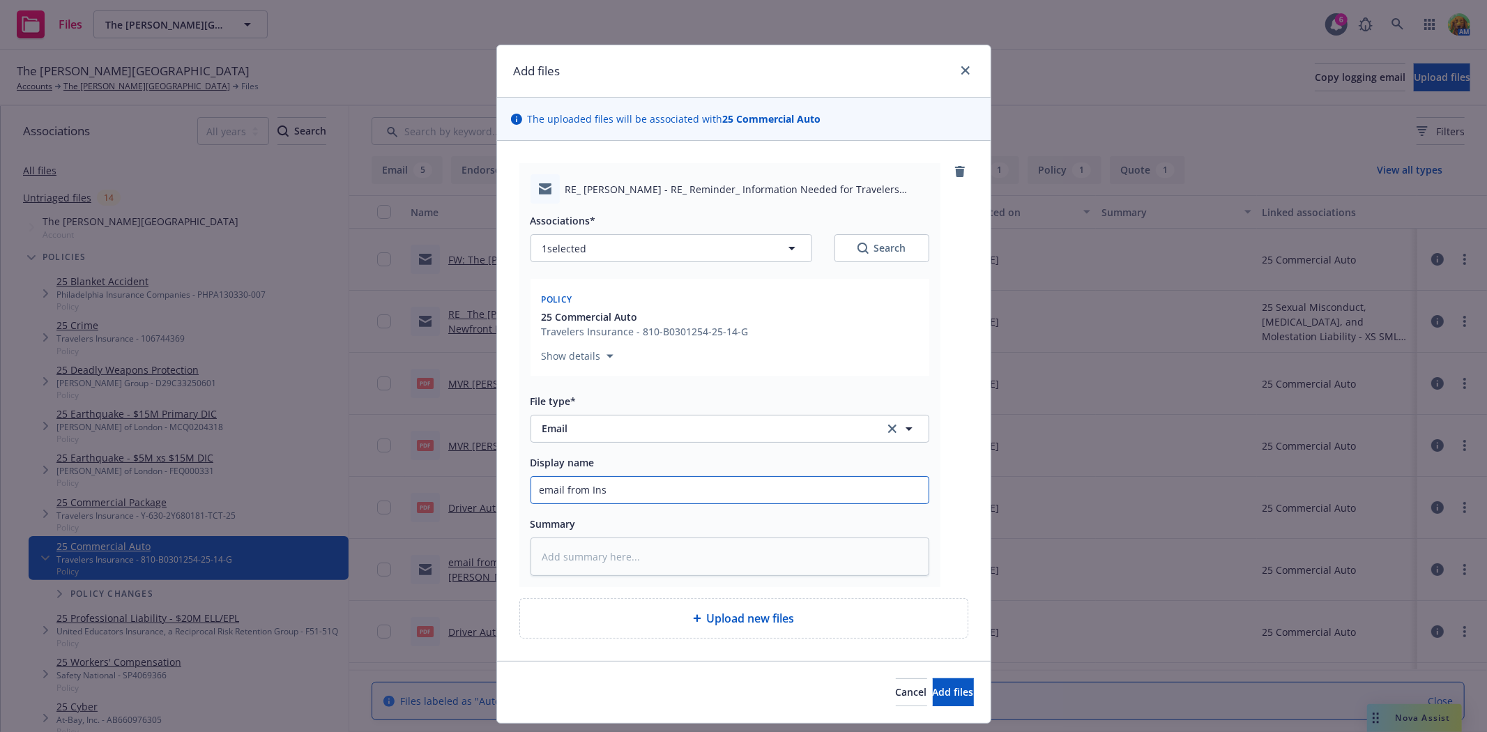
type textarea "x"
type input "email from Insu"
type textarea "x"
type input "email from Insur"
type textarea "x"
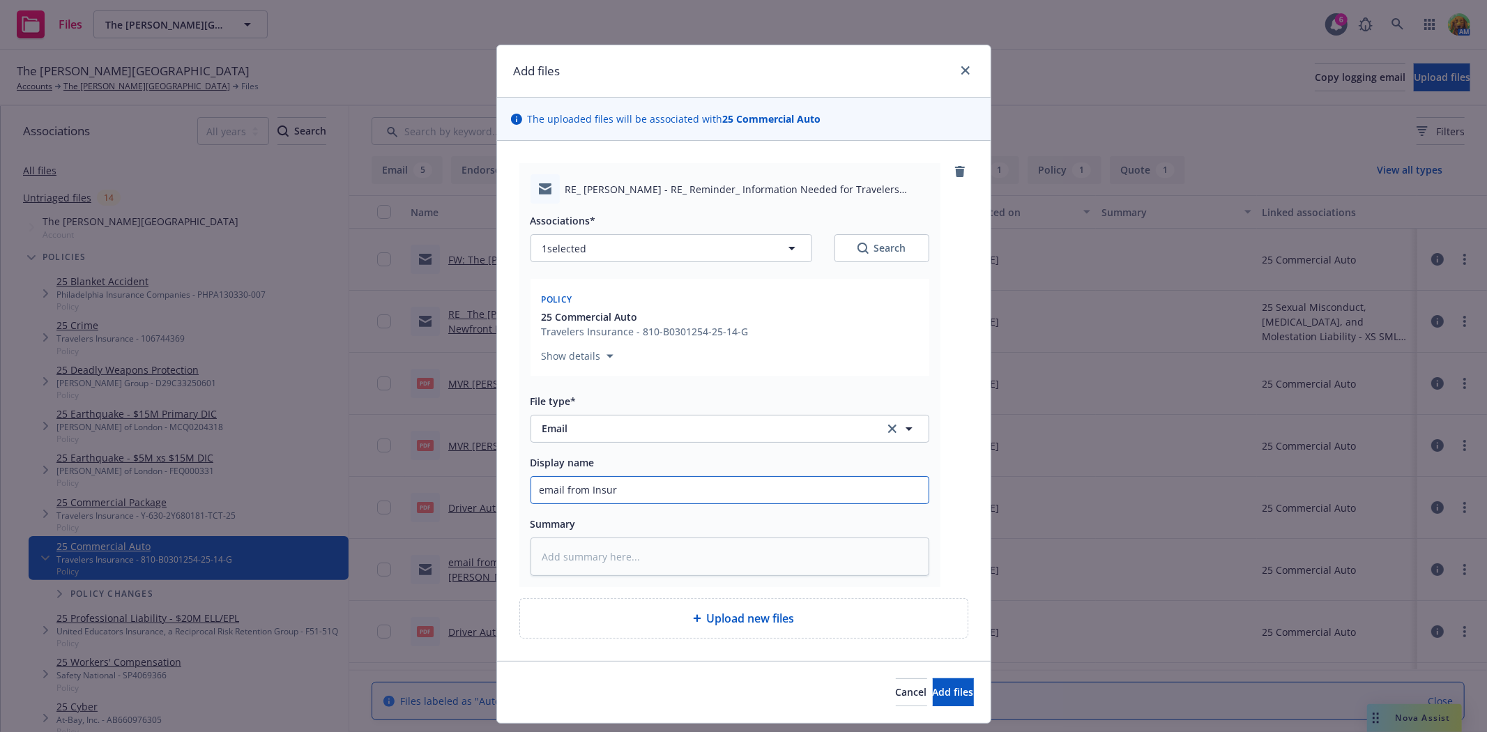
type input "email from Insure"
type textarea "x"
type input "email from Insured"
type textarea "x"
type input "email from Insured w"
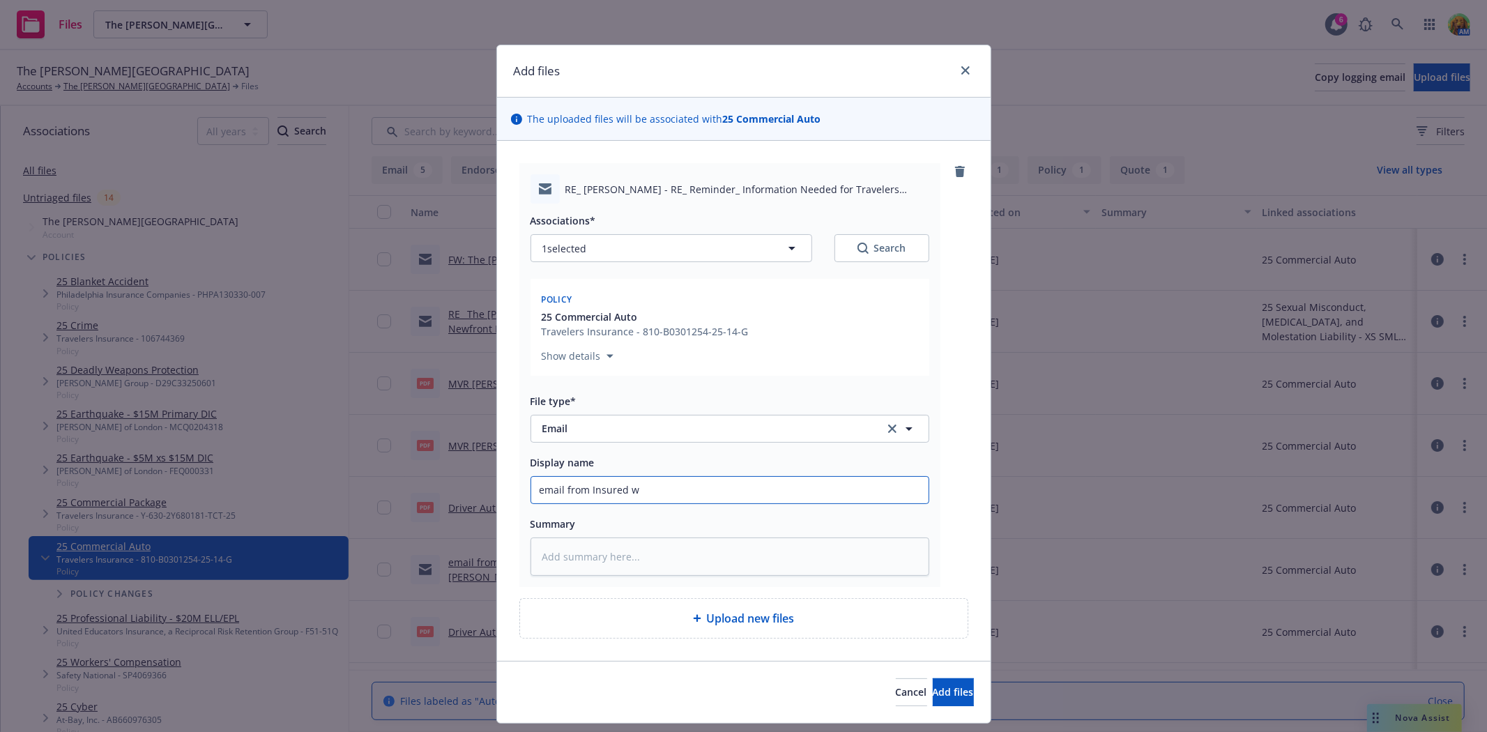
type textarea "x"
type input "email from Insured wi"
type textarea "x"
type input "email from Insured wit"
type textarea "x"
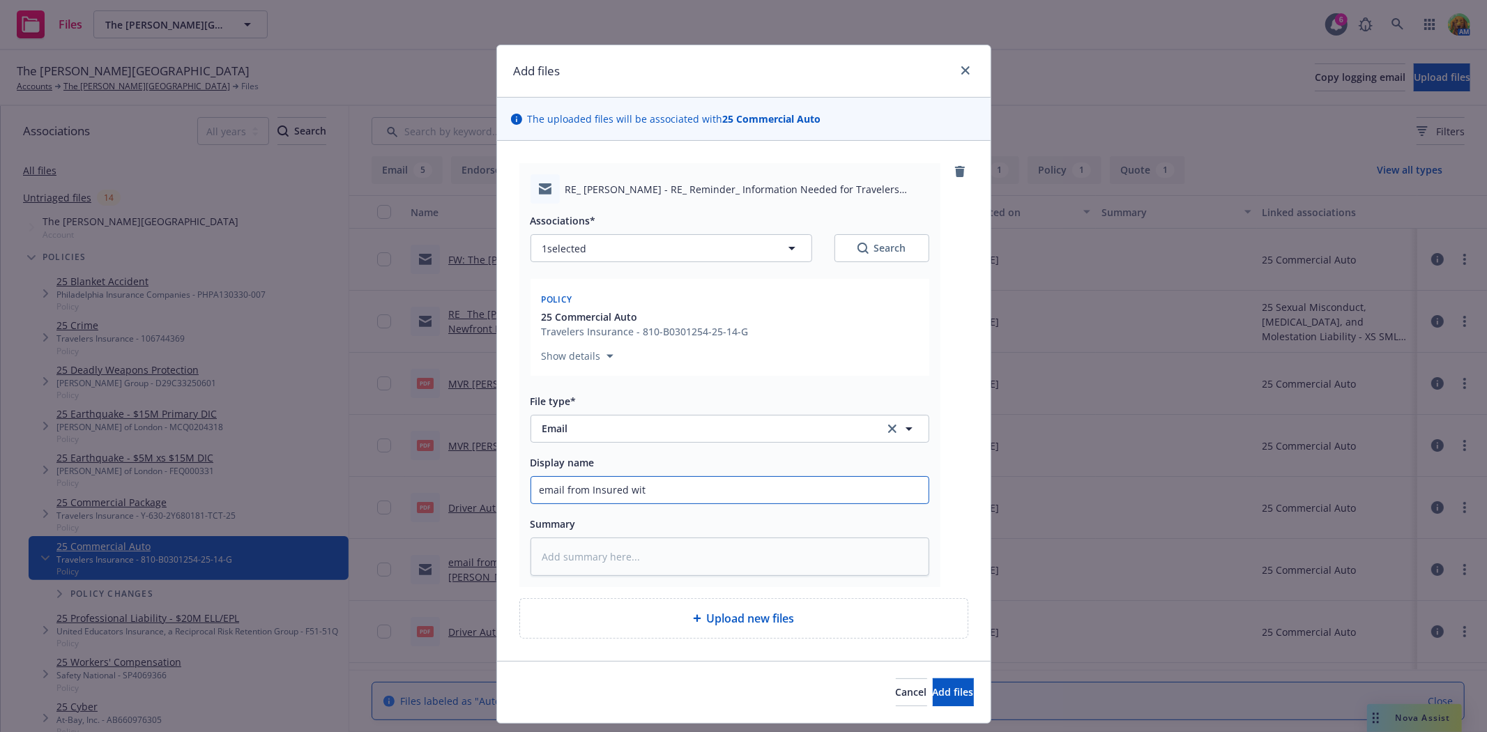
type input "email from Insured with"
type textarea "x"
type input "email from Insured with"
type textarea "x"
type input "email from Insured with u"
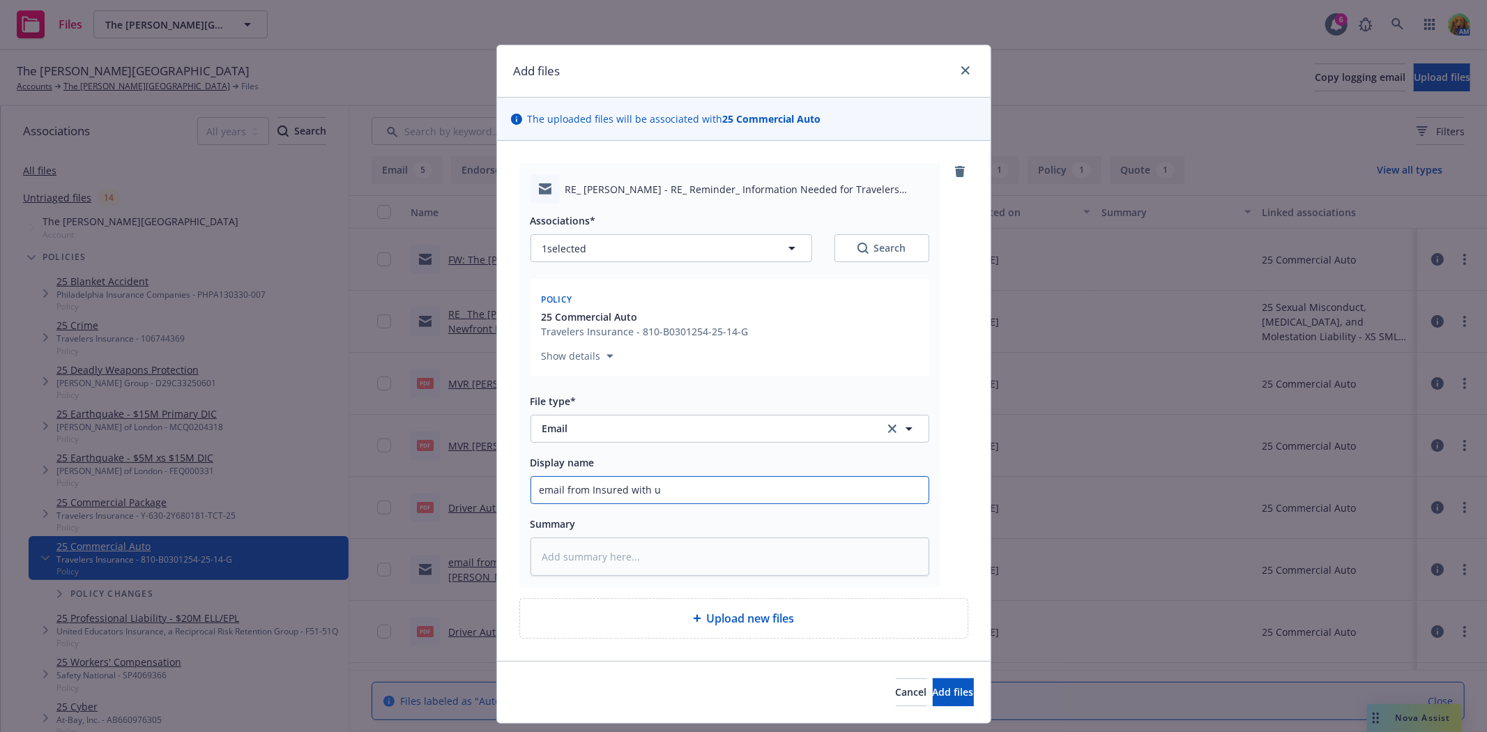
type textarea "x"
type input "email from Insured with up"
type textarea "x"
type input "email from Insured with upd"
type textarea "x"
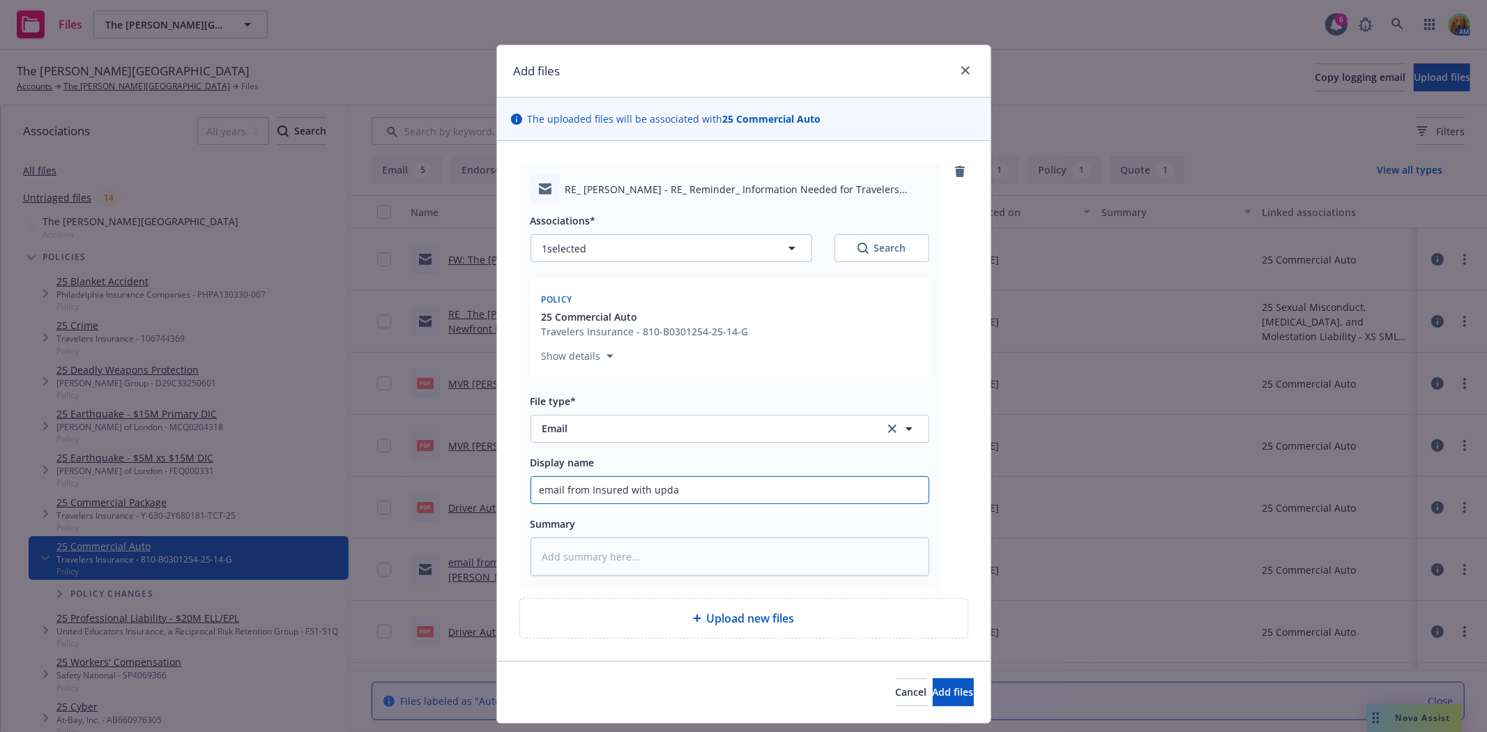
type input "email from Insured with updat"
type textarea "x"
type input "email from Insured with update"
type textarea "x"
type input "email from Insured with updated"
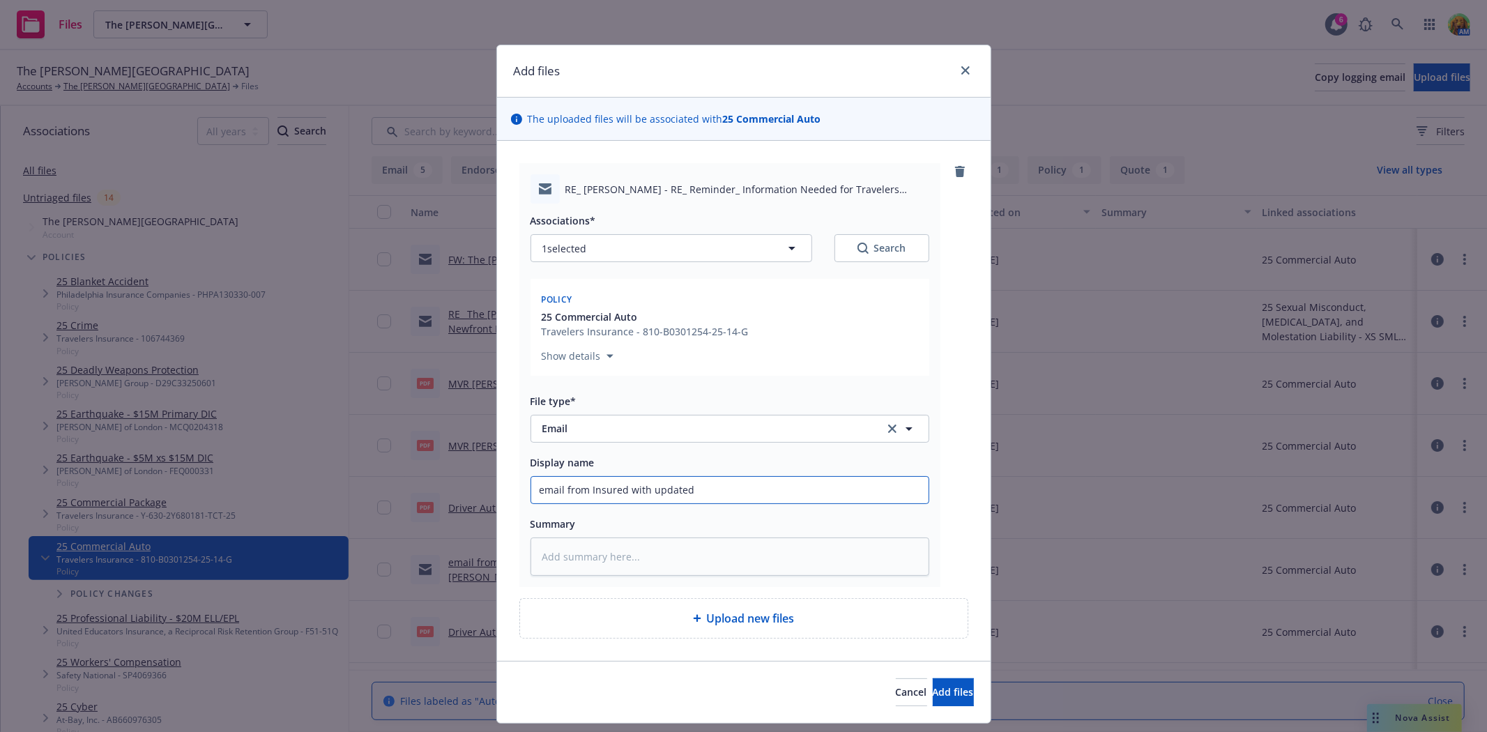
type textarea "x"
type input "email from Insured with updated"
type textarea "x"
type input "email from Insured with updated g"
type textarea "x"
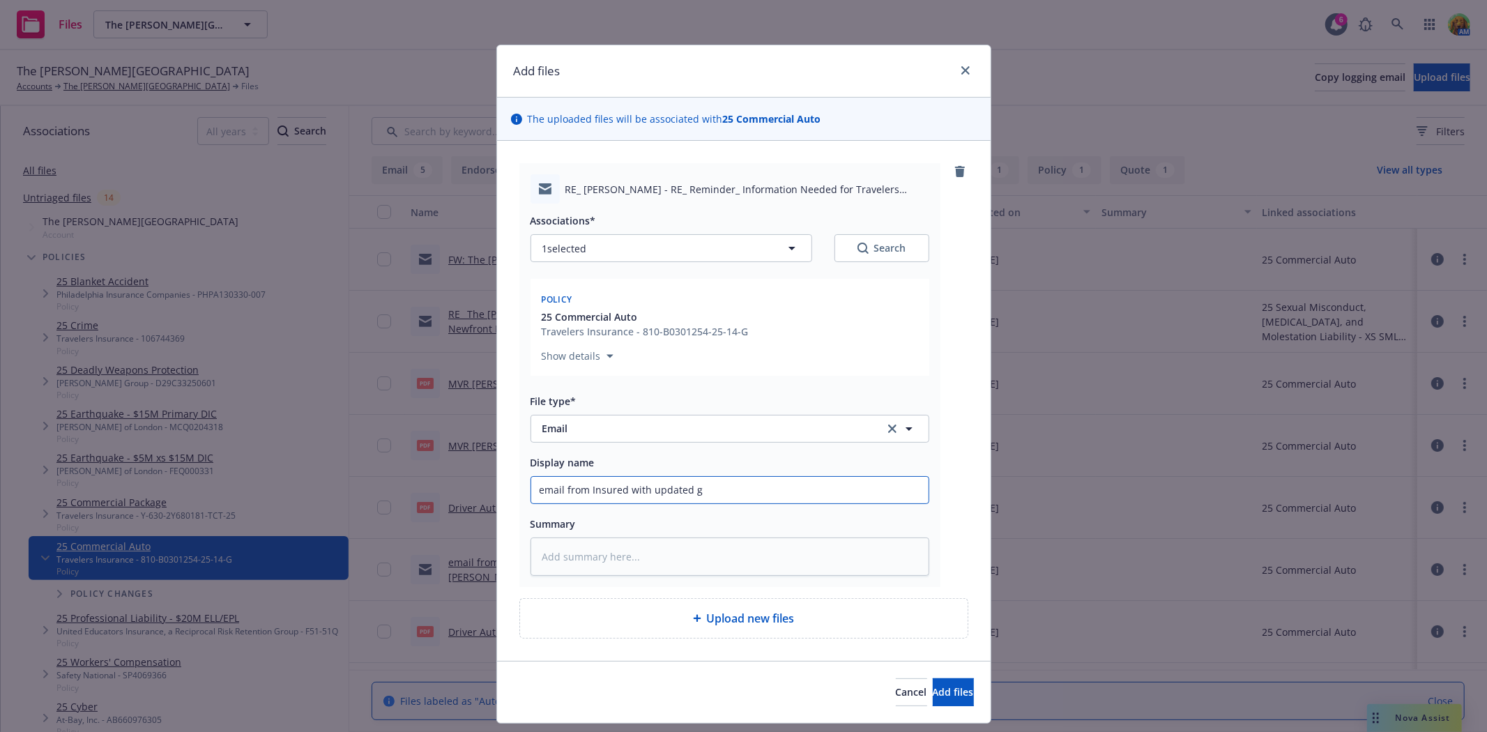
type input "email from Insured with updated ga"
type textarea "x"
type input "email from Insured with updated gar"
type textarea "x"
type input "email from Insured with updated gara"
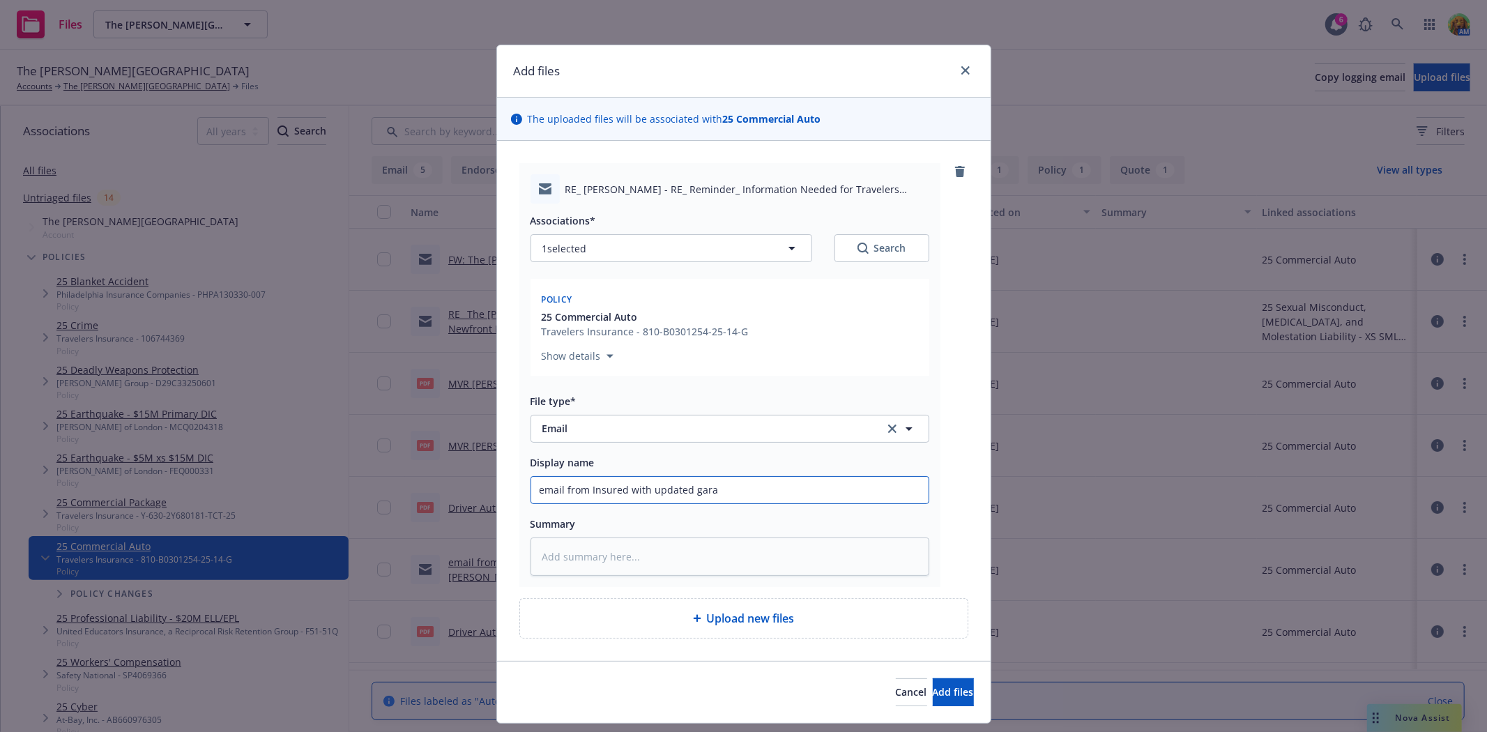
type textarea "x"
type input "email from Insured with updated garag"
type textarea "x"
type input "email from Insured with updated garagi"
type textarea "x"
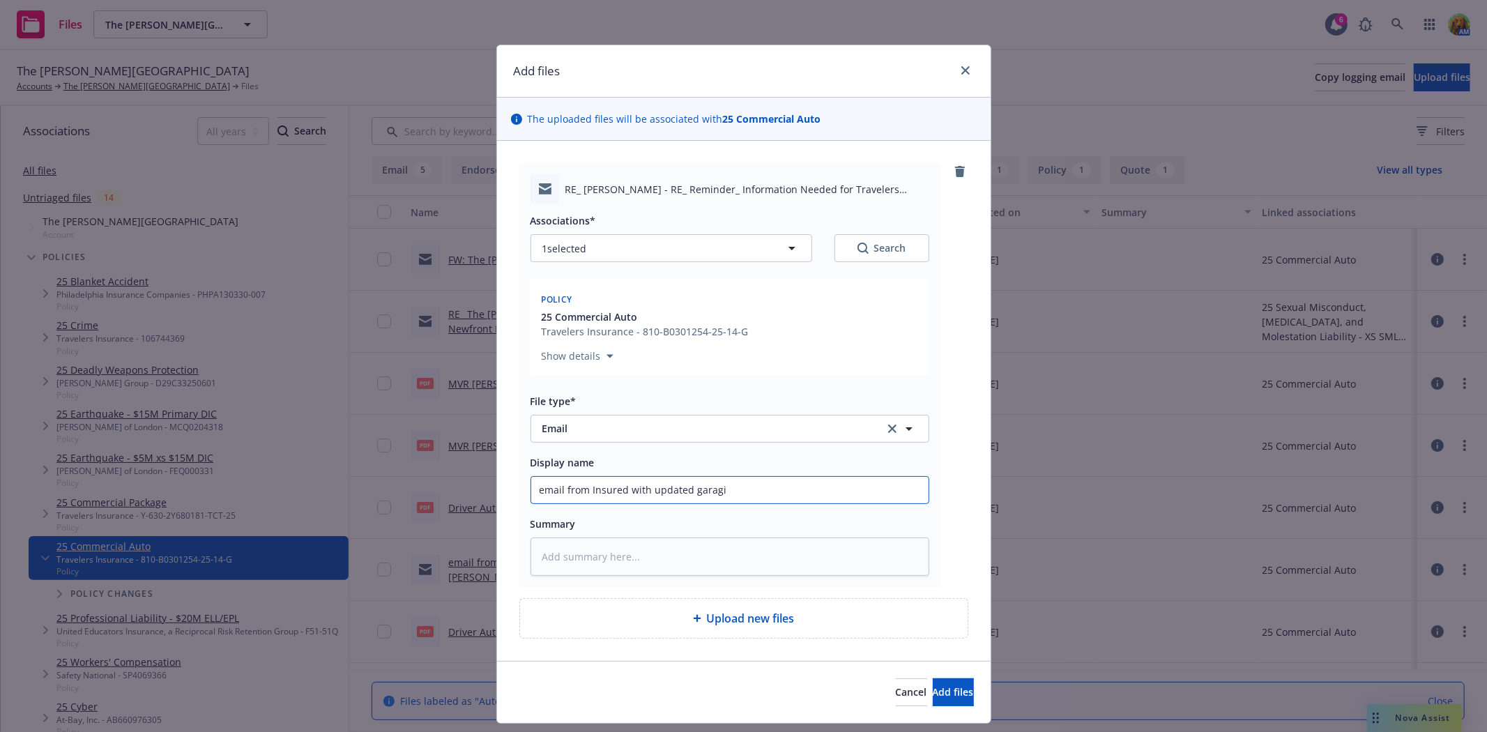
type input "email from Insured with updated garagin"
type textarea "x"
type input "email from Insured with updated garaging"
type textarea "x"
type input "email from Insured with updated garaging"
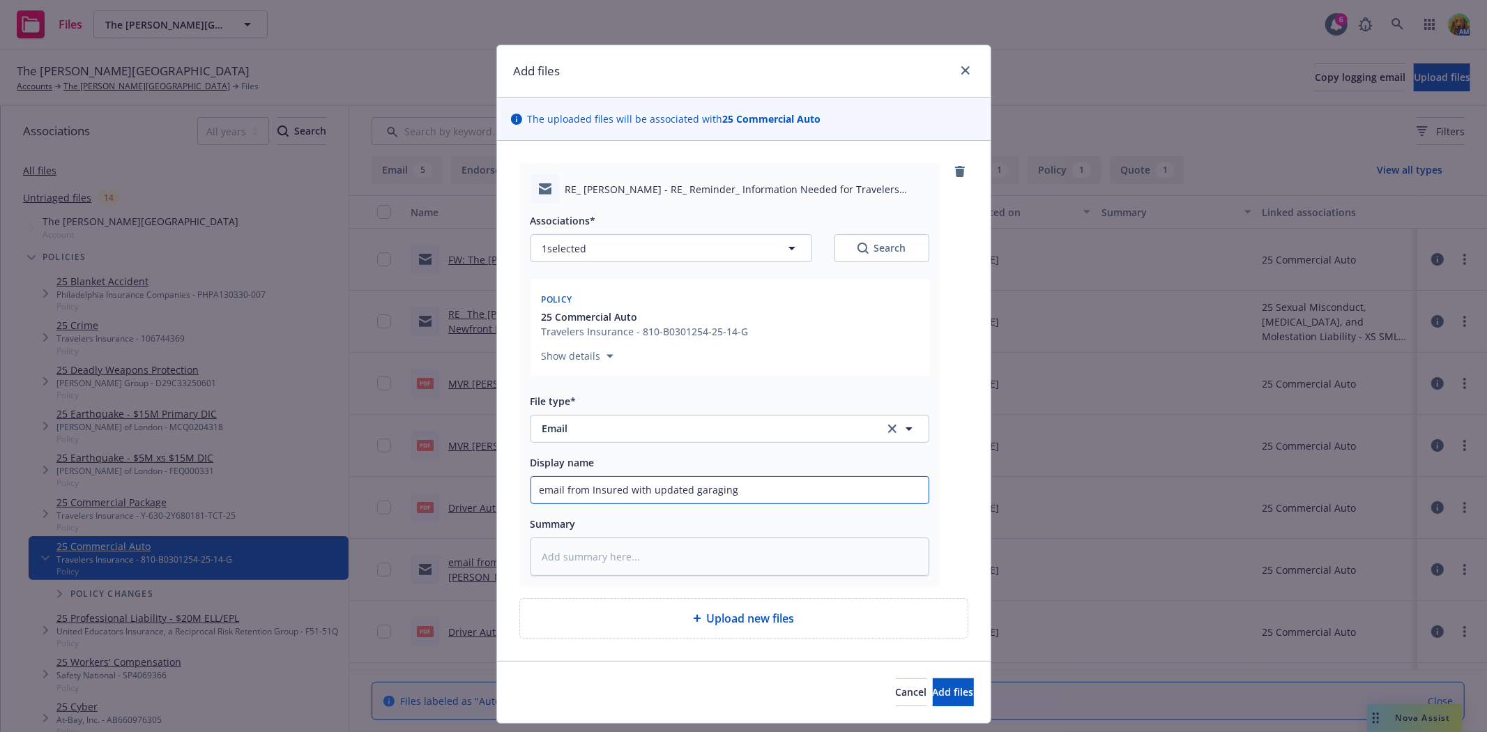
type textarea "x"
type input "email from Insured with updated garaging a"
type textarea "x"
type input "email from Insured with updated garaging ad"
type textarea "x"
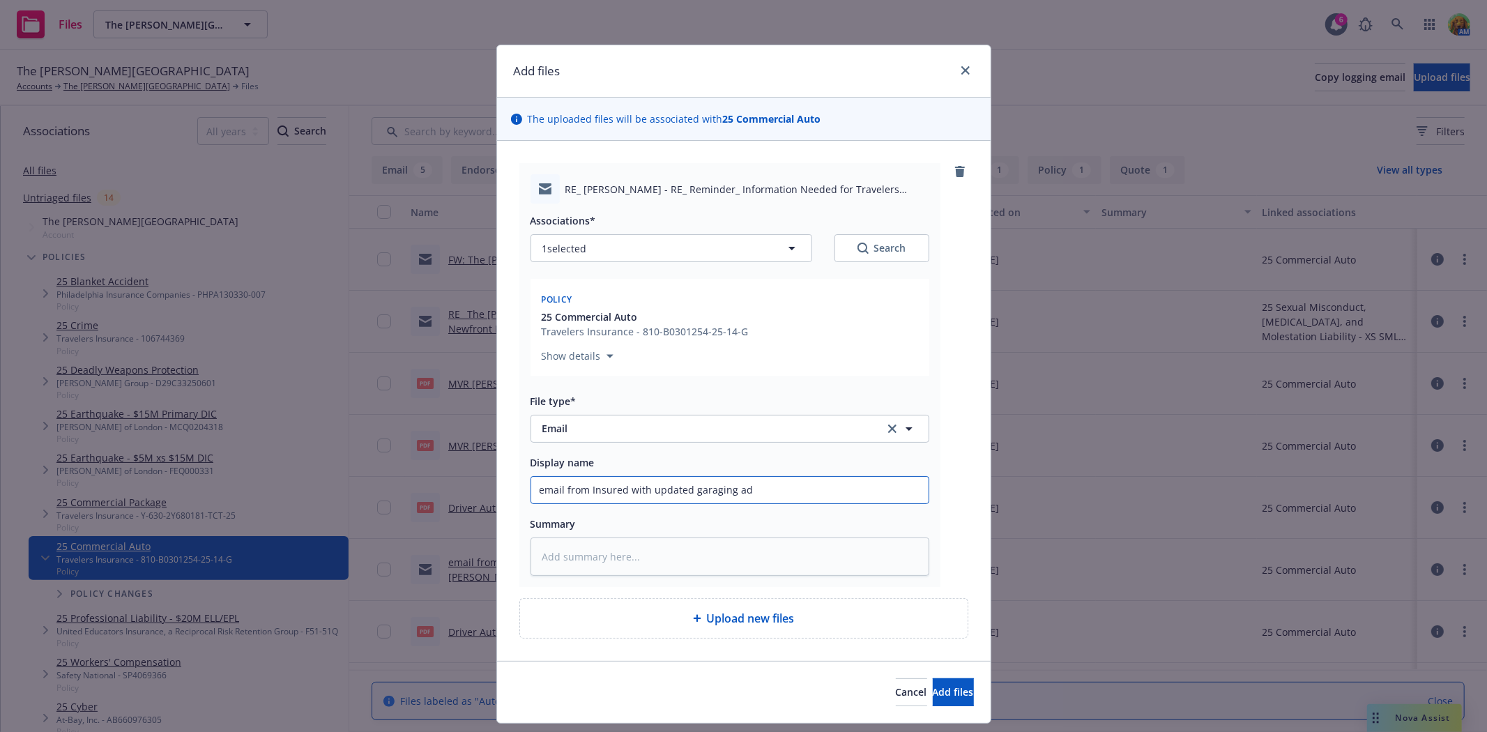
type input "email from Insured with updated garaging add"
type textarea "x"
type input "email from Insured with updated garaging addr"
type textarea "x"
type input "email from Insured with updated garaging addre"
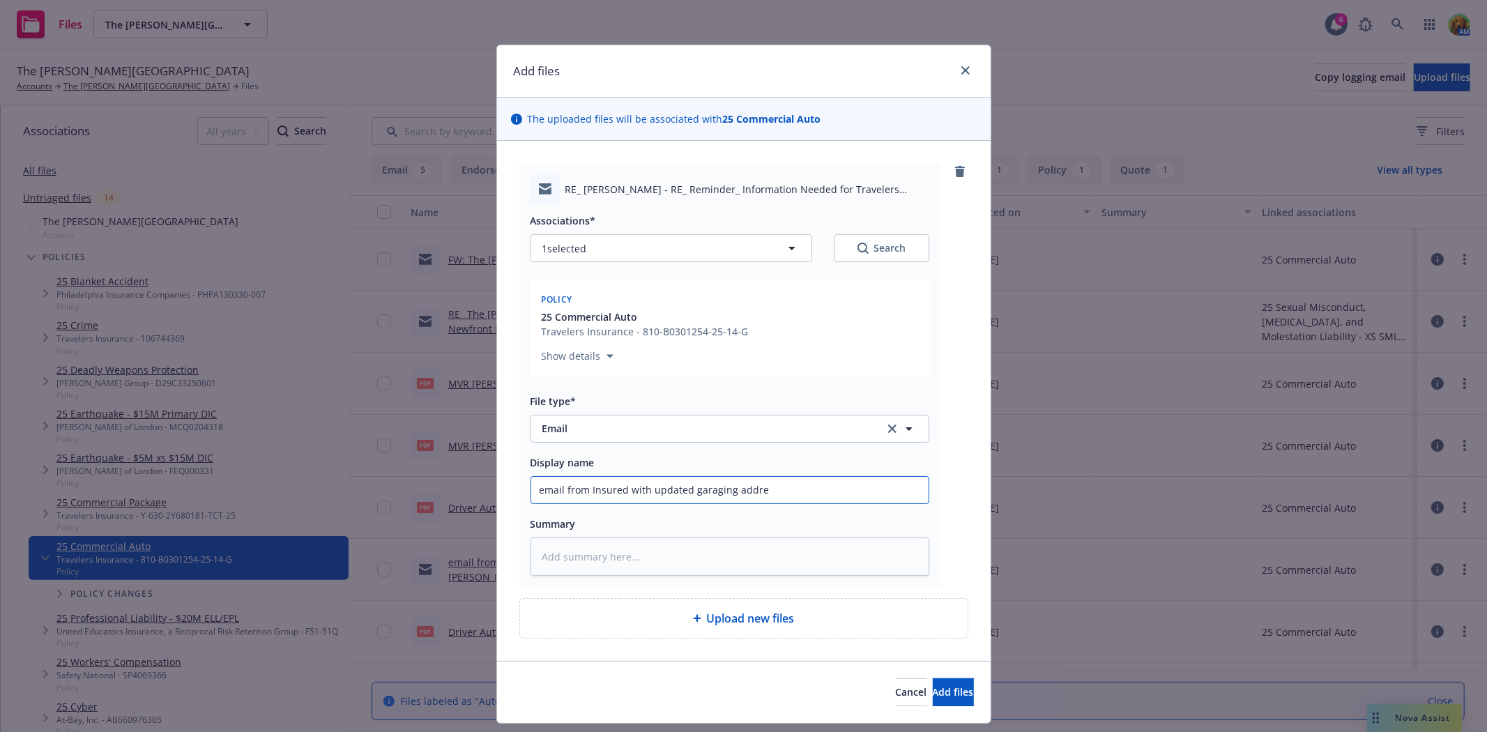
type textarea "x"
type input "email from Insured with updated garaging addres"
type textarea "x"
type input "email from Insured with updated garaging address"
type textarea "x"
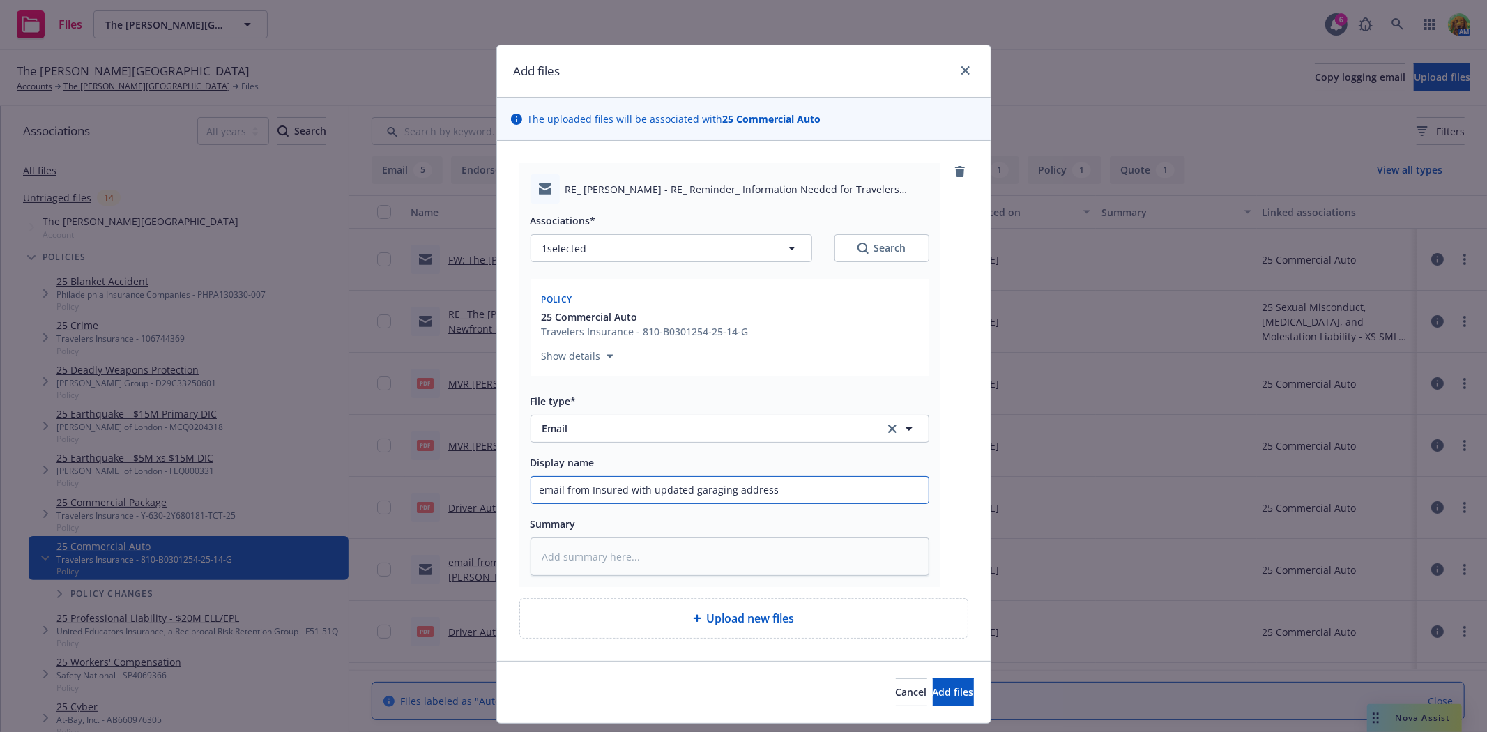
type input "email from Insured with updated garaging address"
type textarea "x"
type input "email from Insured with updated garaging address f"
type textarea "x"
type input "email from Insured with updated garaging address fr"
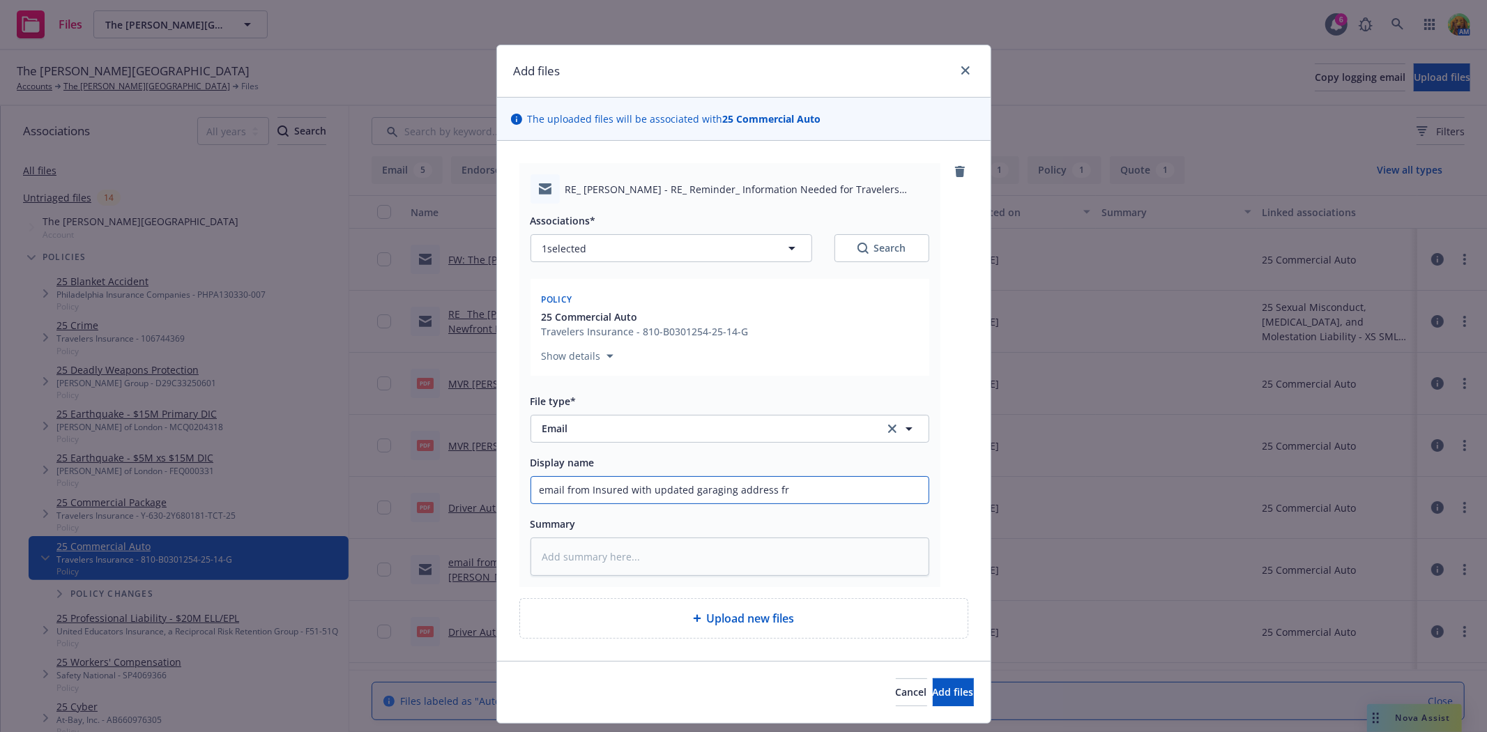
type textarea "x"
type input "email from Insured with updated garaging address f"
type textarea "x"
type input "email from Insured with updated garaging address for"
type textarea "x"
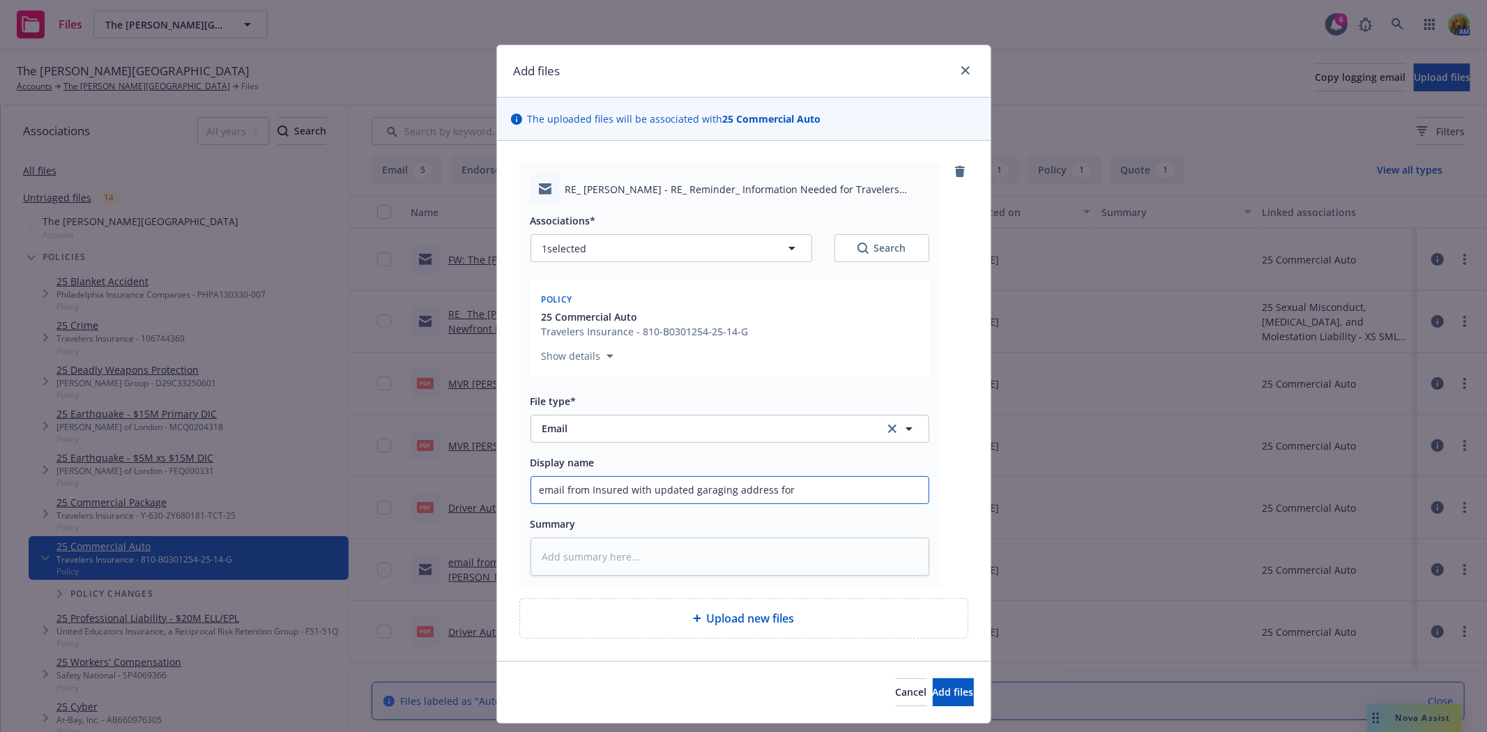
type input "email from Insured with updated garaging address for"
type textarea "x"
type input "email from Insured with updated garaging address for a"
type textarea "x"
type input "email from Insured with updated garaging address for a fe"
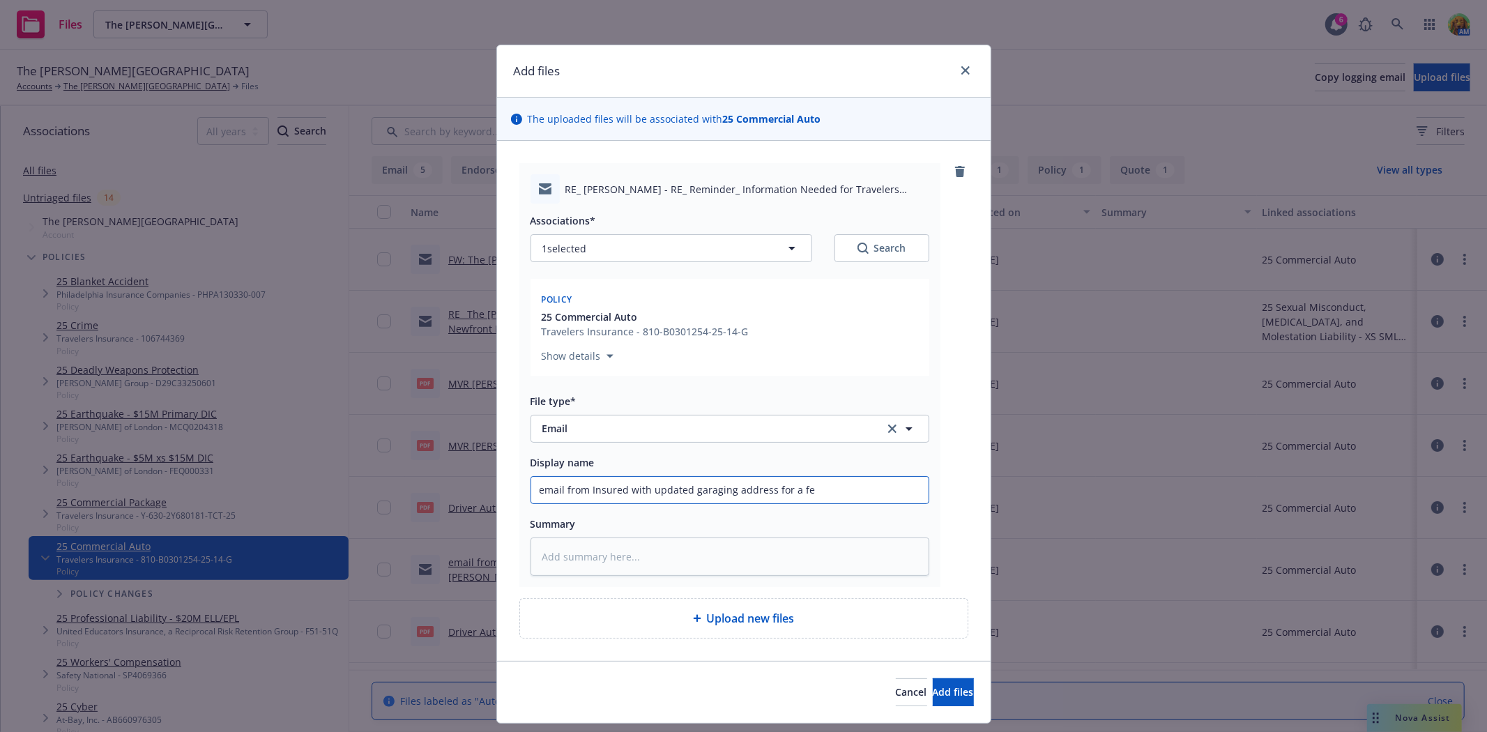
type textarea "x"
type input "email from Insured with updated garaging address for a fer"
type textarea "x"
type input "email from Insured with updated garaging address for a fer"
type textarea "x"
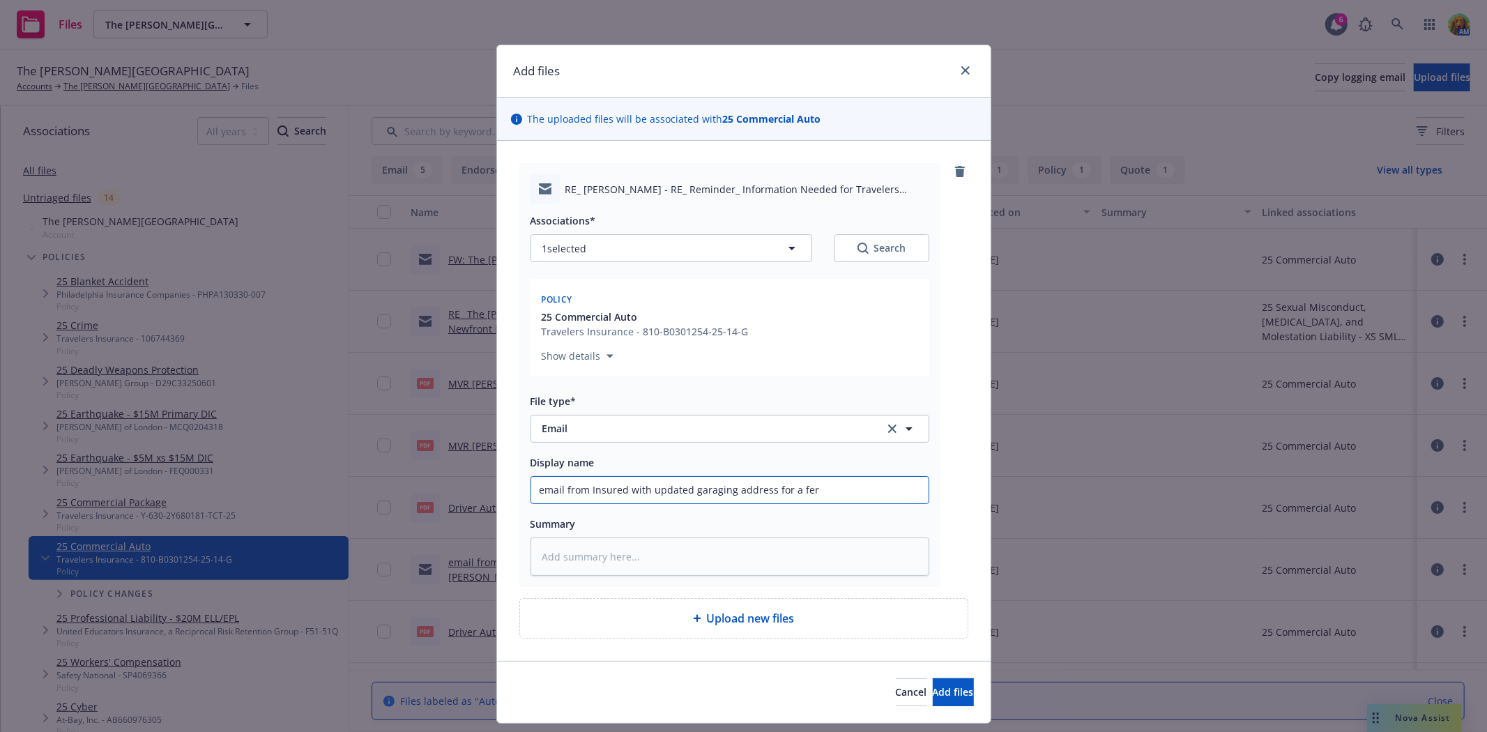
type input "email from Insured with updated garaging address for a fer"
type textarea "x"
type input "email from Insured with updated garaging address for a fe"
type textarea "x"
type input "email from Insured with updated garaging address for a few"
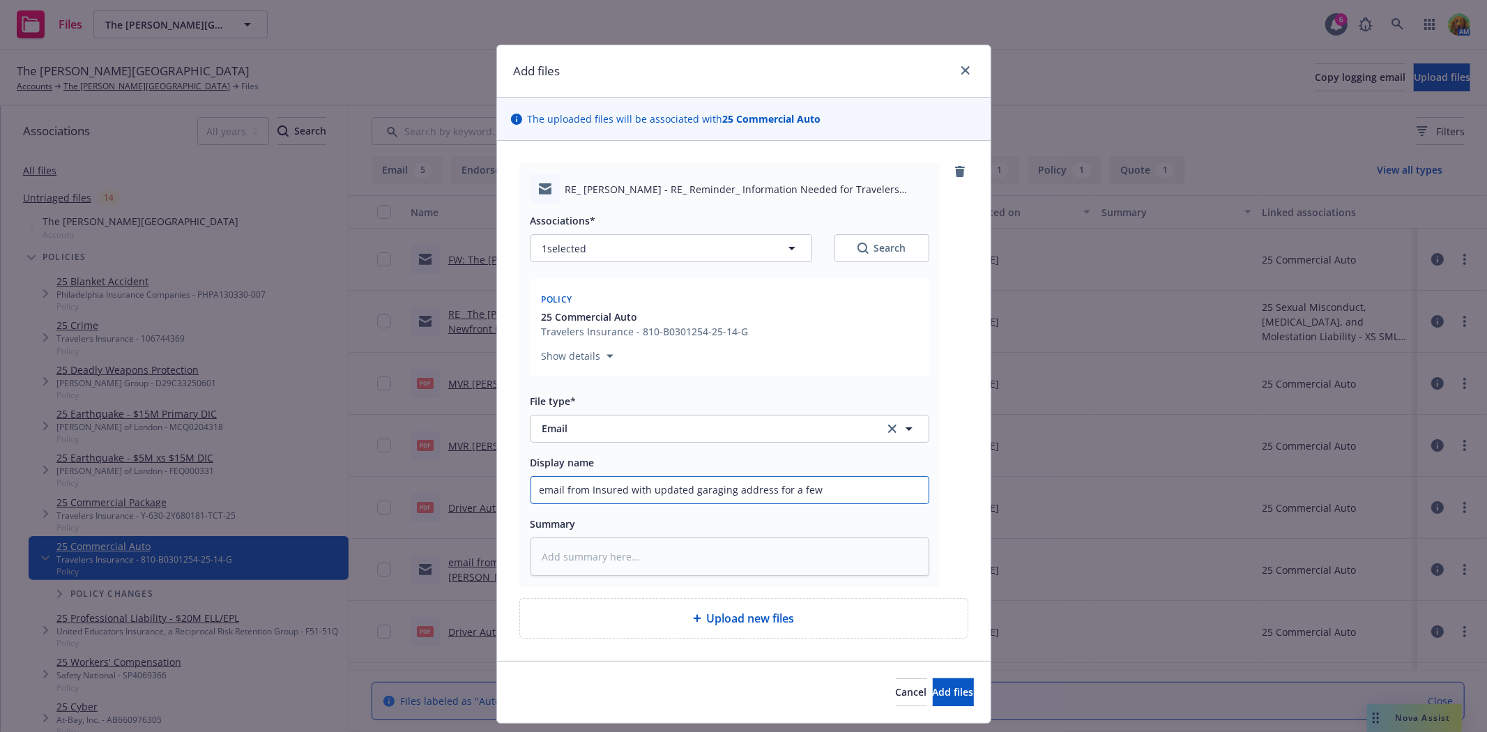
type textarea "x"
type input "email from Insured with updated garaging address for a few"
type textarea "x"
type input "email from Insured with updated garaging address for a few v"
type textarea "x"
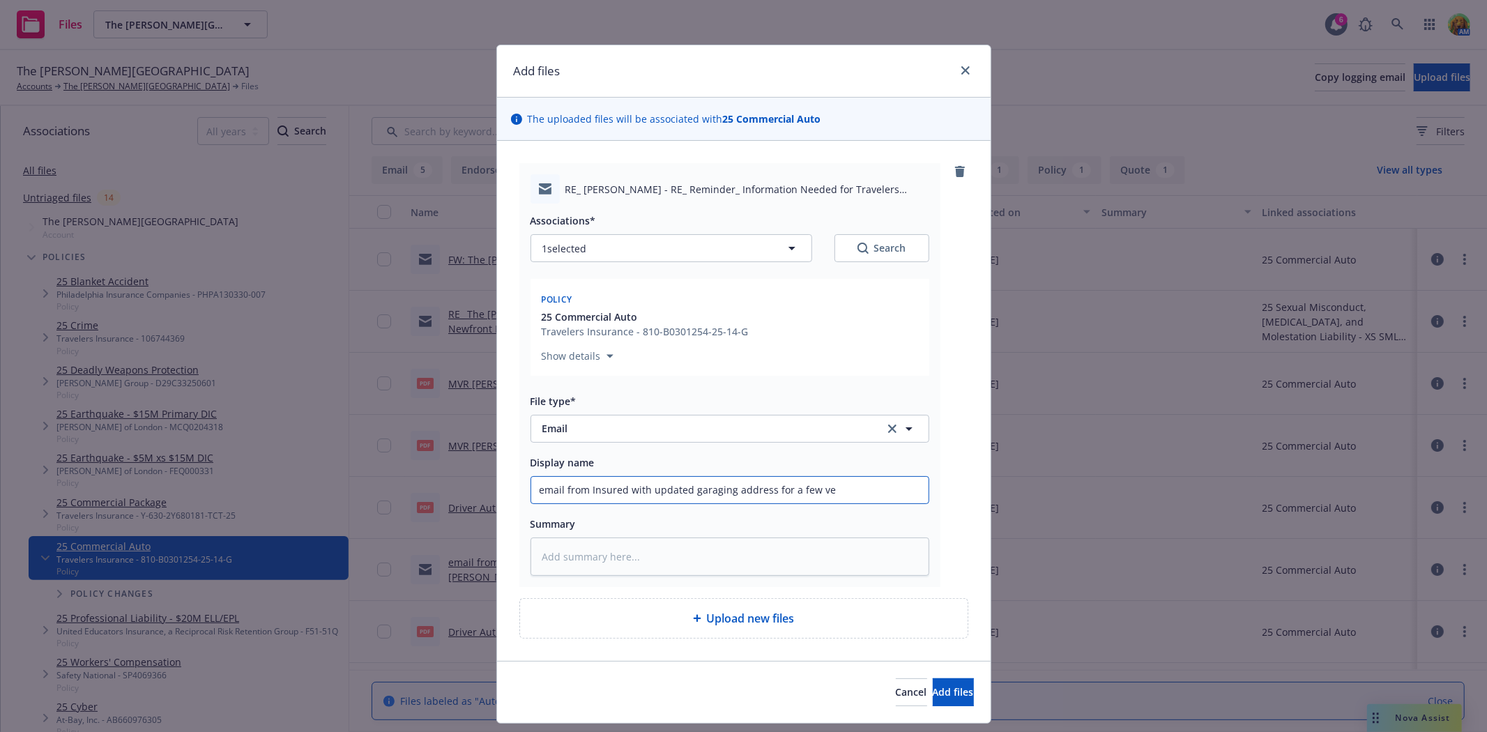
type input "email from Insured with updated garaging address for a few veh"
type textarea "x"
type input "email from Insured with updated garaging address for a few vehi"
type textarea "x"
type input "email from Insured with updated garaging address for a few vehic"
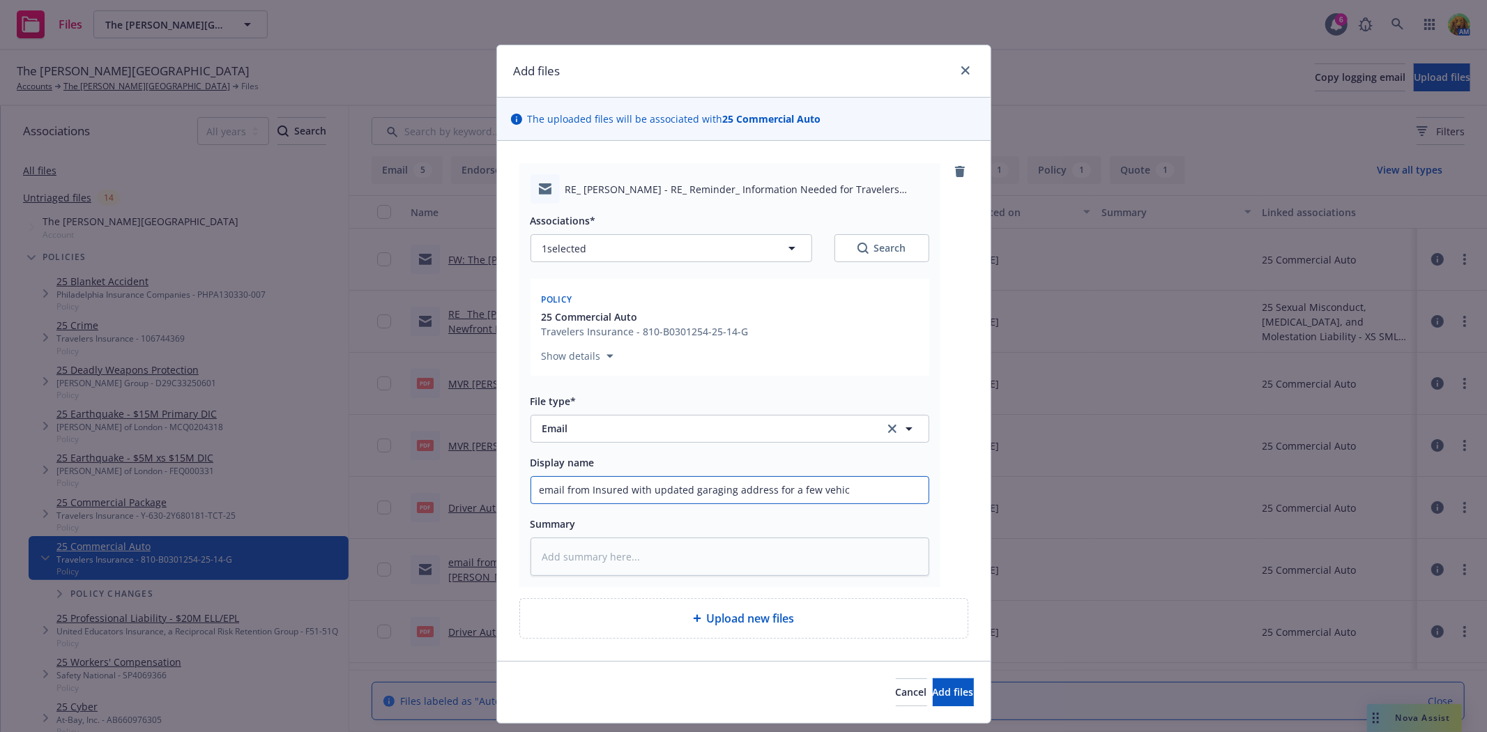
type textarea "x"
type input "email from Insured with updated garaging address for a few vehicl"
type textarea "x"
type input "email from Insured with updated garaging address for a few vehicle"
type textarea "x"
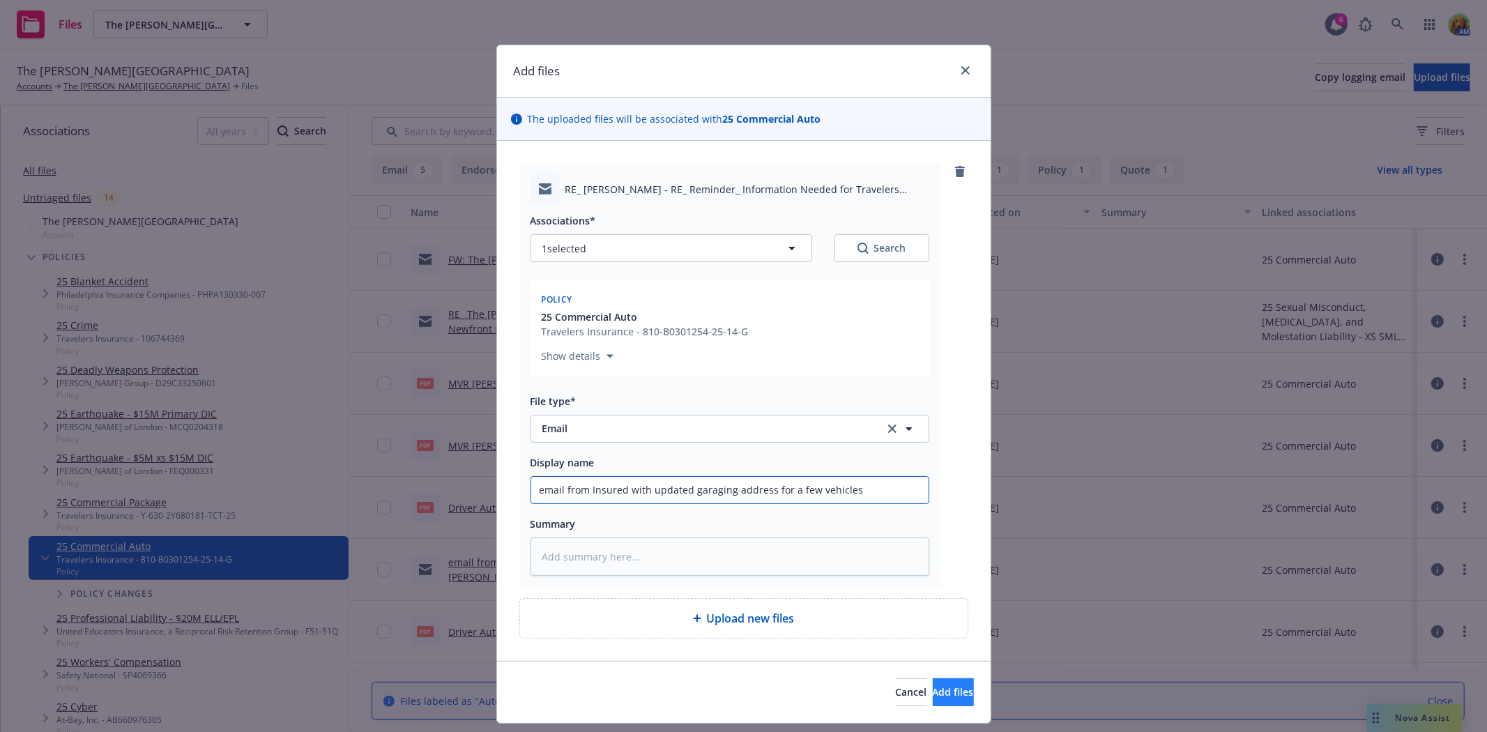
type input "email from Insured with updated garaging address for a few vehicles"
click at [962, 692] on button "Add files" at bounding box center [953, 692] width 41 height 28
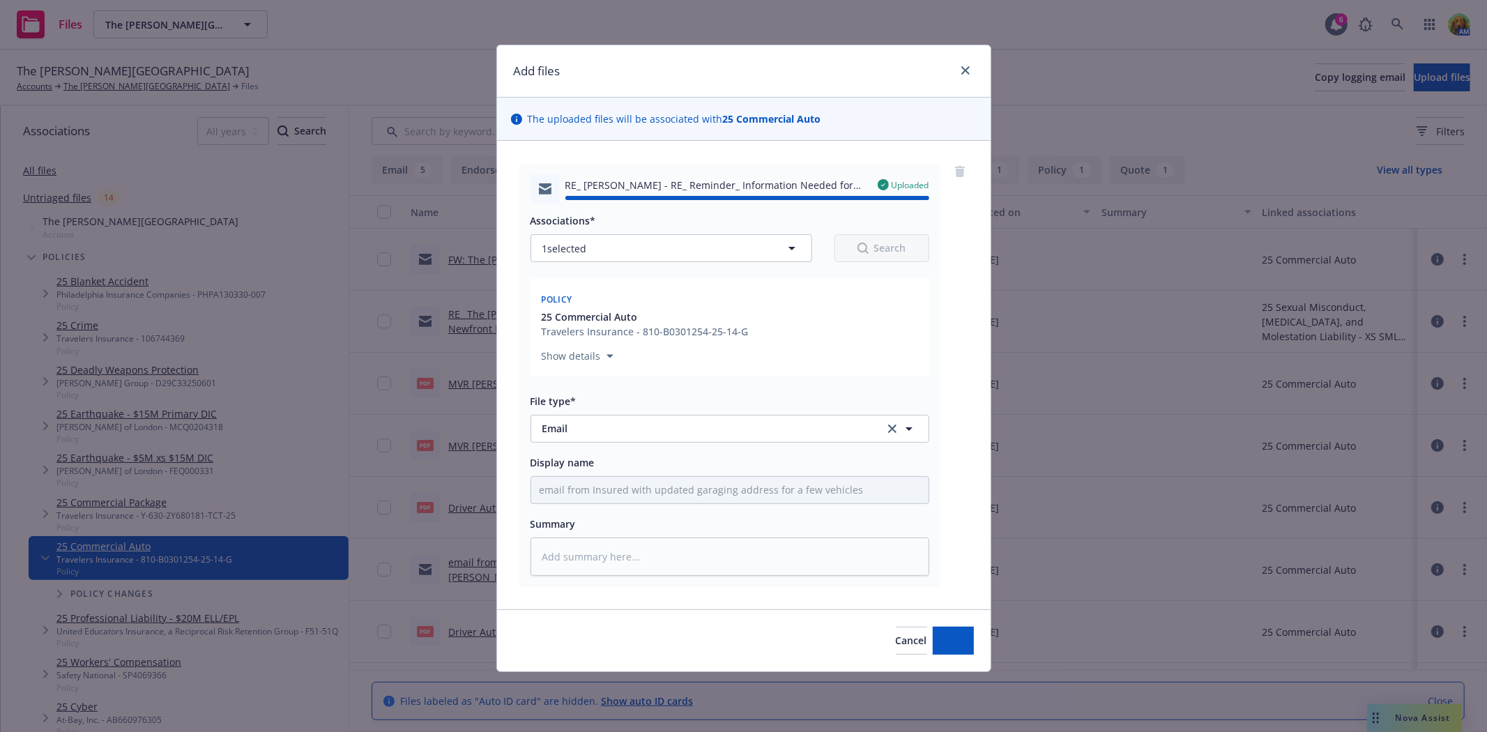
type textarea "x"
